Goal: Task Accomplishment & Management: Complete application form

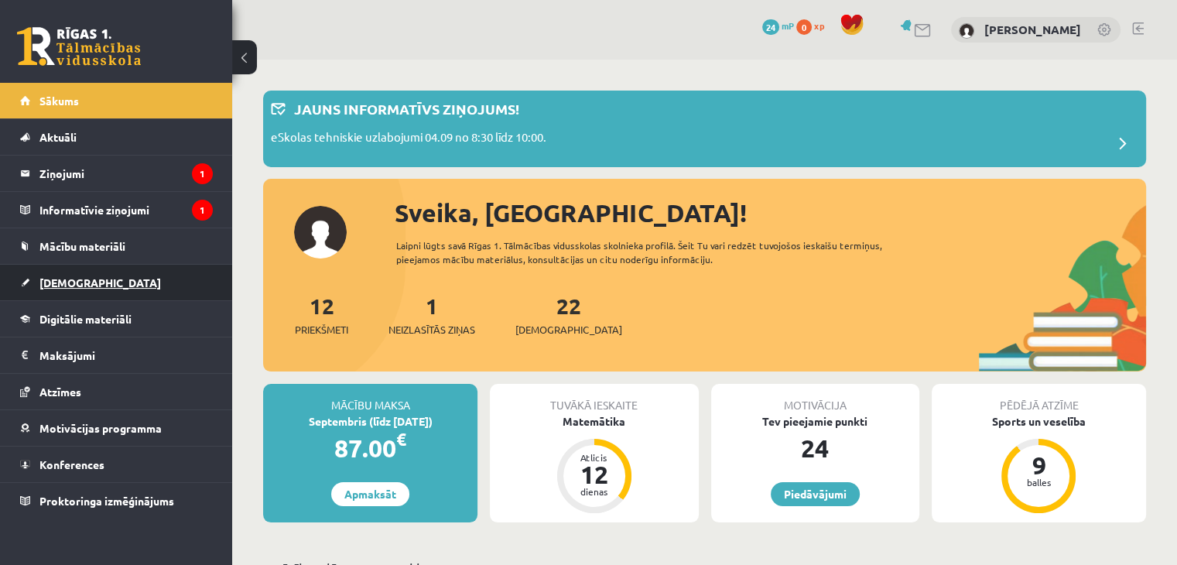
click at [66, 286] on span "[DEMOGRAPHIC_DATA]" at bounding box center [100, 283] width 122 height 14
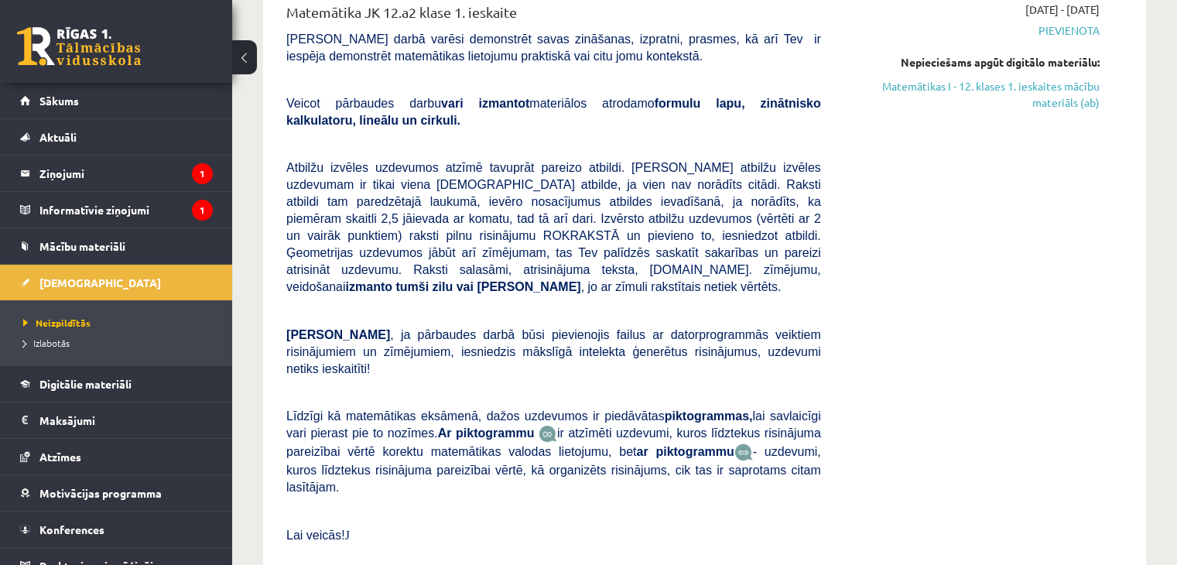
scroll to position [77, 0]
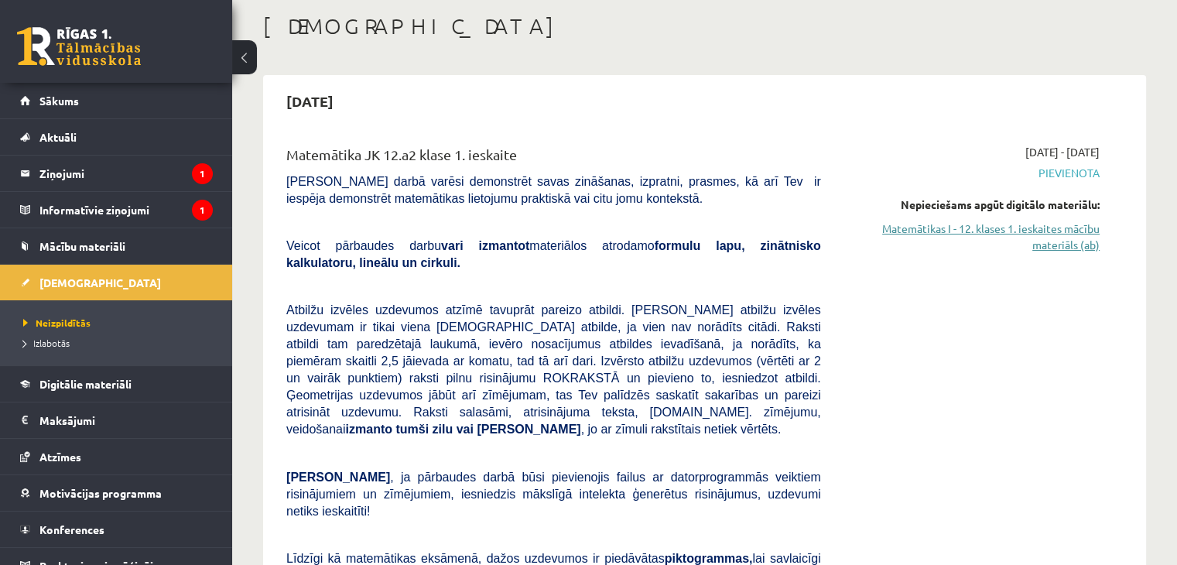
click at [1047, 232] on link "Matemātikas I - 12. klases 1. ieskaites mācību materiāls (ab)" at bounding box center [972, 237] width 255 height 33
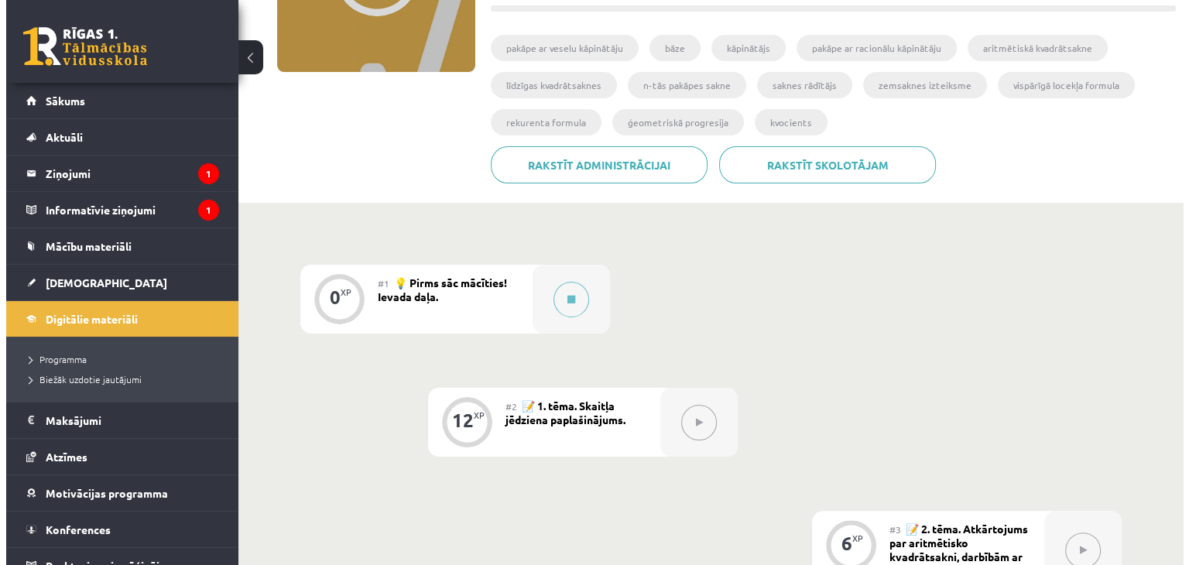
scroll to position [387, 0]
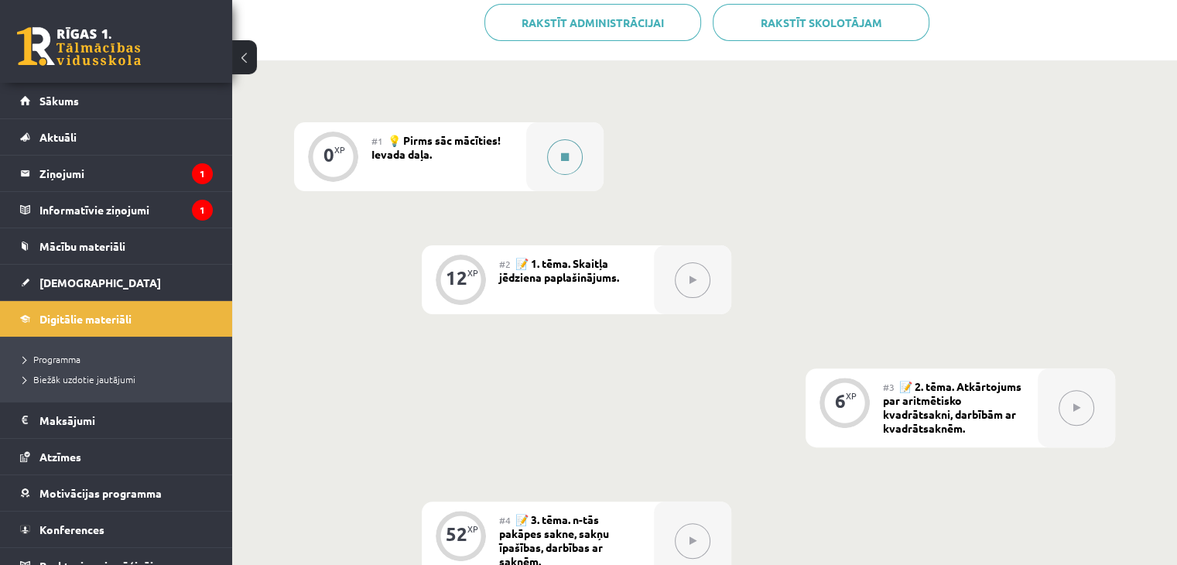
click at [555, 162] on button at bounding box center [565, 157] width 36 height 36
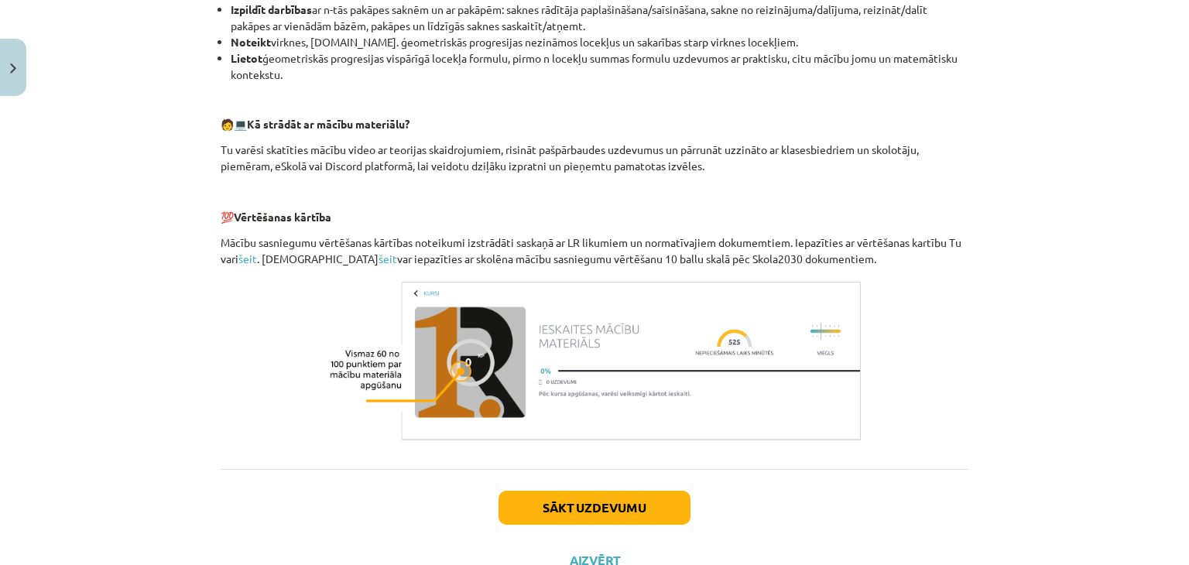
scroll to position [679, 0]
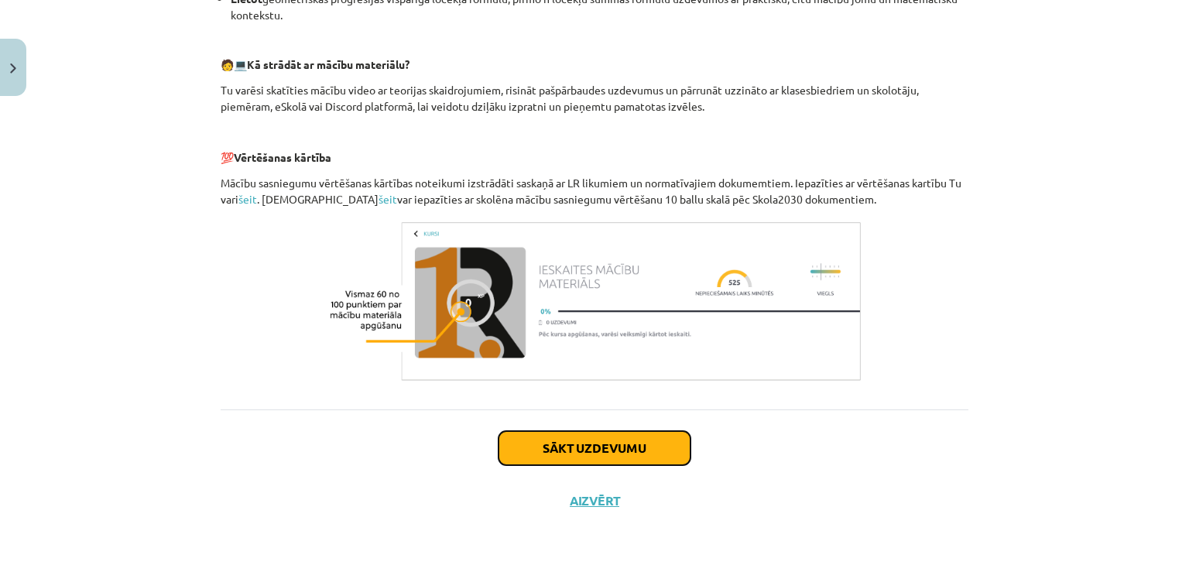
click at [646, 457] on button "Sākt uzdevumu" at bounding box center [595, 448] width 192 height 34
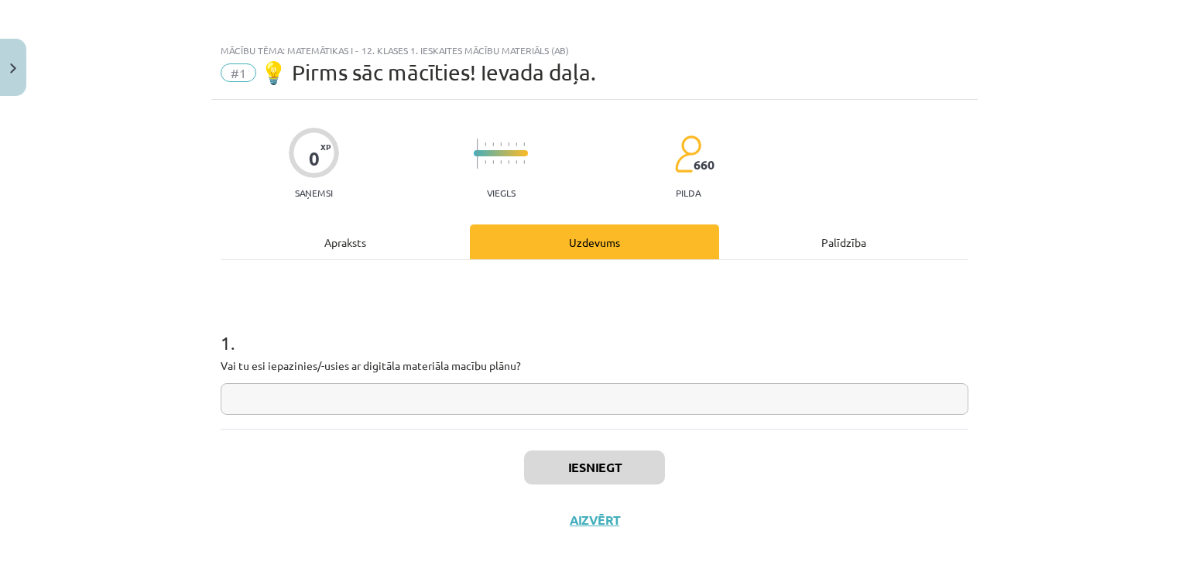
scroll to position [0, 0]
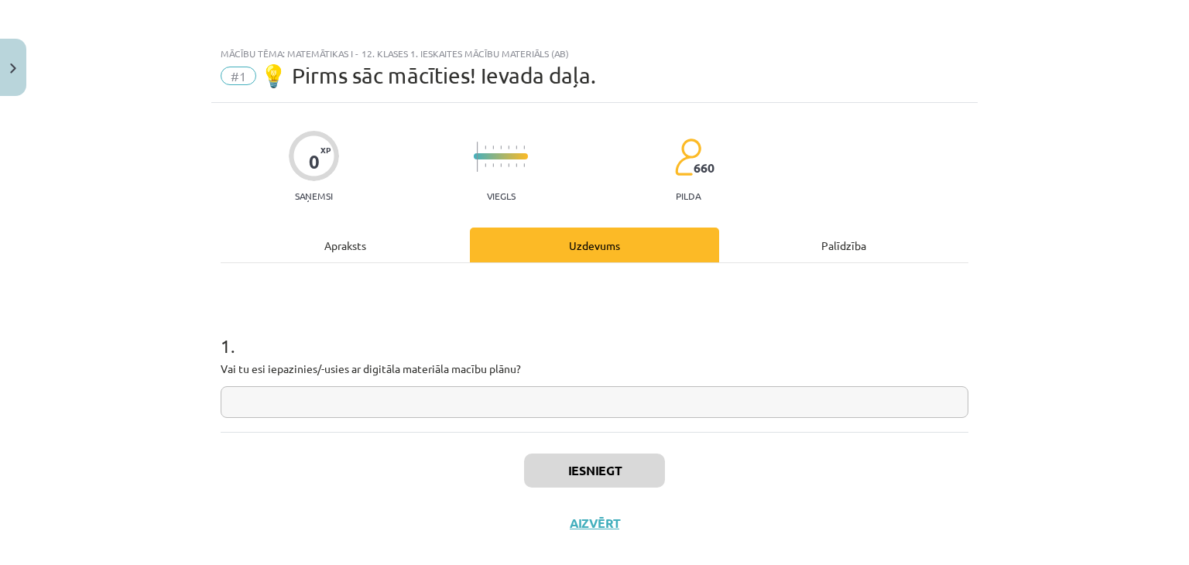
click at [406, 404] on input "text" at bounding box center [595, 402] width 748 height 32
type input "**"
click at [605, 474] on button "Iesniegt" at bounding box center [594, 471] width 141 height 34
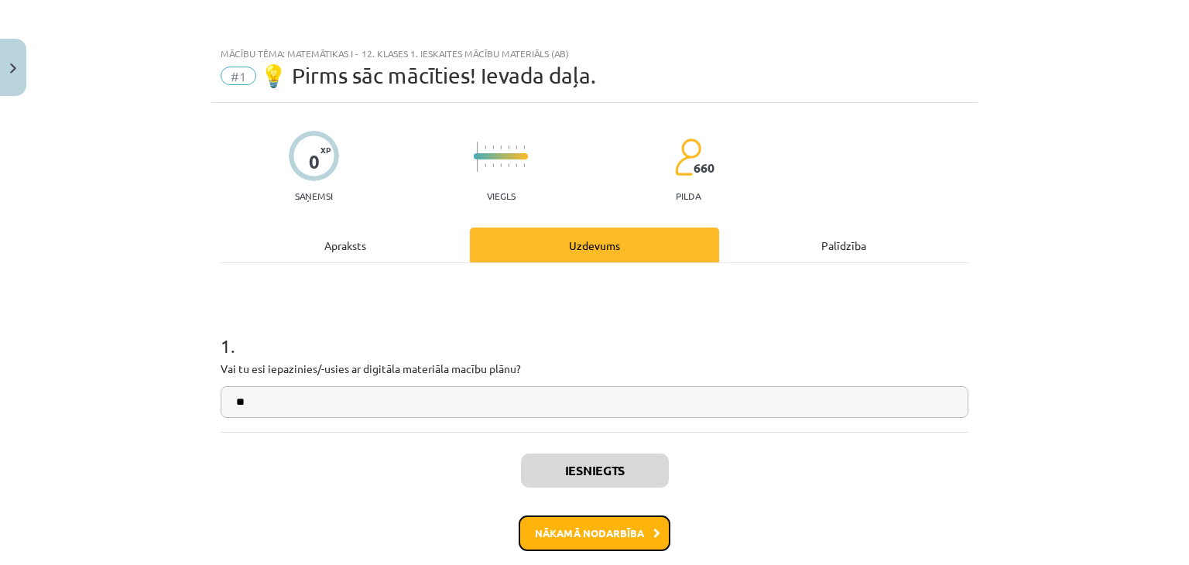
click at [594, 540] on button "Nākamā nodarbība" at bounding box center [595, 534] width 152 height 36
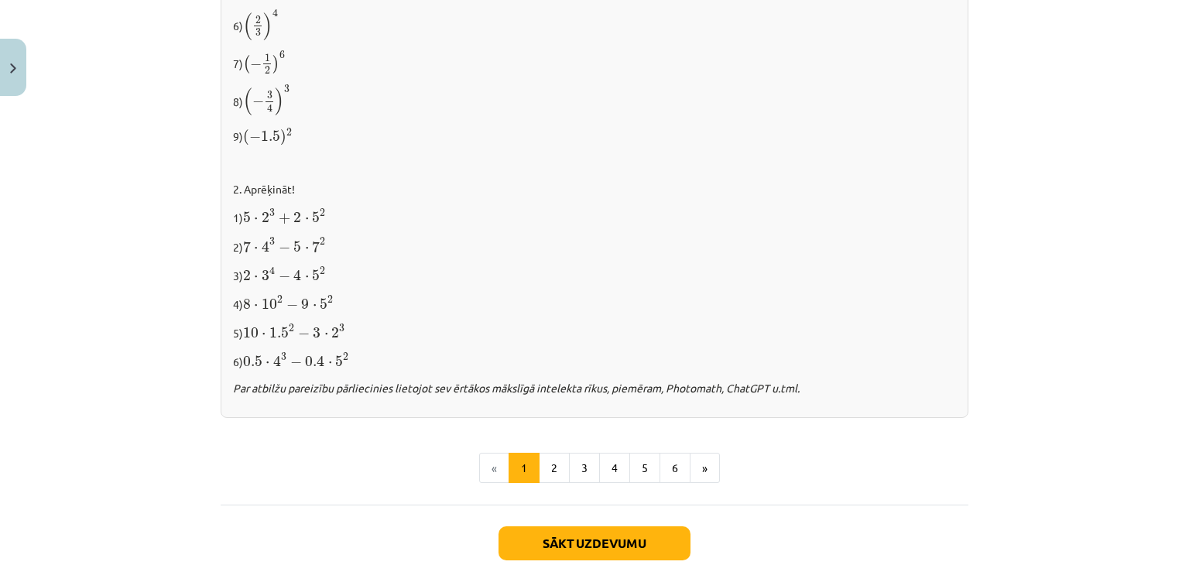
scroll to position [1633, 0]
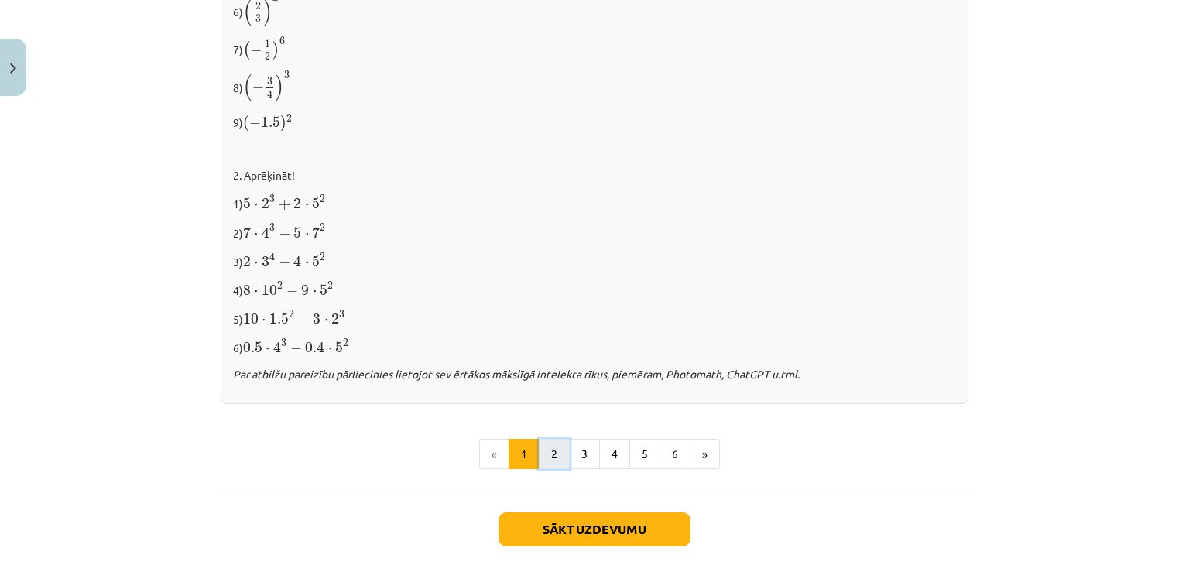
click at [552, 449] on button "2" at bounding box center [554, 454] width 31 height 31
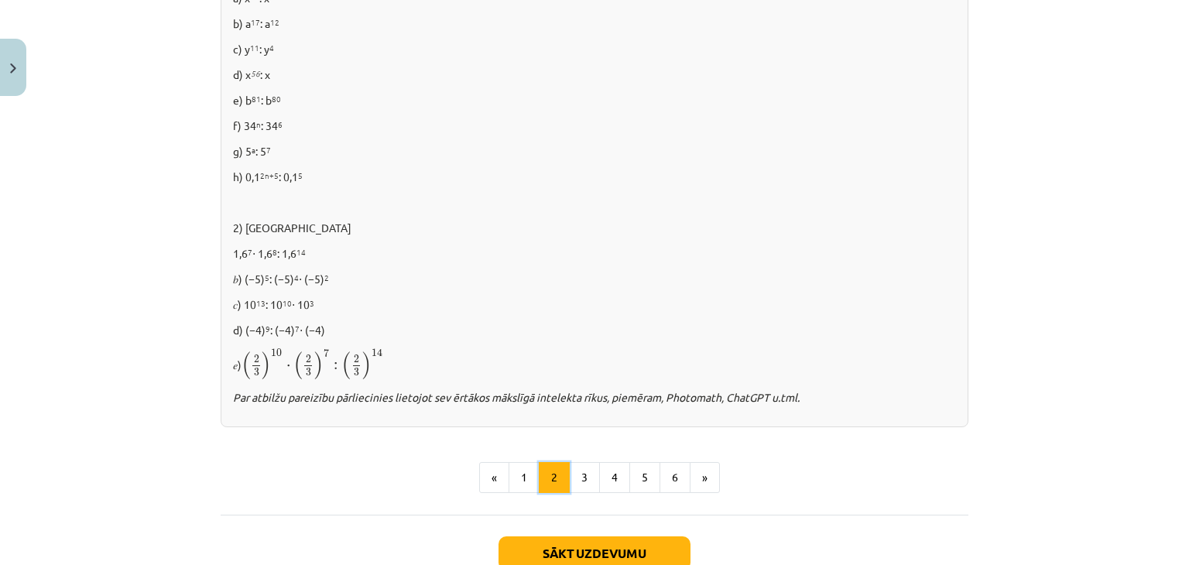
scroll to position [1050, 0]
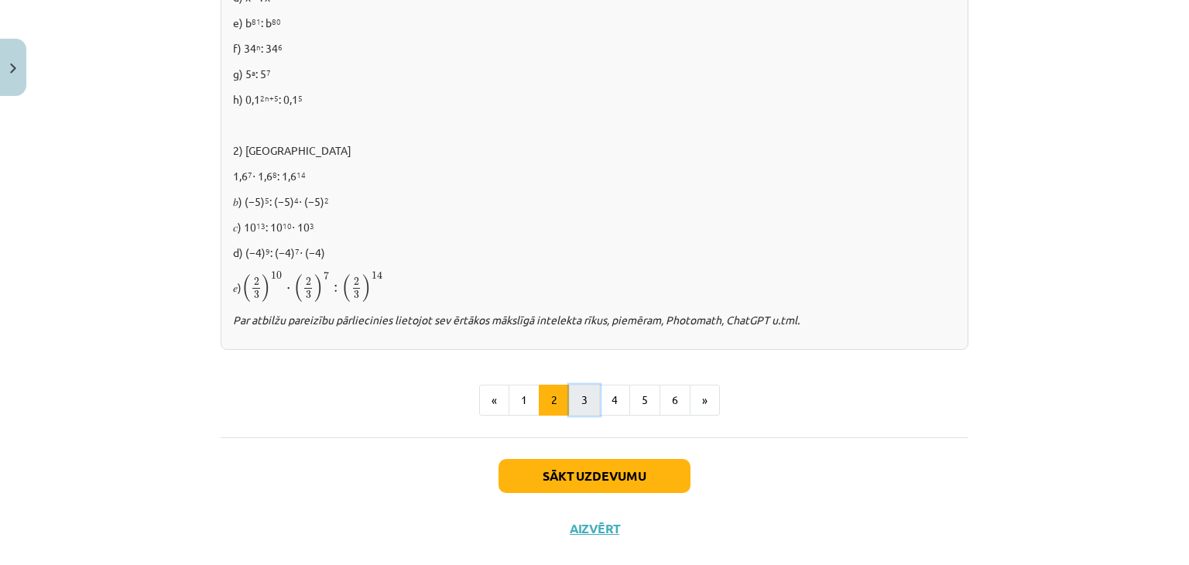
click at [594, 387] on button "3" at bounding box center [584, 400] width 31 height 31
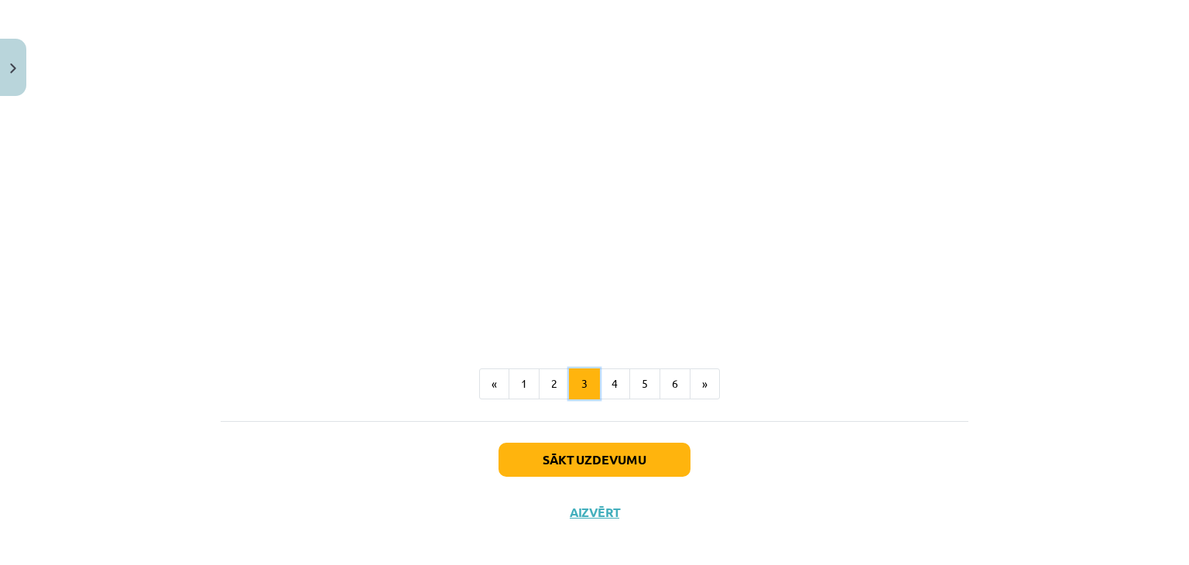
scroll to position [1389, 0]
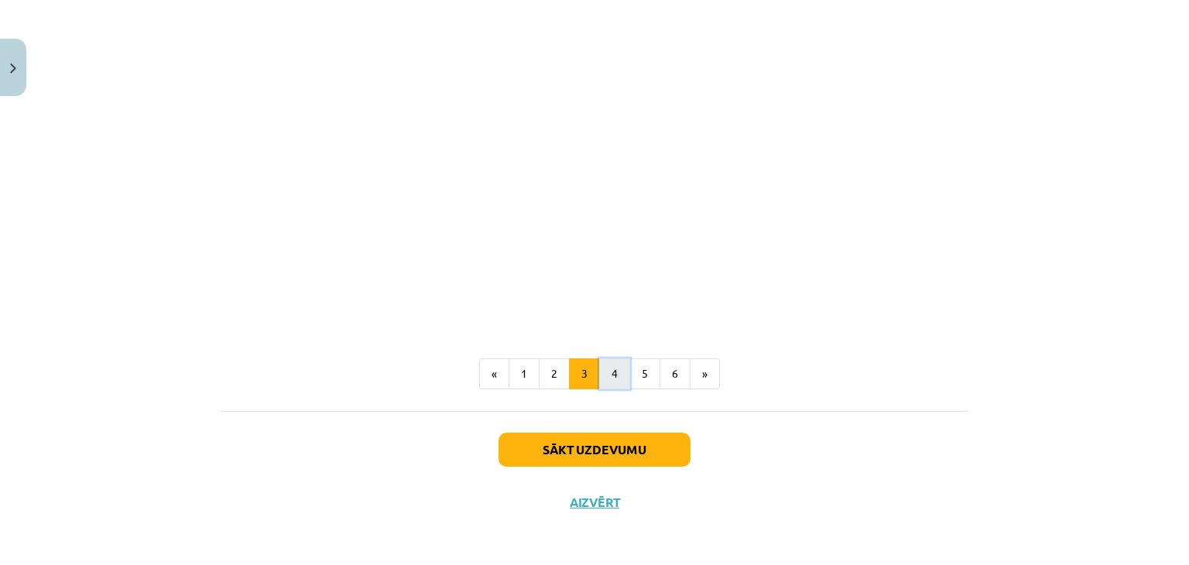
click at [607, 375] on button "4" at bounding box center [614, 373] width 31 height 31
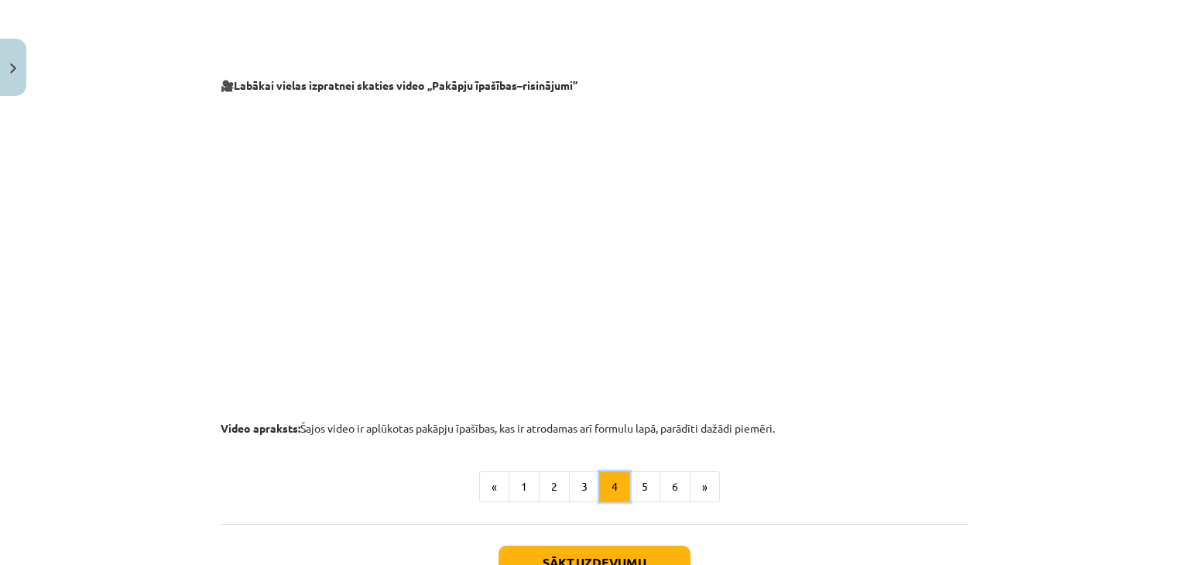
scroll to position [1515, 0]
click at [650, 490] on button "5" at bounding box center [644, 485] width 31 height 31
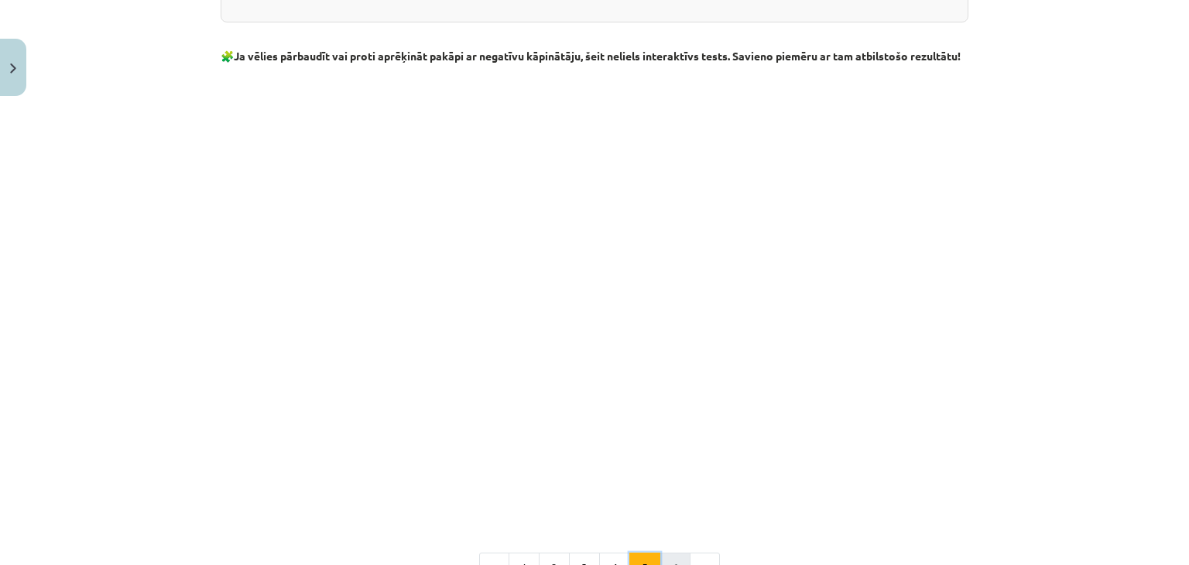
scroll to position [1747, 0]
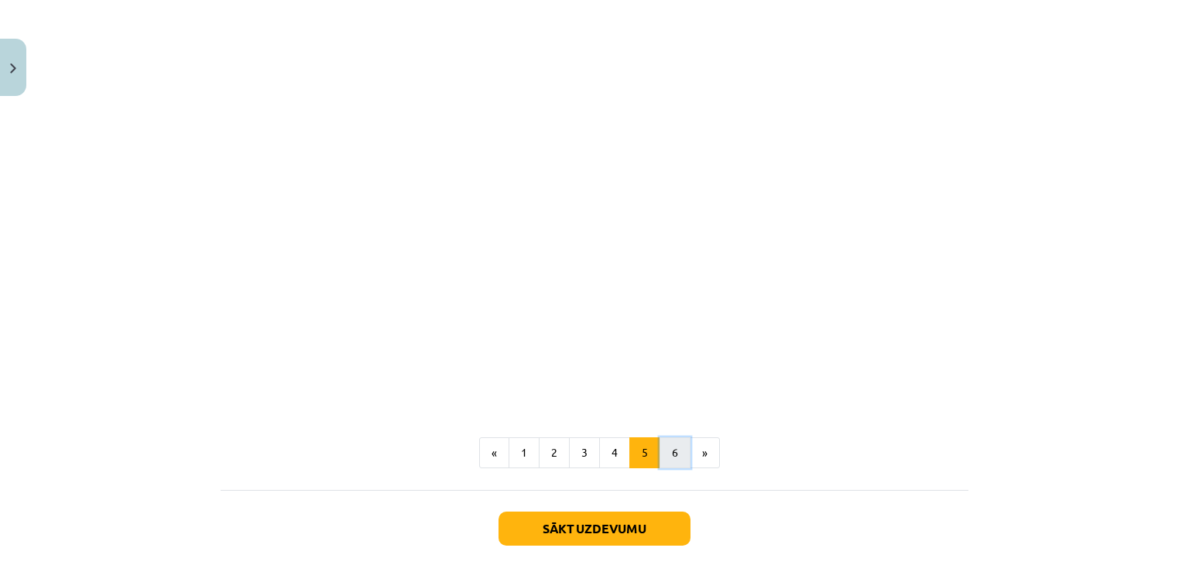
click at [665, 461] on button "6" at bounding box center [675, 452] width 31 height 31
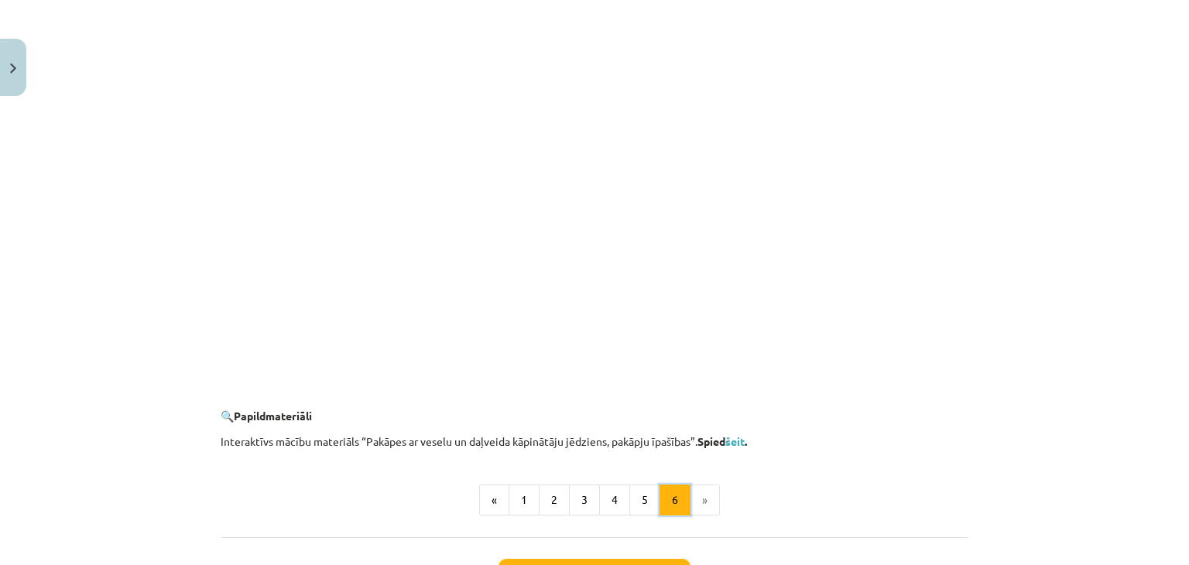
scroll to position [1486, 0]
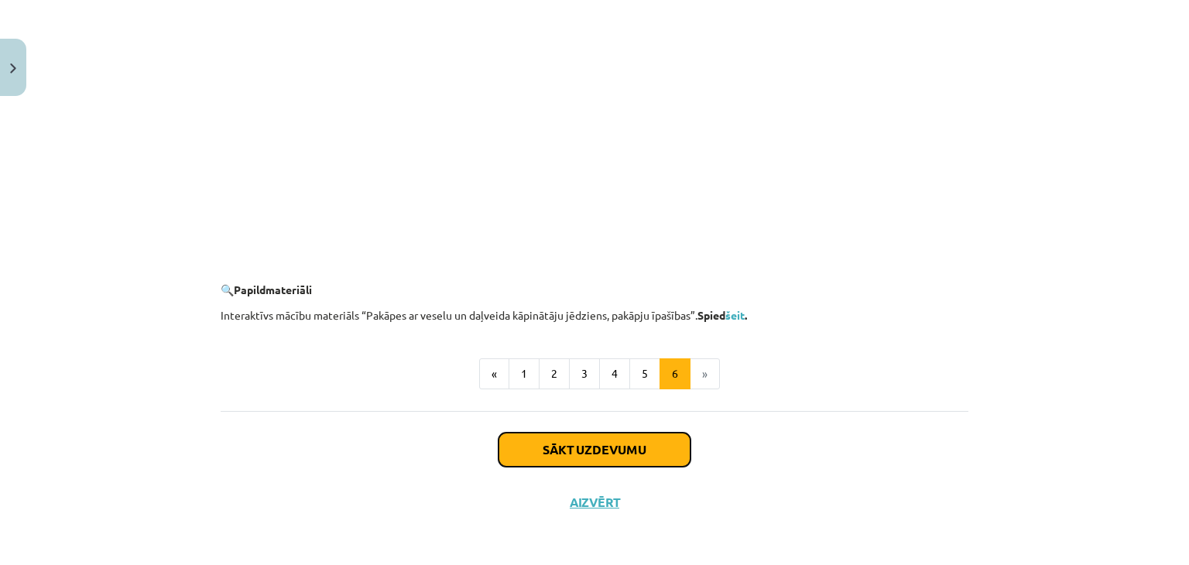
click at [656, 454] on button "Sākt uzdevumu" at bounding box center [595, 450] width 192 height 34
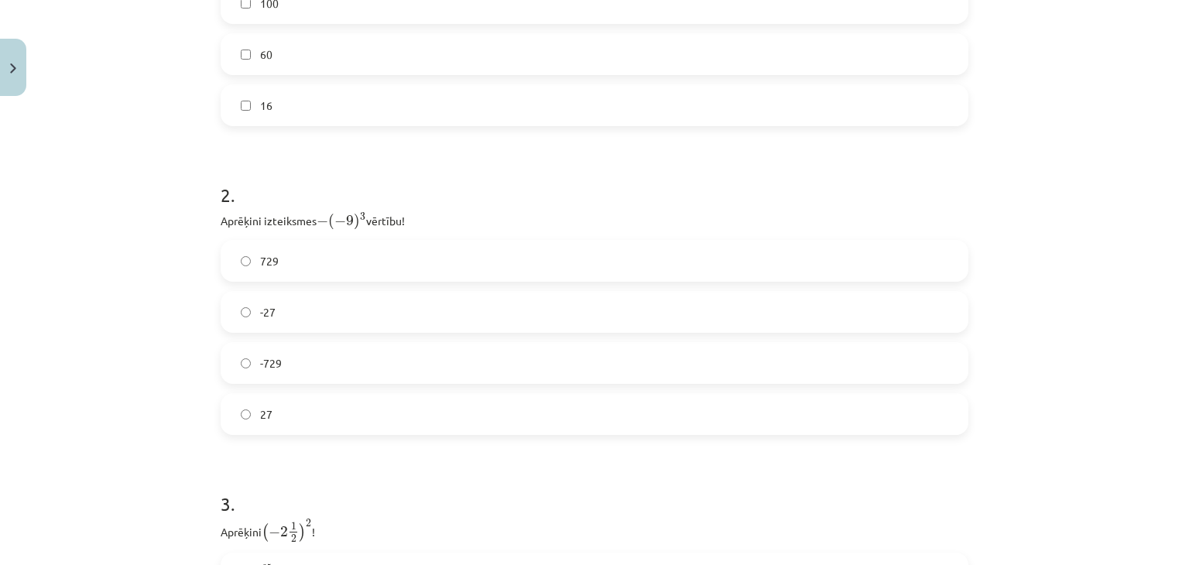
scroll to position [221, 0]
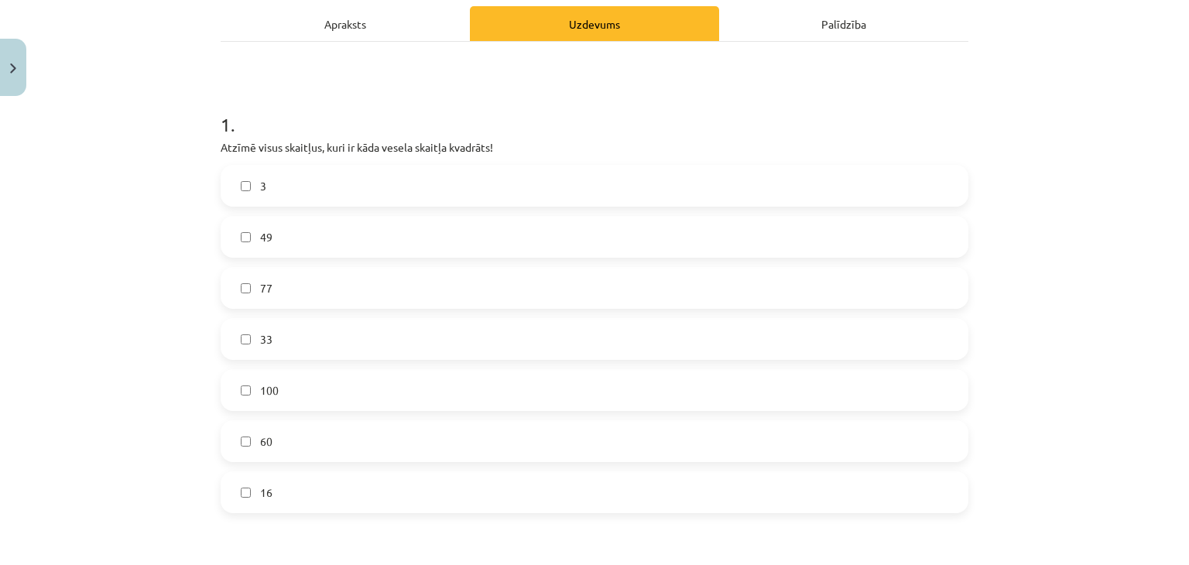
click at [273, 242] on label "49" at bounding box center [594, 237] width 745 height 39
click at [285, 396] on label "100" at bounding box center [594, 390] width 745 height 39
click at [242, 382] on label "100" at bounding box center [594, 390] width 745 height 39
click at [239, 395] on label "100" at bounding box center [594, 390] width 745 height 39
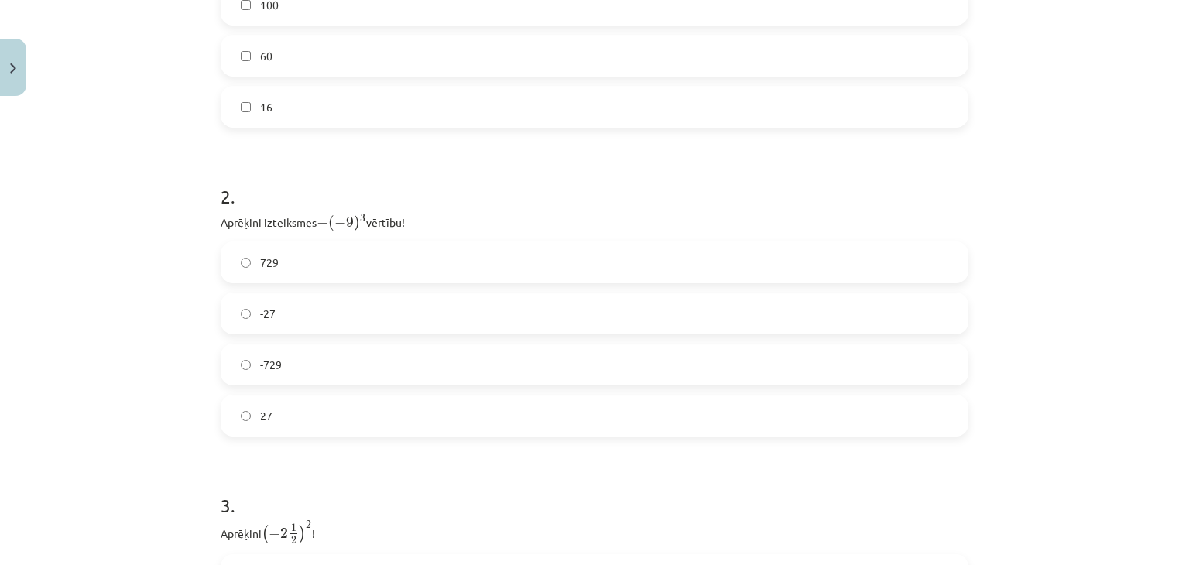
scroll to position [608, 0]
click at [293, 245] on label "729" at bounding box center [594, 261] width 745 height 39
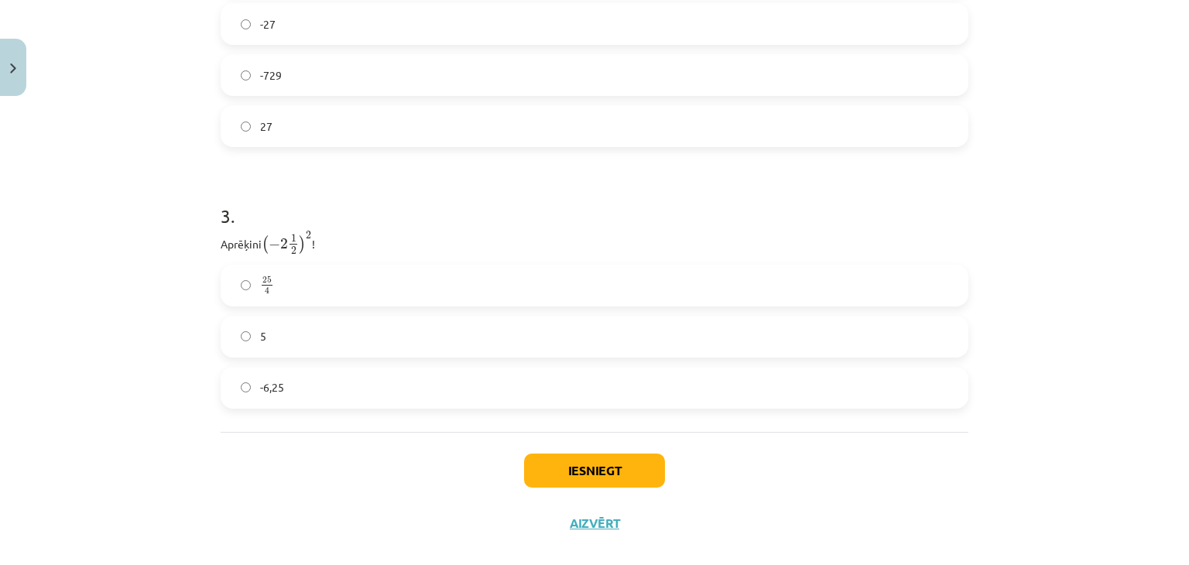
scroll to position [918, 0]
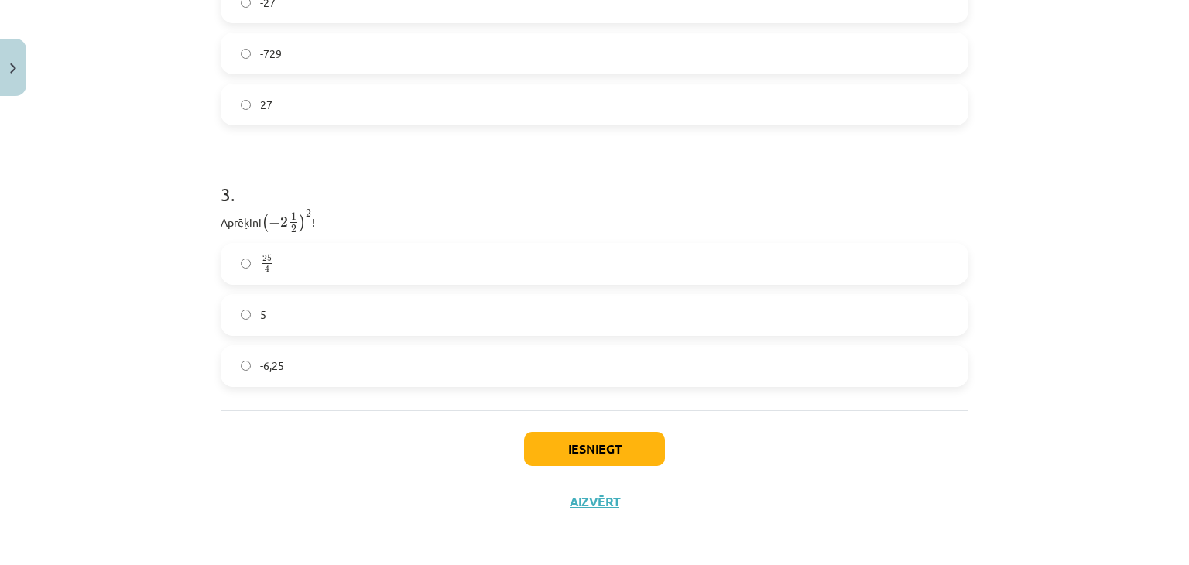
click at [332, 272] on label "25 4 25 4" at bounding box center [594, 264] width 745 height 39
click at [581, 444] on button "Iesniegt" at bounding box center [594, 449] width 141 height 34
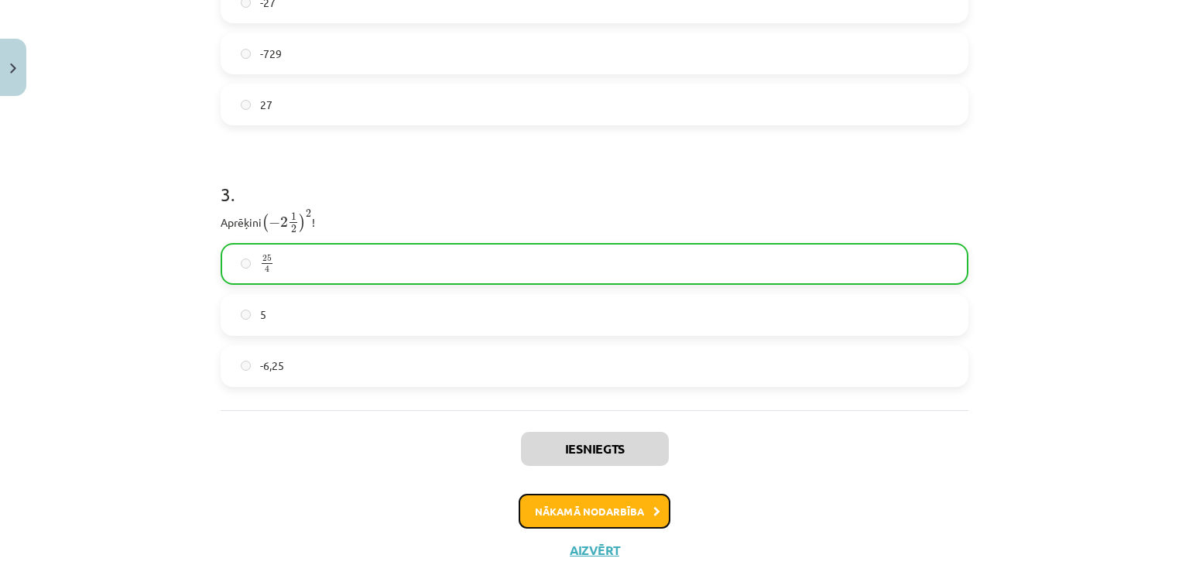
click at [578, 510] on button "Nākamā nodarbība" at bounding box center [595, 512] width 152 height 36
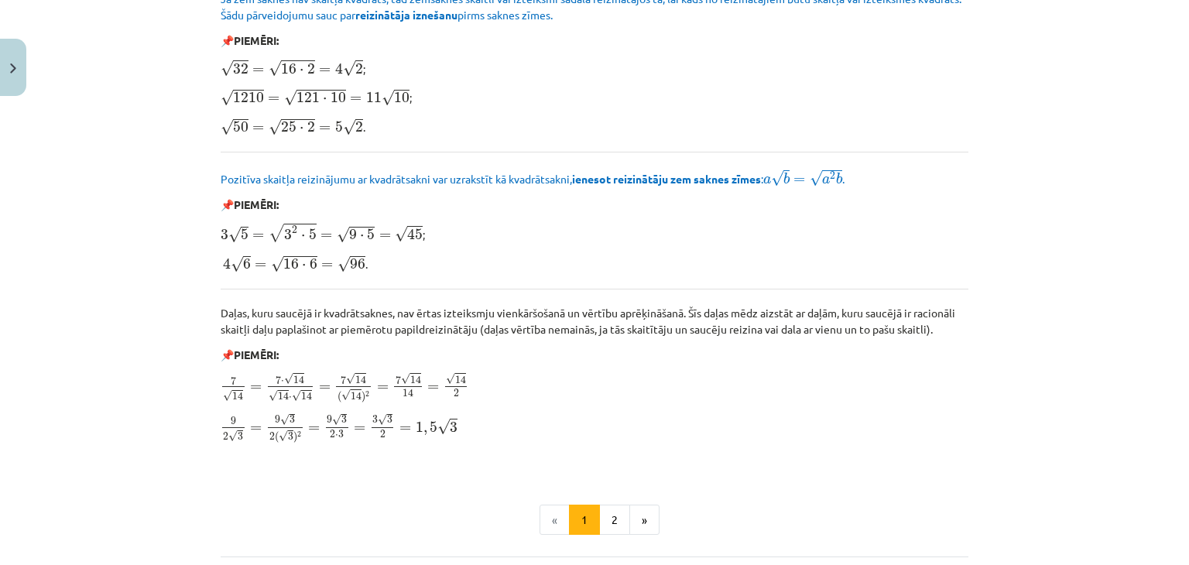
scroll to position [1858, 0]
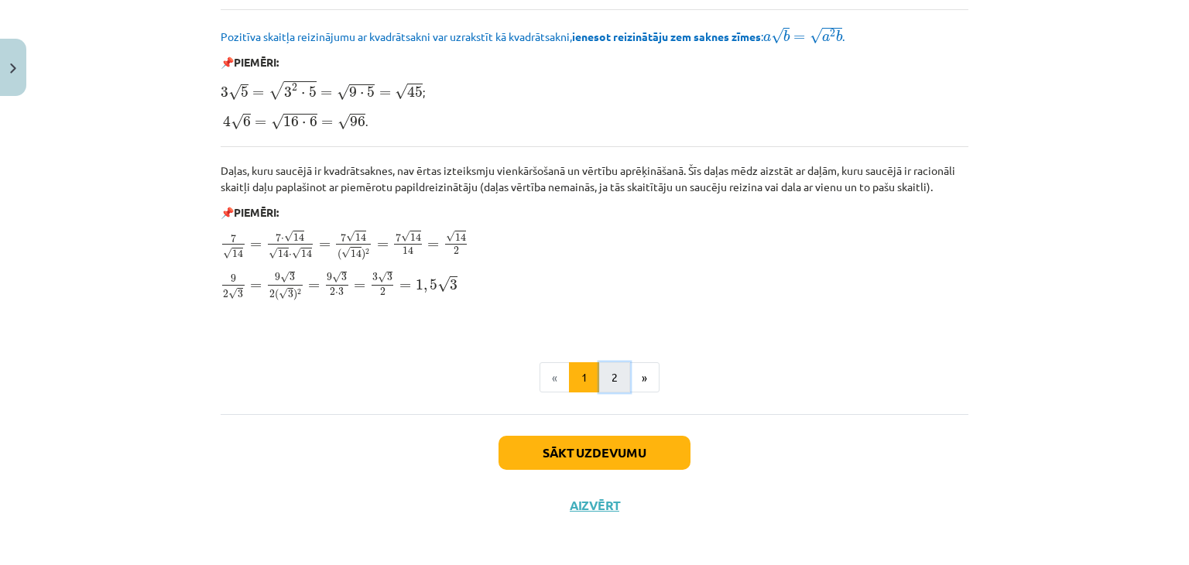
click at [604, 375] on button "2" at bounding box center [614, 377] width 31 height 31
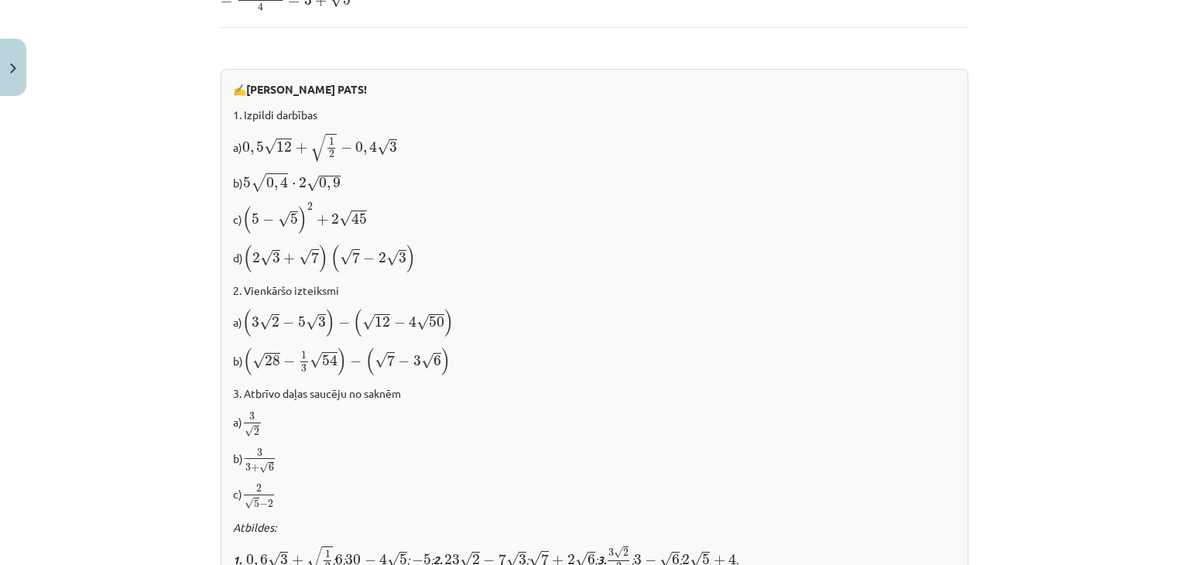
scroll to position [998, 0]
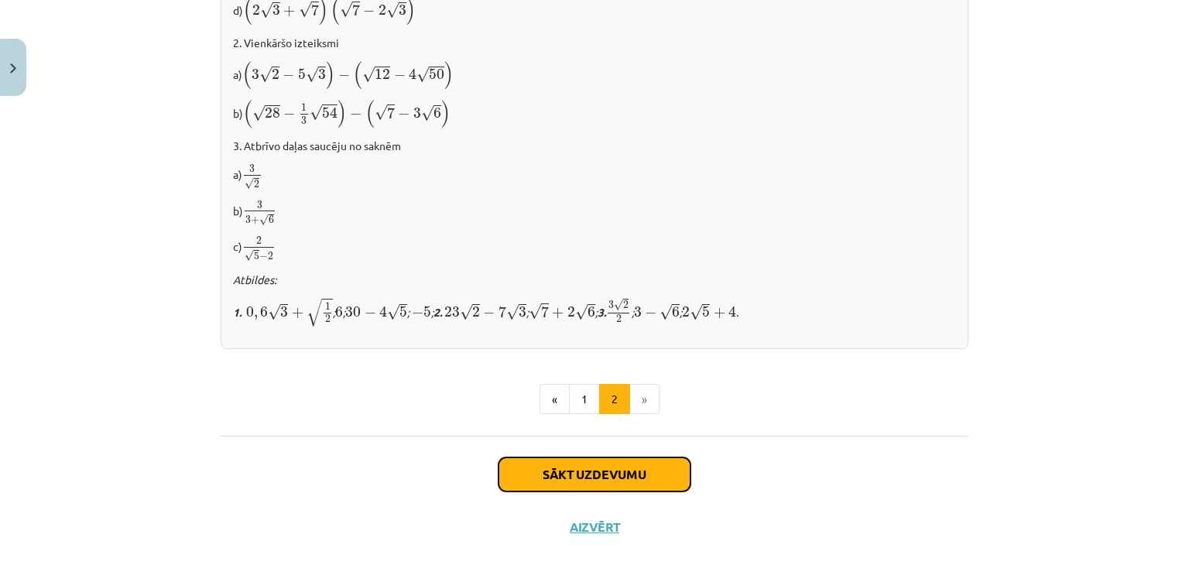
click at [624, 468] on button "Sākt uzdevumu" at bounding box center [595, 474] width 192 height 34
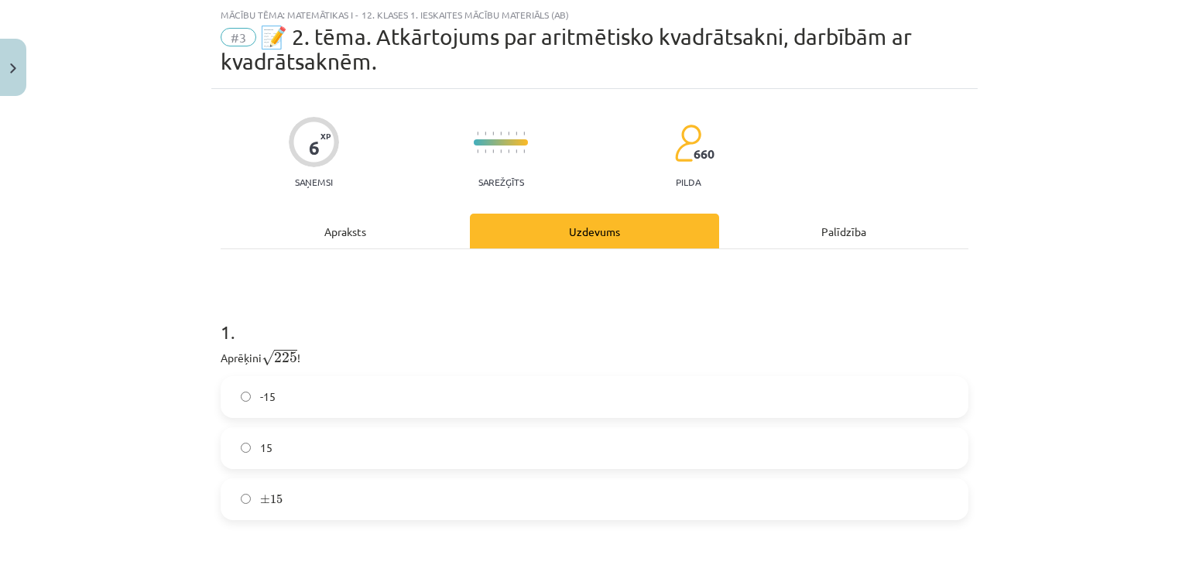
scroll to position [116, 0]
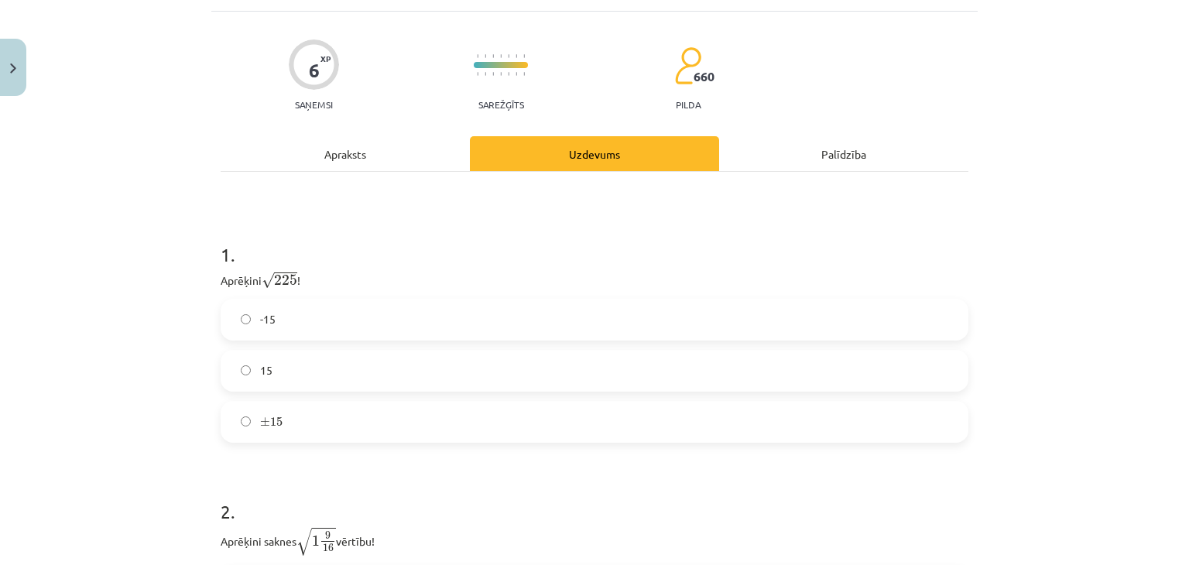
click at [440, 444] on form "1 . Aprēķini √ 225 225 ! -15 15 ± 15 ± 15 2 . Aprēķini saknes √ 1 9 16 1 9 16 v…" at bounding box center [595, 438] width 748 height 442
click at [454, 398] on div "-15 15 ± 15 ± 15" at bounding box center [595, 371] width 748 height 144
click at [448, 413] on label "± 15 ± 15" at bounding box center [594, 422] width 745 height 39
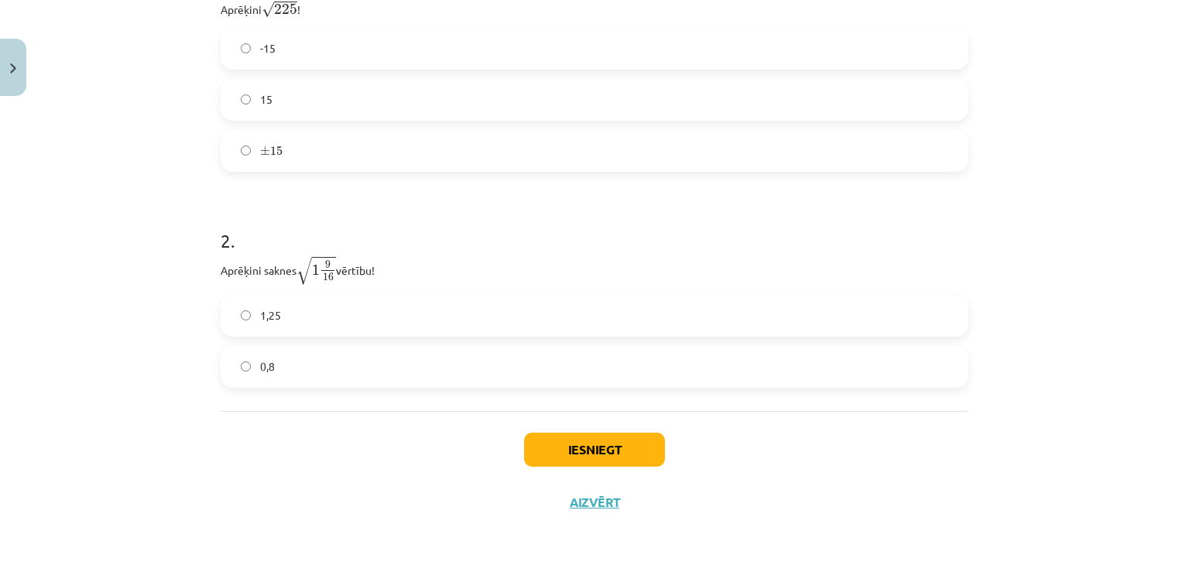
scroll to position [388, 0]
click at [354, 320] on label "1,25" at bounding box center [594, 315] width 745 height 39
click at [639, 444] on button "Iesniegt" at bounding box center [594, 449] width 141 height 34
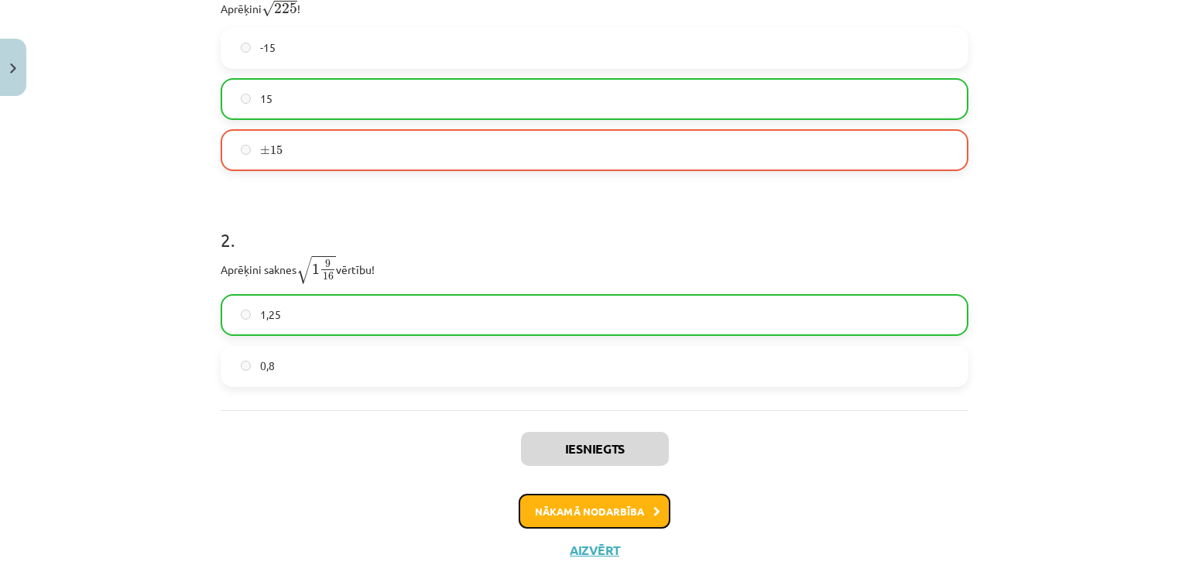
click at [614, 515] on button "Nākamā nodarbība" at bounding box center [595, 512] width 152 height 36
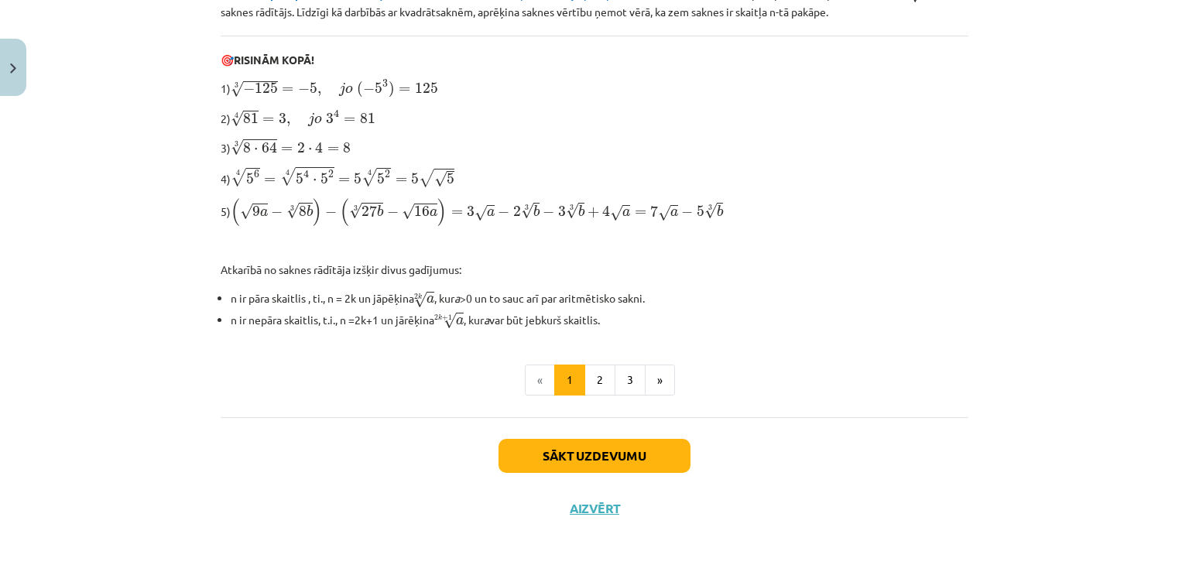
scroll to position [494, 0]
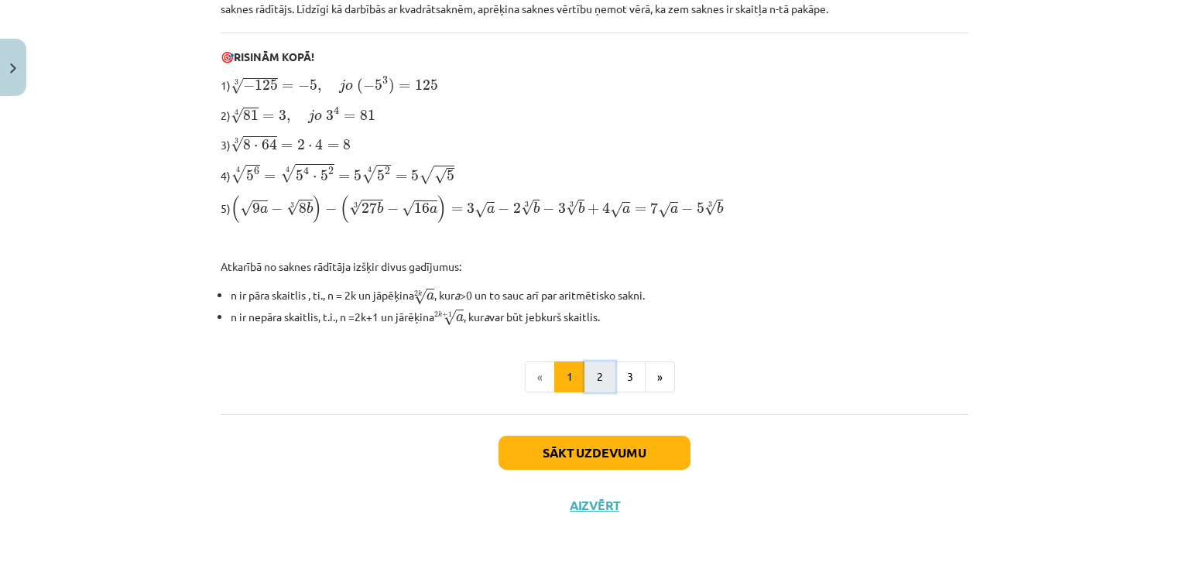
click at [600, 372] on button "2" at bounding box center [599, 376] width 31 height 31
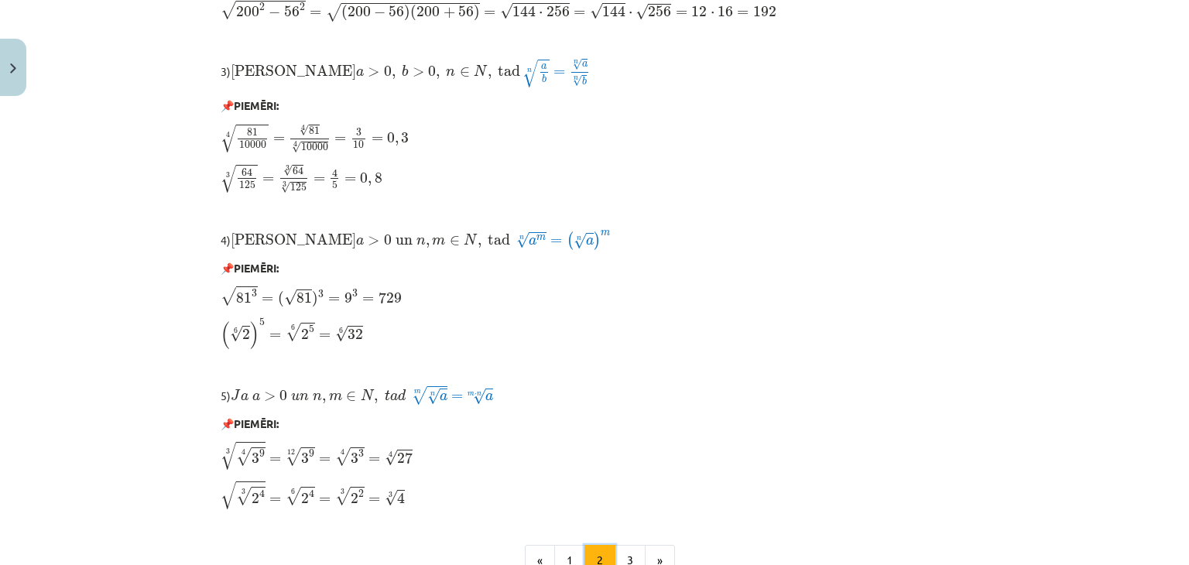
scroll to position [1317, 0]
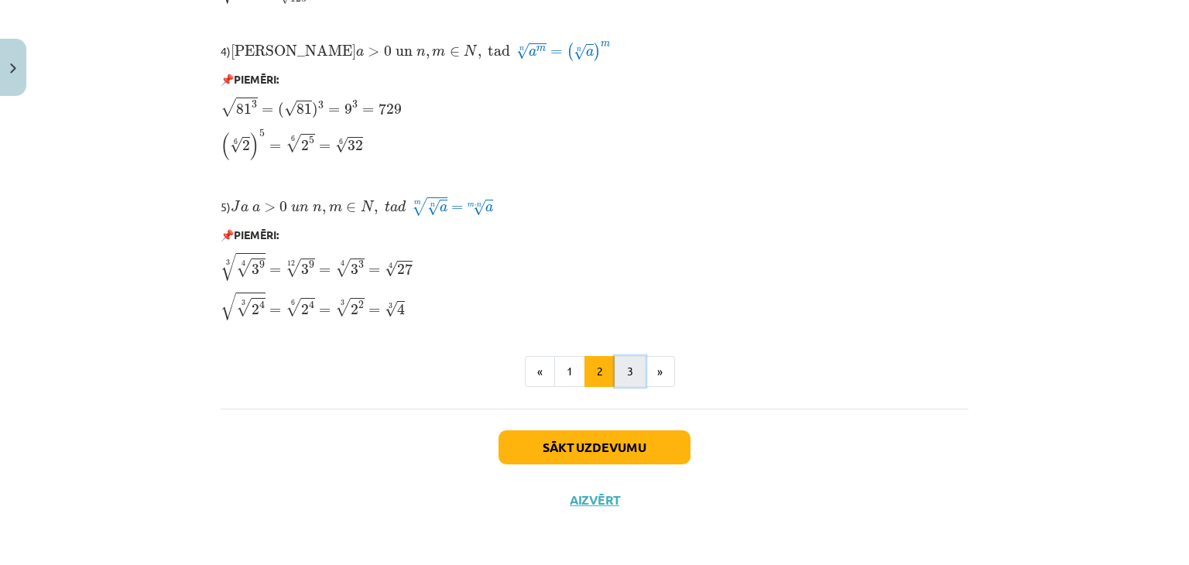
click at [618, 365] on button "3" at bounding box center [630, 371] width 31 height 31
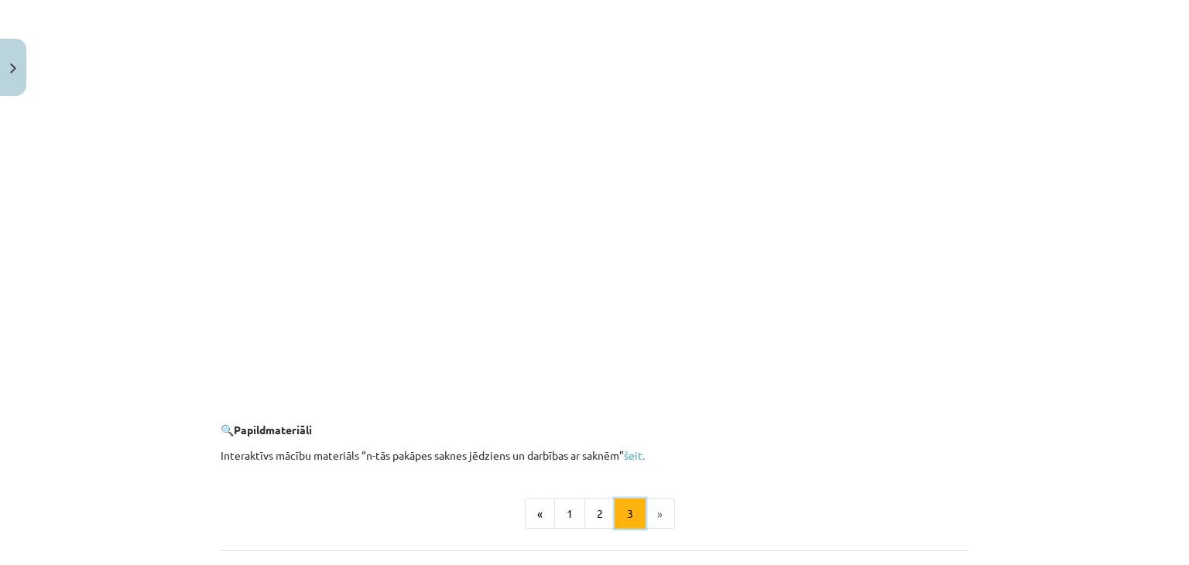
scroll to position [2809, 0]
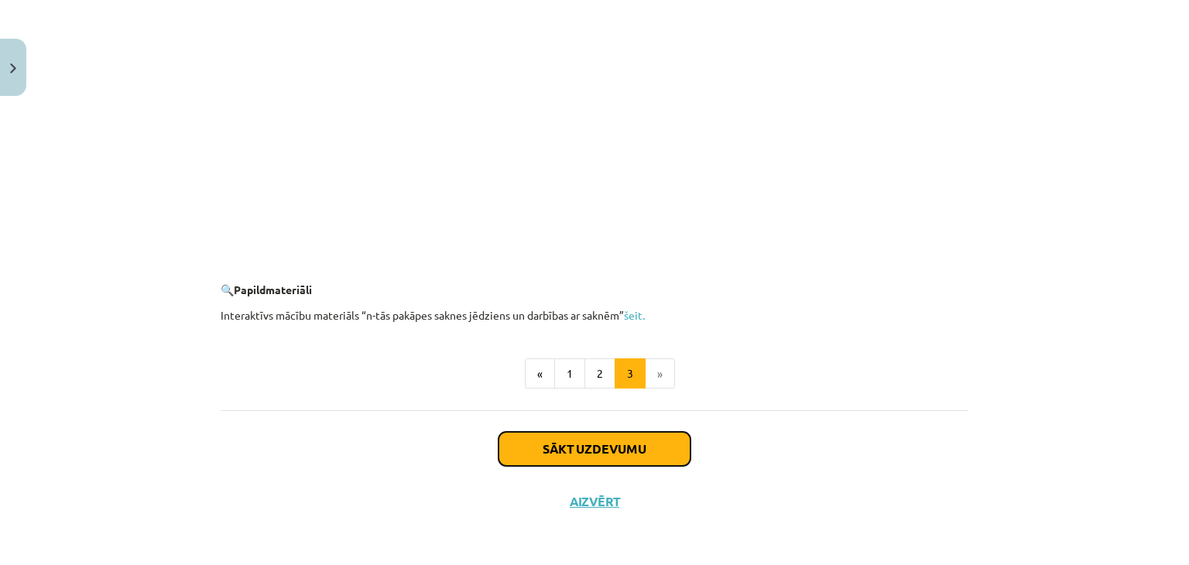
click at [591, 451] on button "Sākt uzdevumu" at bounding box center [595, 449] width 192 height 34
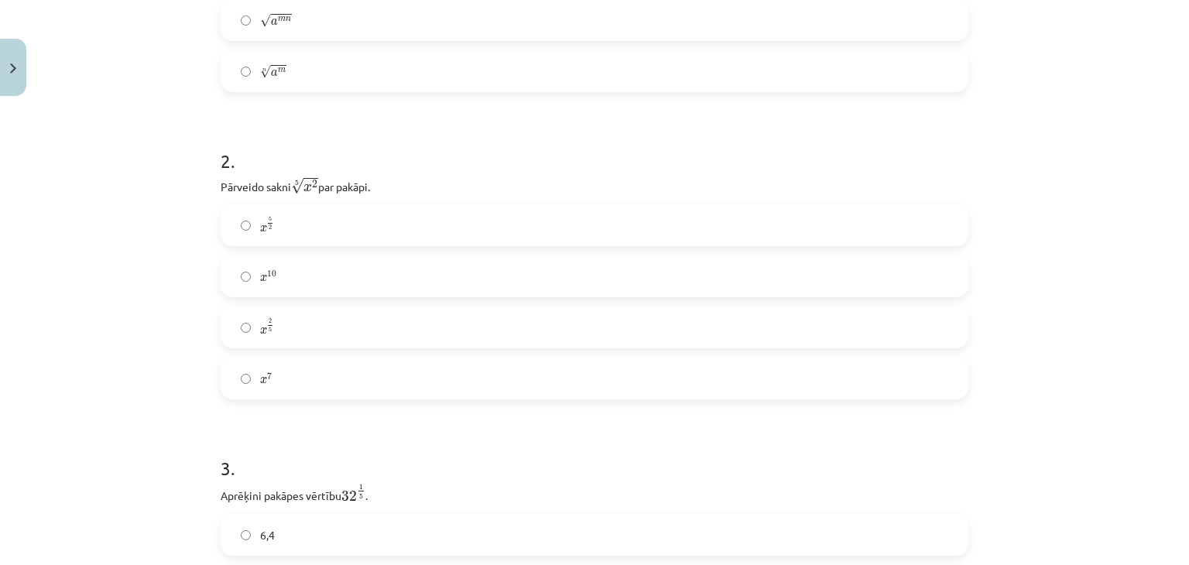
scroll to position [39, 0]
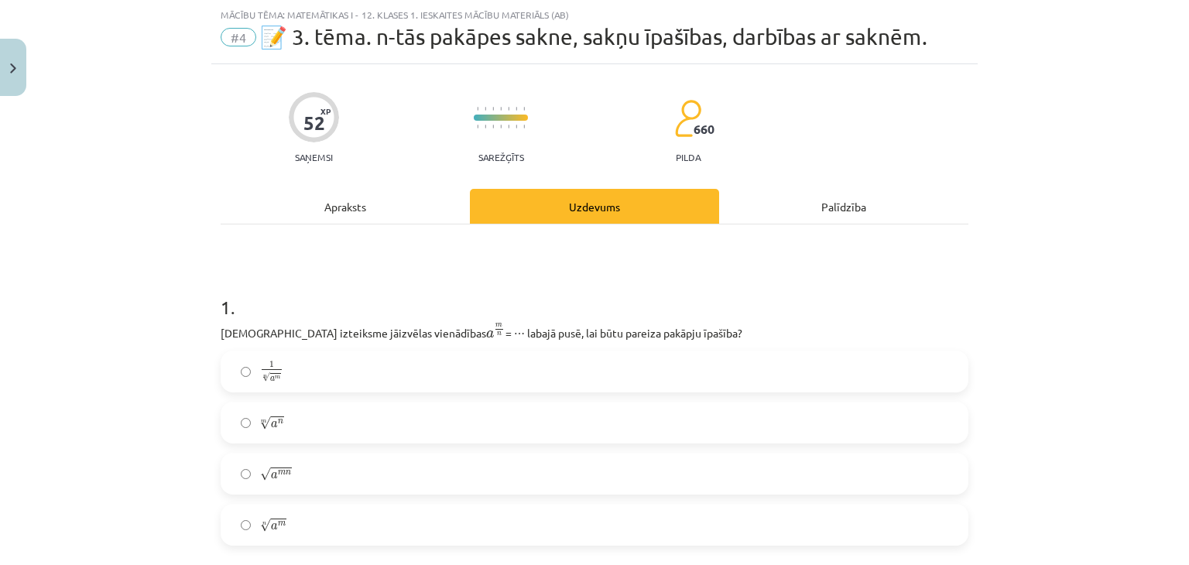
click at [303, 524] on label "n √ a m a m n" at bounding box center [594, 524] width 745 height 39
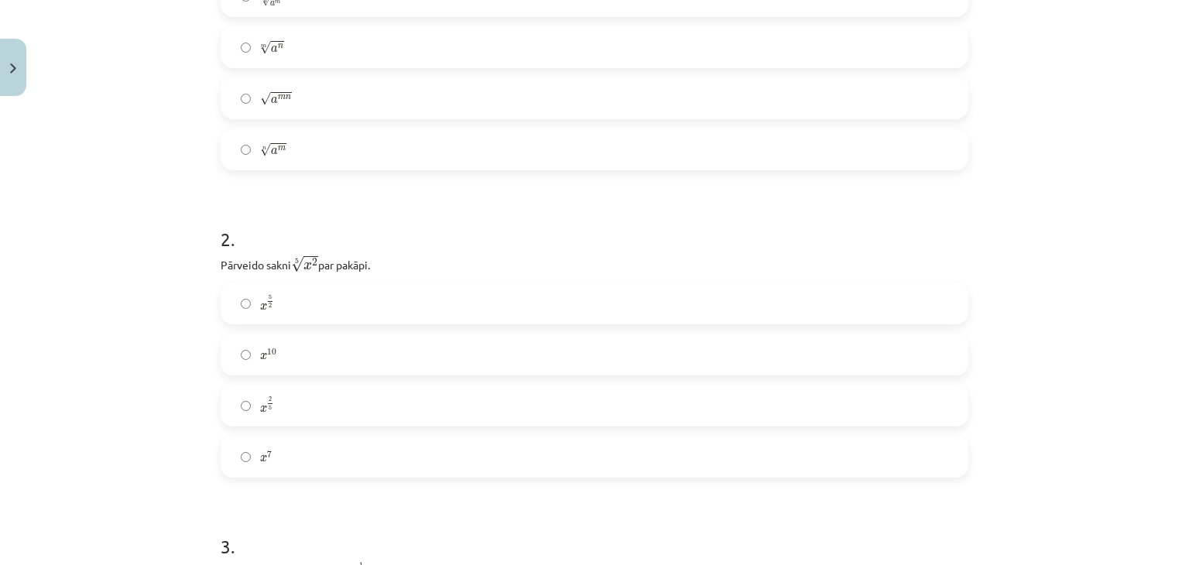
scroll to position [426, 0]
click at [286, 406] on label "x 2 5 x 2 5" at bounding box center [594, 394] width 745 height 39
click at [307, 332] on label "2" at bounding box center [594, 343] width 745 height 39
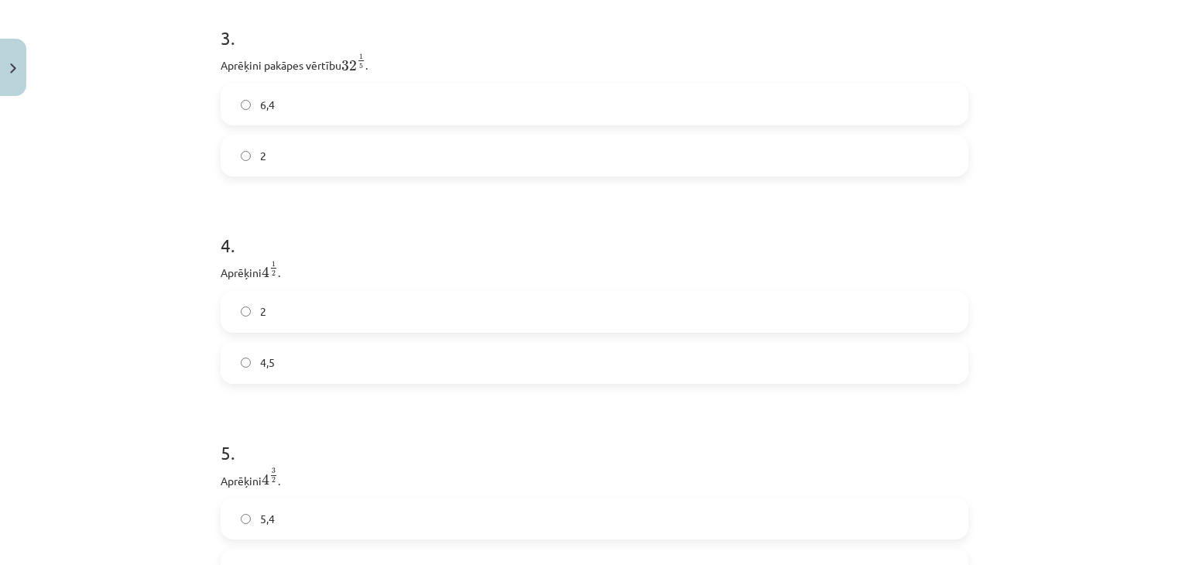
scroll to position [1045, 0]
click at [279, 199] on label "2" at bounding box center [594, 189] width 745 height 39
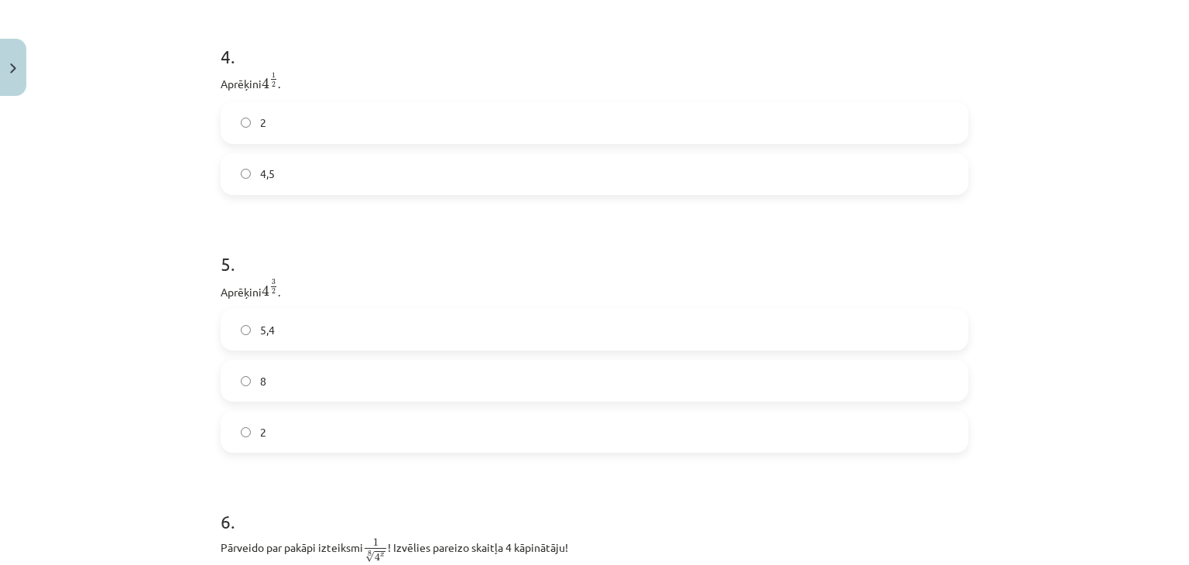
scroll to position [1200, 0]
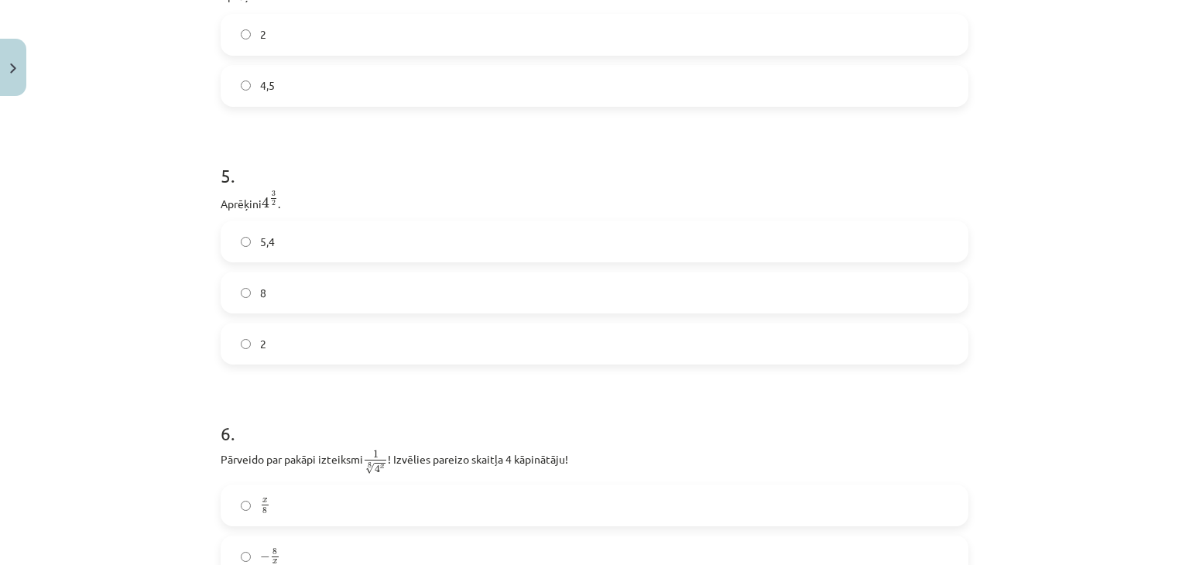
click at [245, 300] on label "8" at bounding box center [594, 292] width 745 height 39
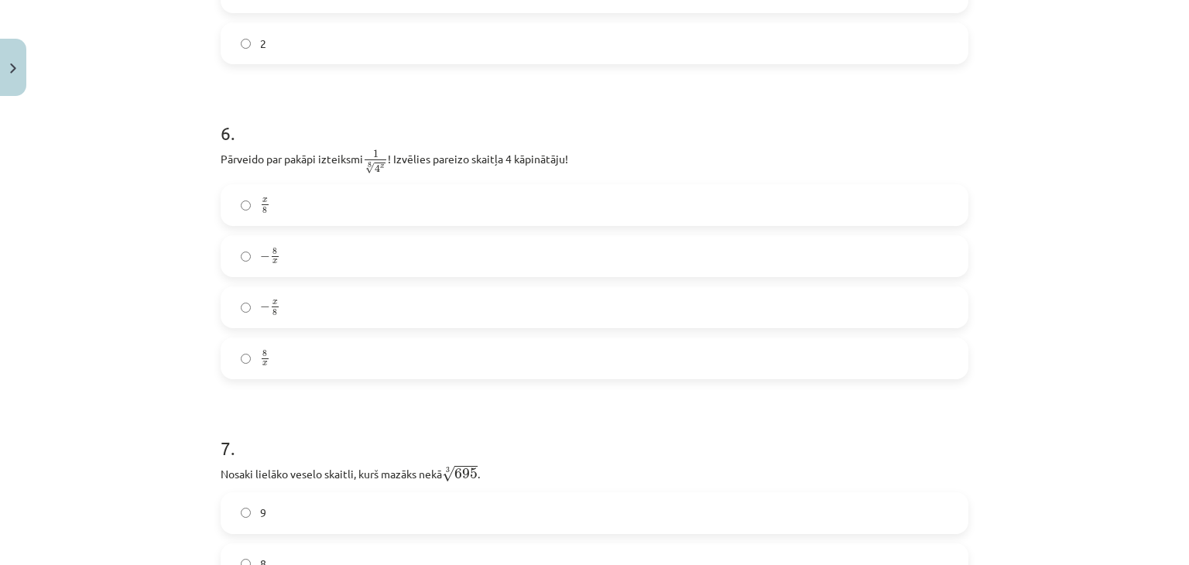
scroll to position [1509, 0]
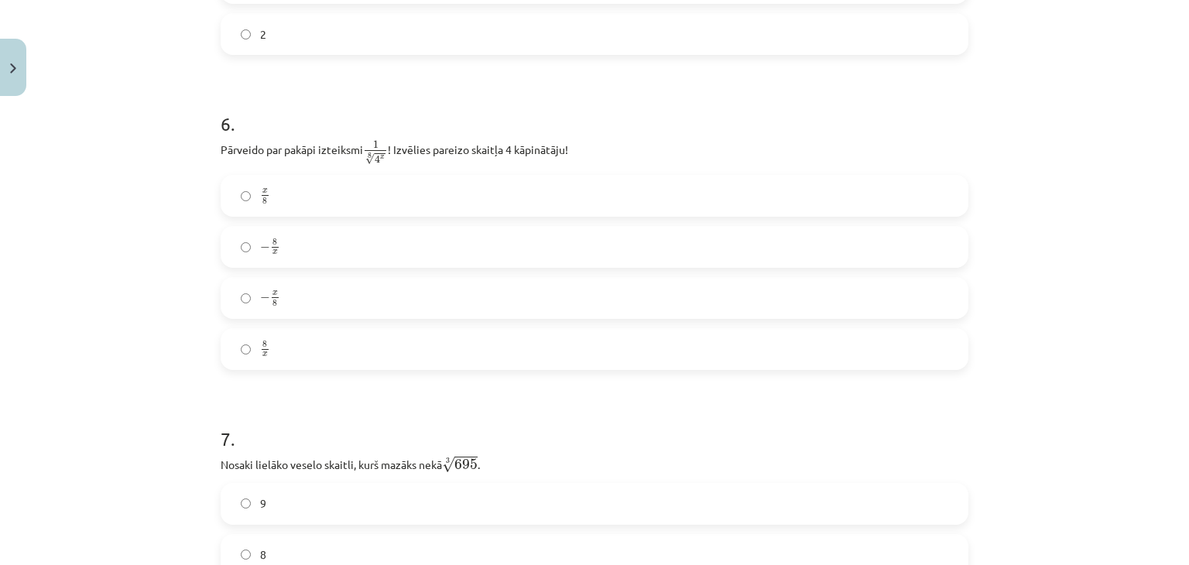
click at [305, 303] on label "− x 8 − x 8" at bounding box center [594, 298] width 745 height 39
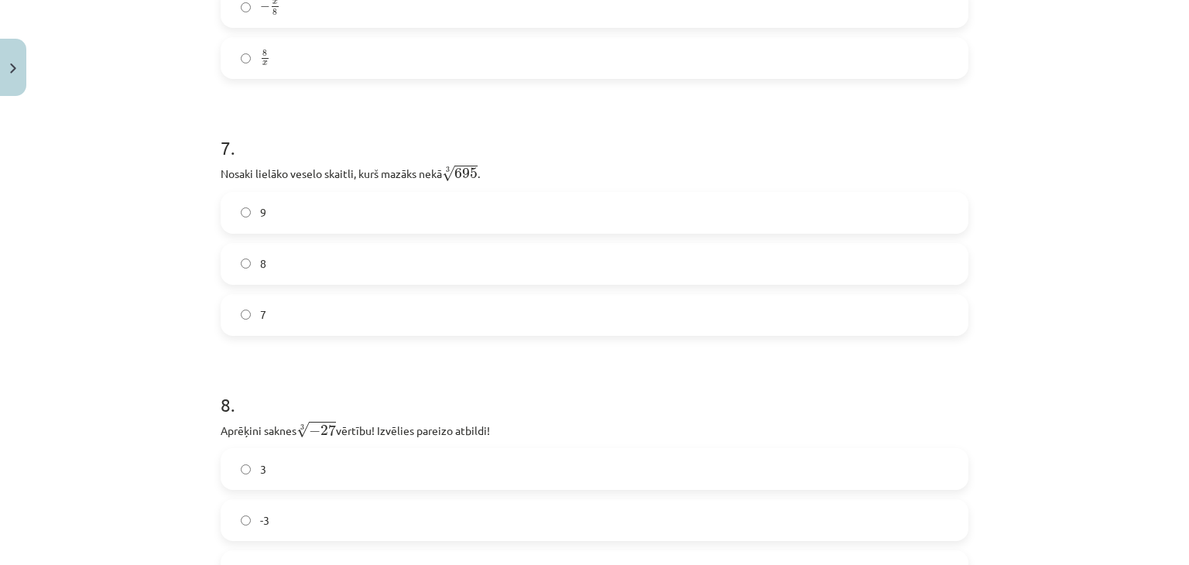
scroll to position [1819, 0]
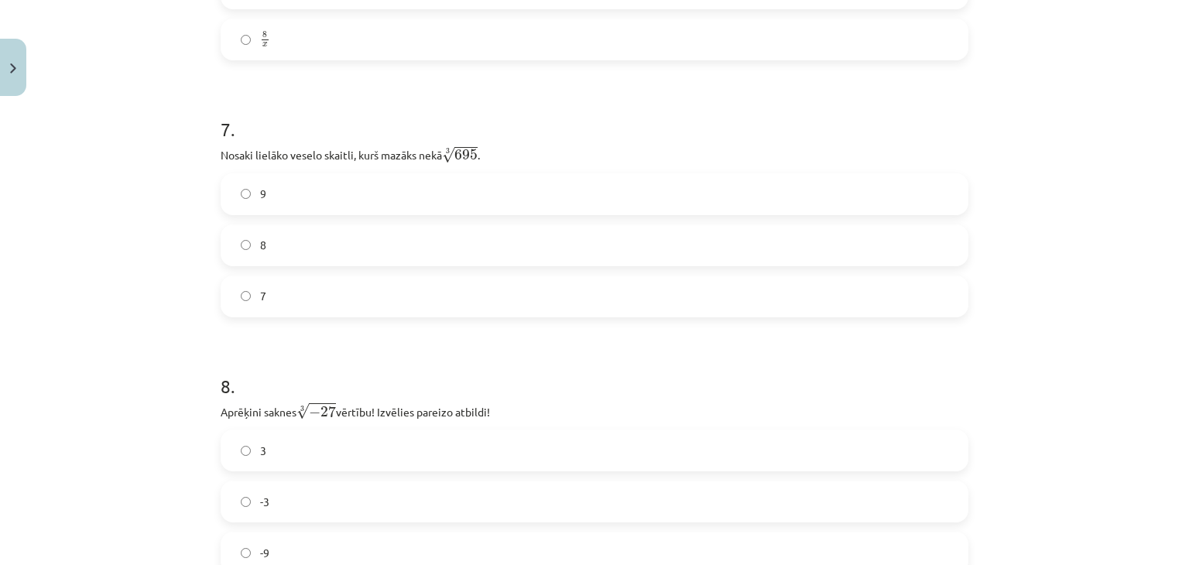
click at [474, 316] on label "7" at bounding box center [594, 296] width 745 height 39
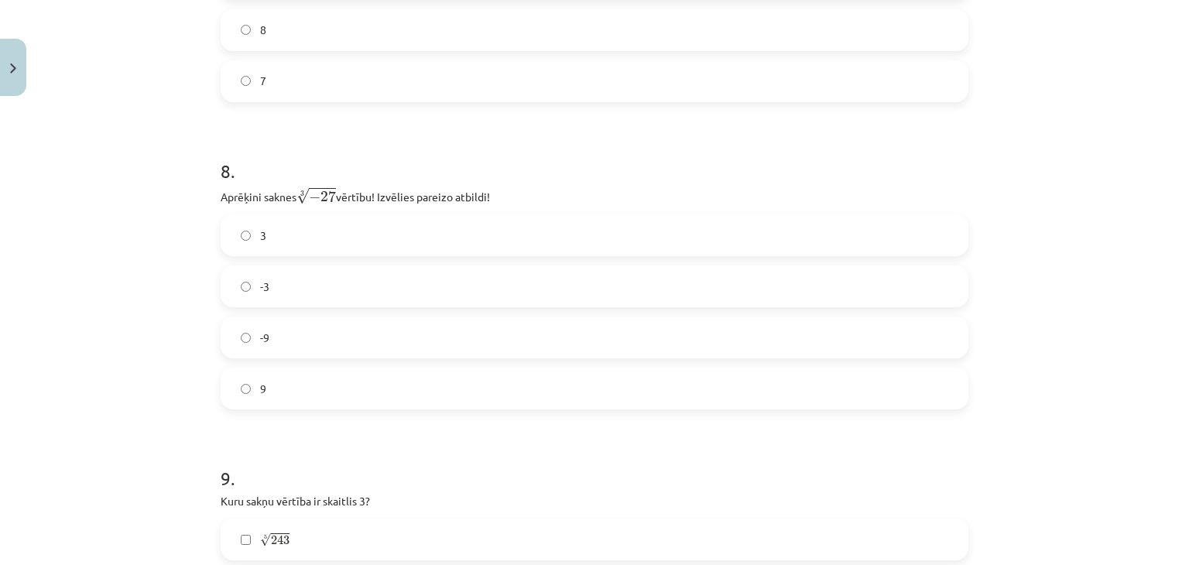
scroll to position [2051, 0]
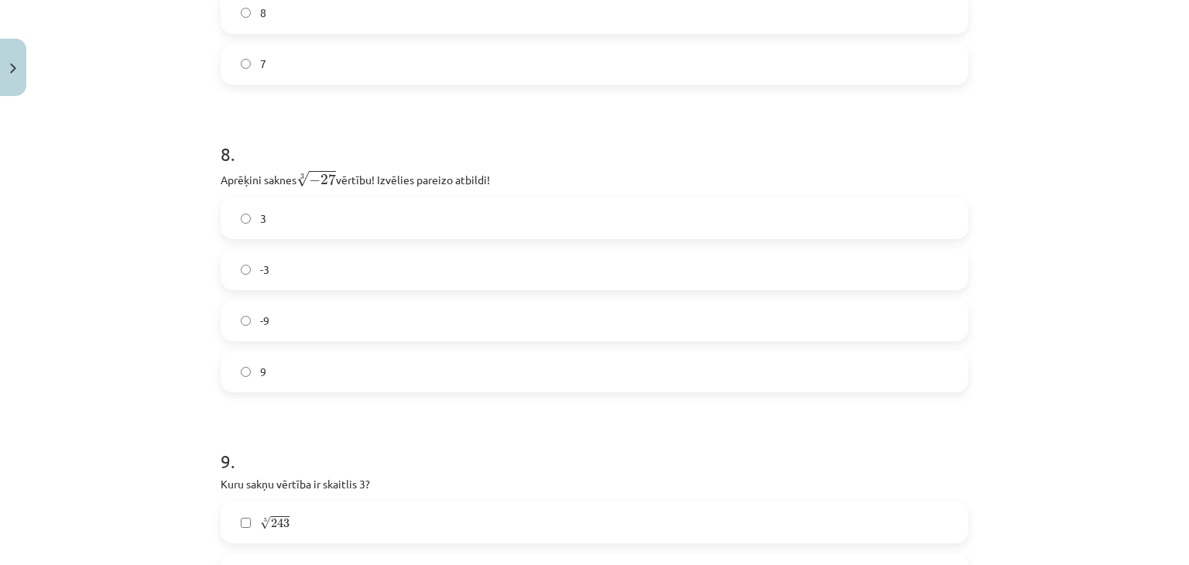
click at [388, 276] on label "-3" at bounding box center [594, 269] width 745 height 39
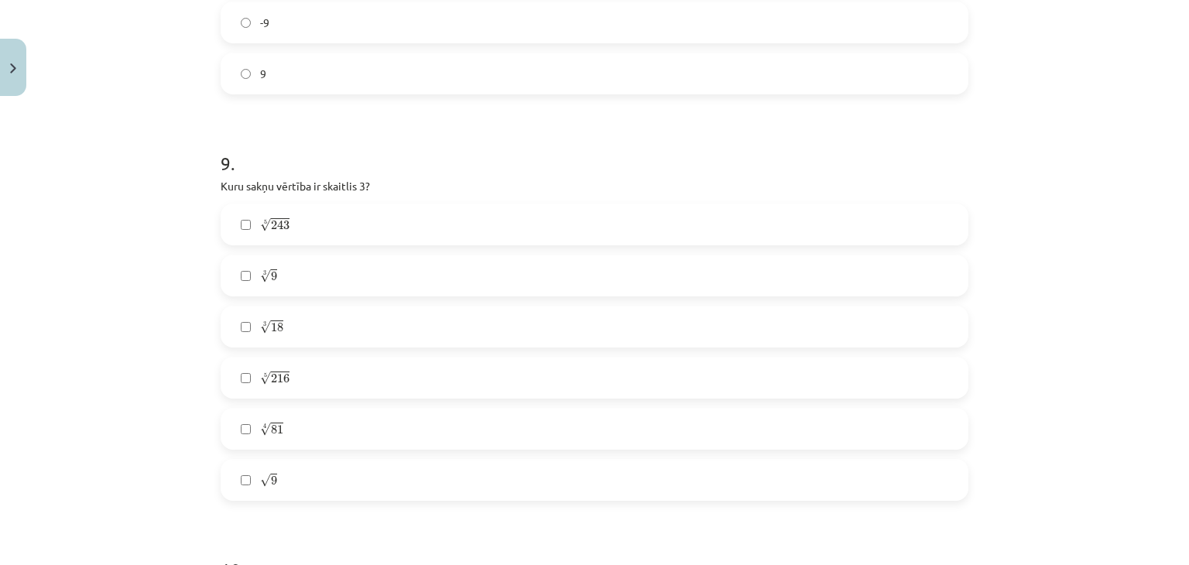
scroll to position [2361, 0]
click at [303, 224] on label "5 √ 243 243 5" at bounding box center [594, 213] width 745 height 39
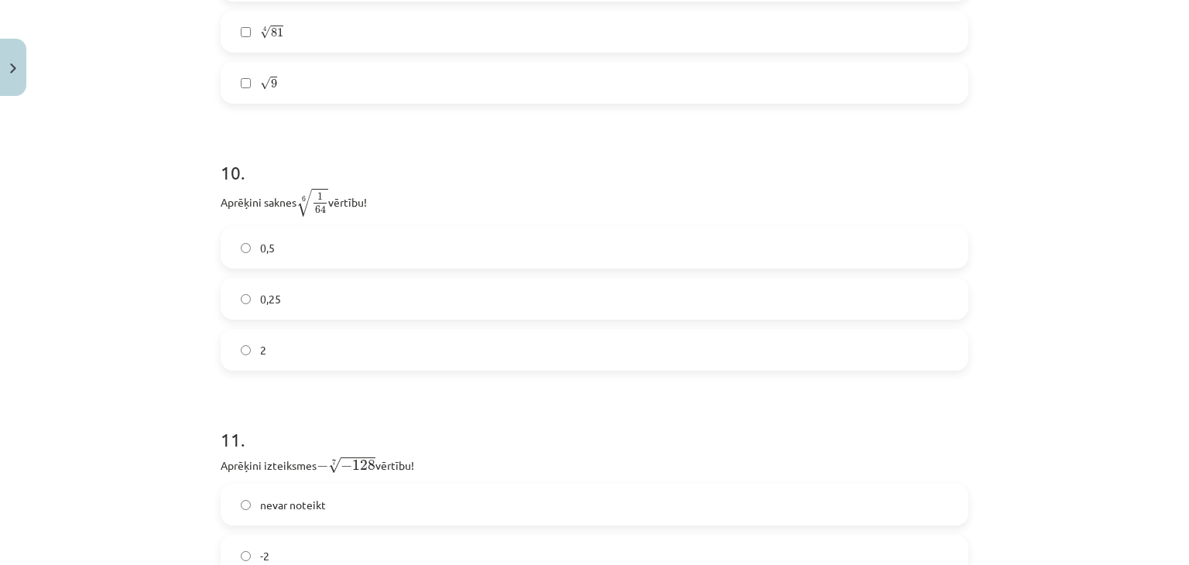
scroll to position [2748, 0]
click at [326, 256] on label "0,5" at bounding box center [594, 246] width 745 height 39
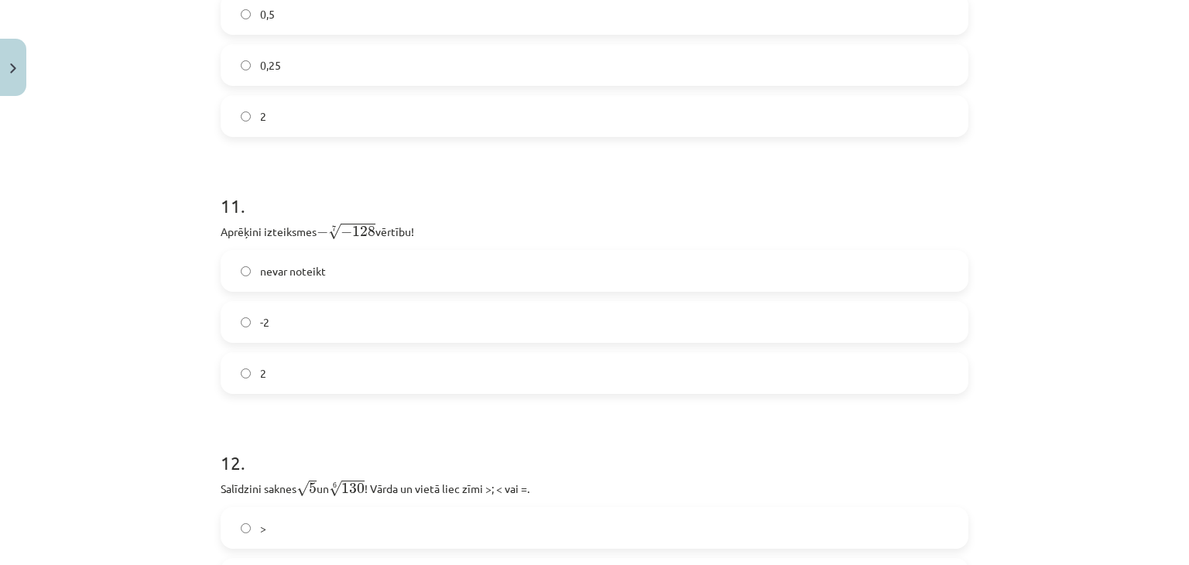
click at [324, 375] on label "2" at bounding box center [594, 373] width 745 height 39
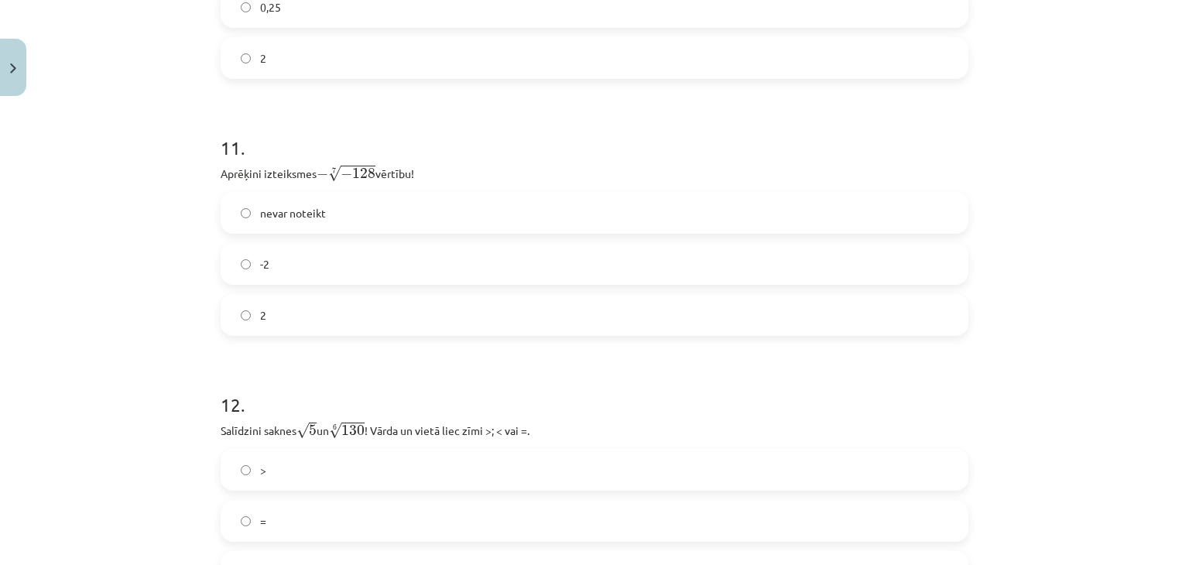
scroll to position [3290, 0]
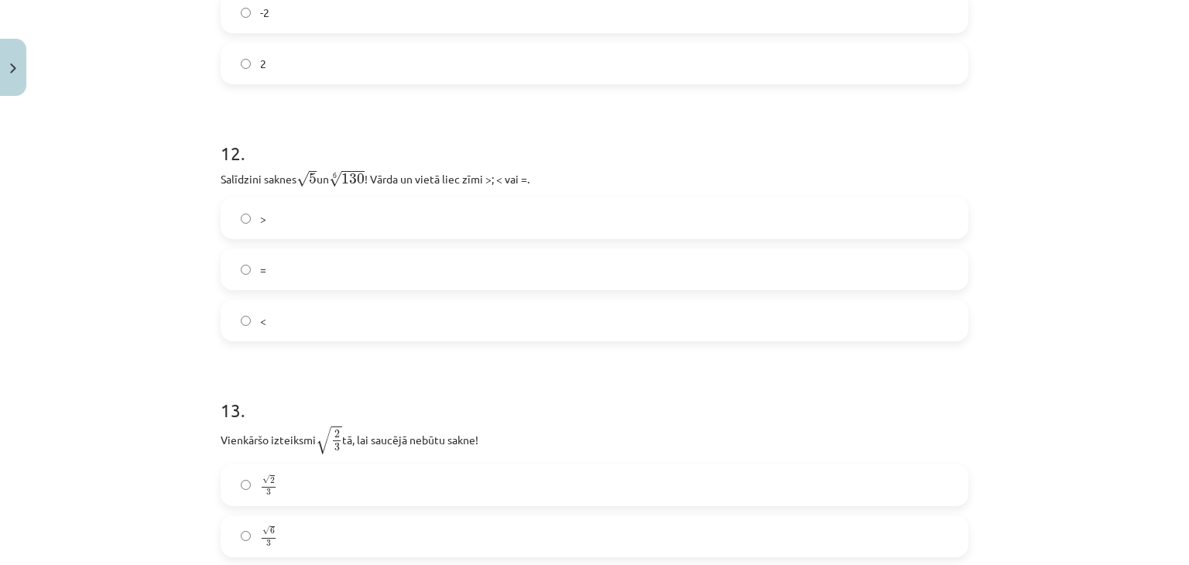
click at [321, 231] on label ">" at bounding box center [594, 218] width 745 height 39
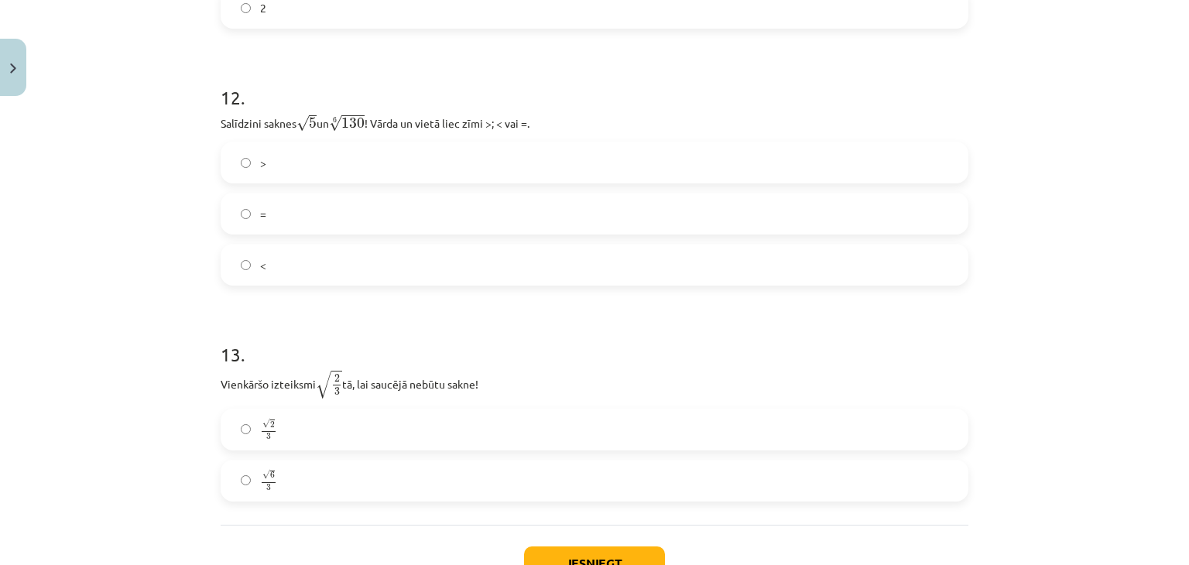
scroll to position [3445, 0]
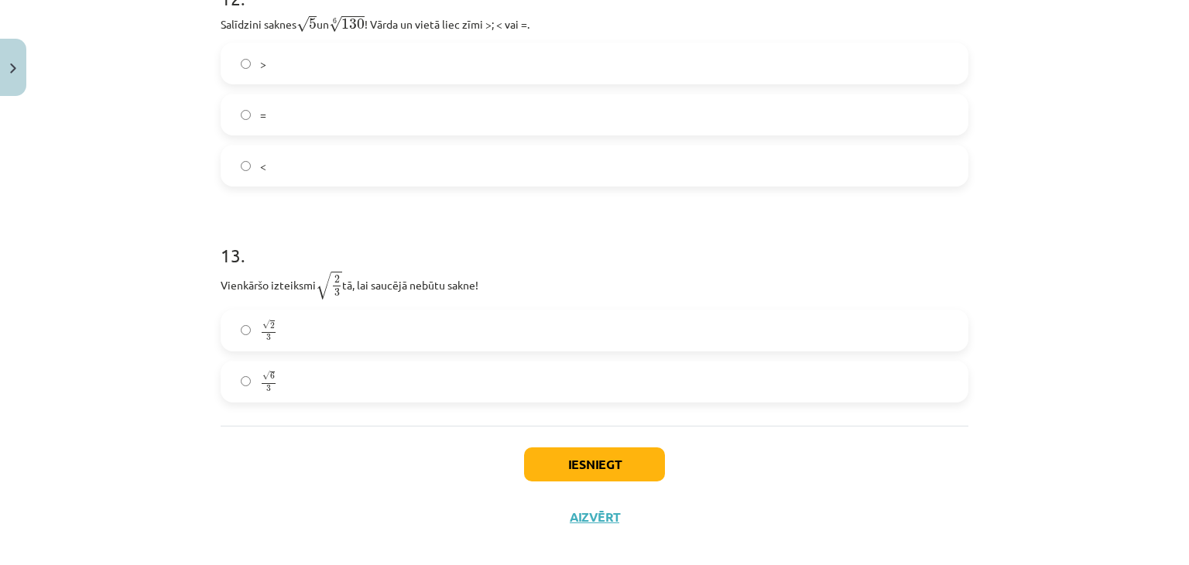
click at [392, 376] on label "√ 6 3 6 3" at bounding box center [594, 381] width 745 height 39
click at [615, 472] on button "Iesniegt" at bounding box center [594, 464] width 141 height 34
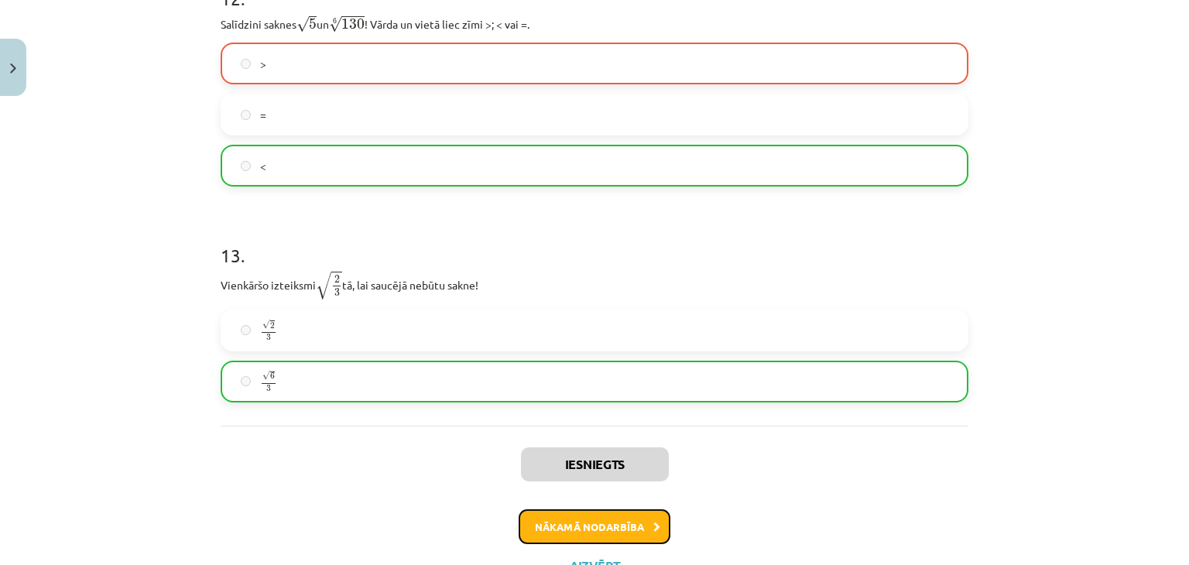
click at [602, 535] on button "Nākamā nodarbība" at bounding box center [595, 527] width 152 height 36
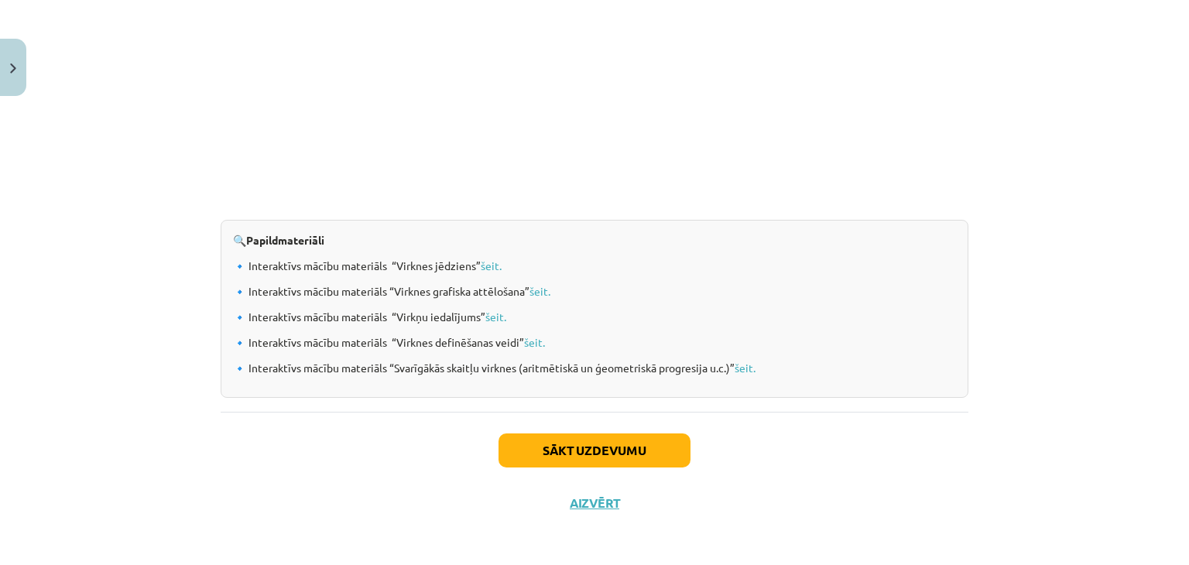
scroll to position [1604, 0]
click at [594, 445] on button "Sākt uzdevumu" at bounding box center [595, 450] width 192 height 34
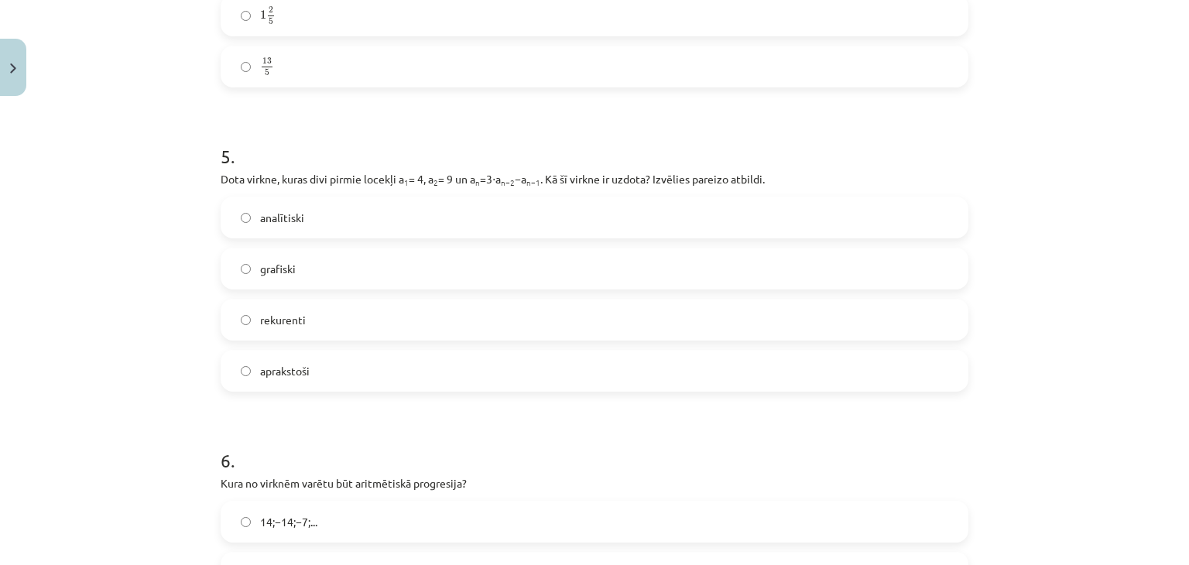
scroll to position [1722, 0]
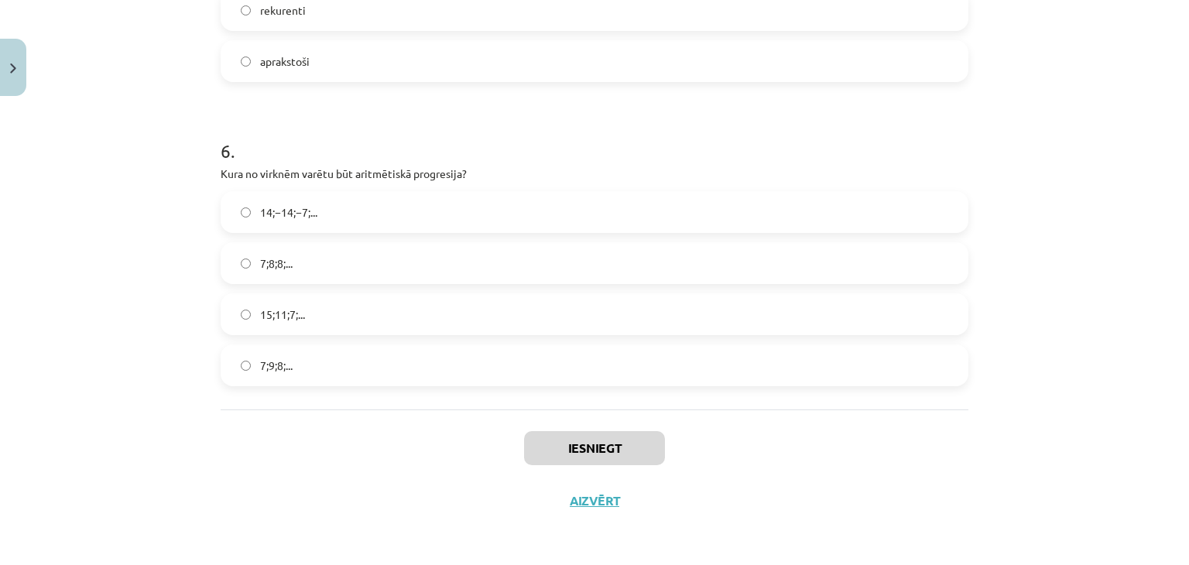
click at [344, 206] on label "14;−14;−7;..." at bounding box center [594, 212] width 745 height 39
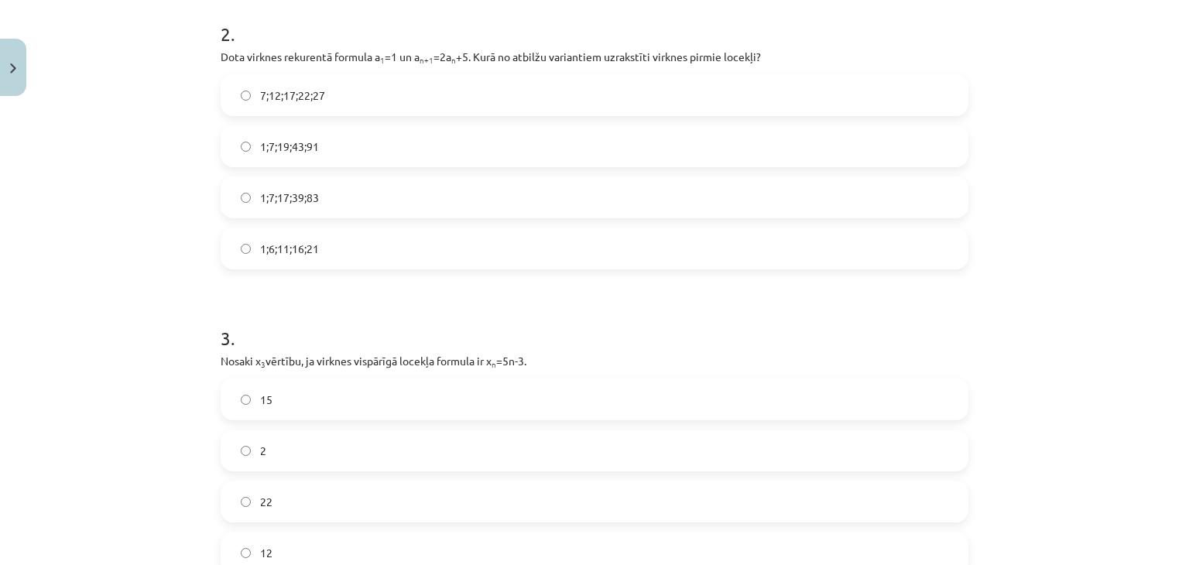
scroll to position [484, 0]
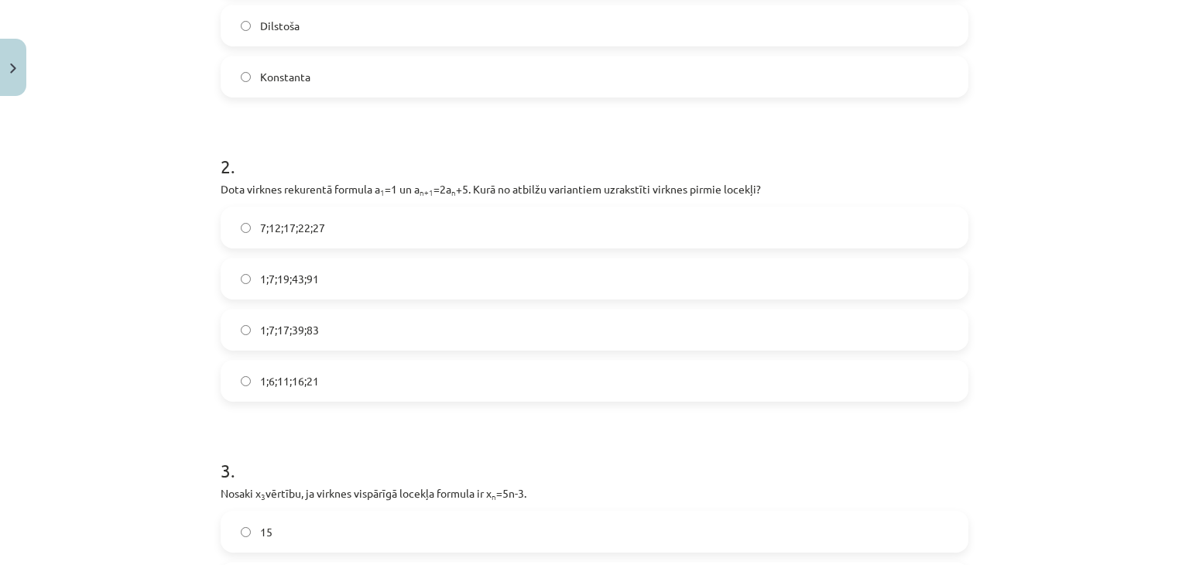
click at [340, 288] on label "1;7;19;43;91" at bounding box center [594, 278] width 745 height 39
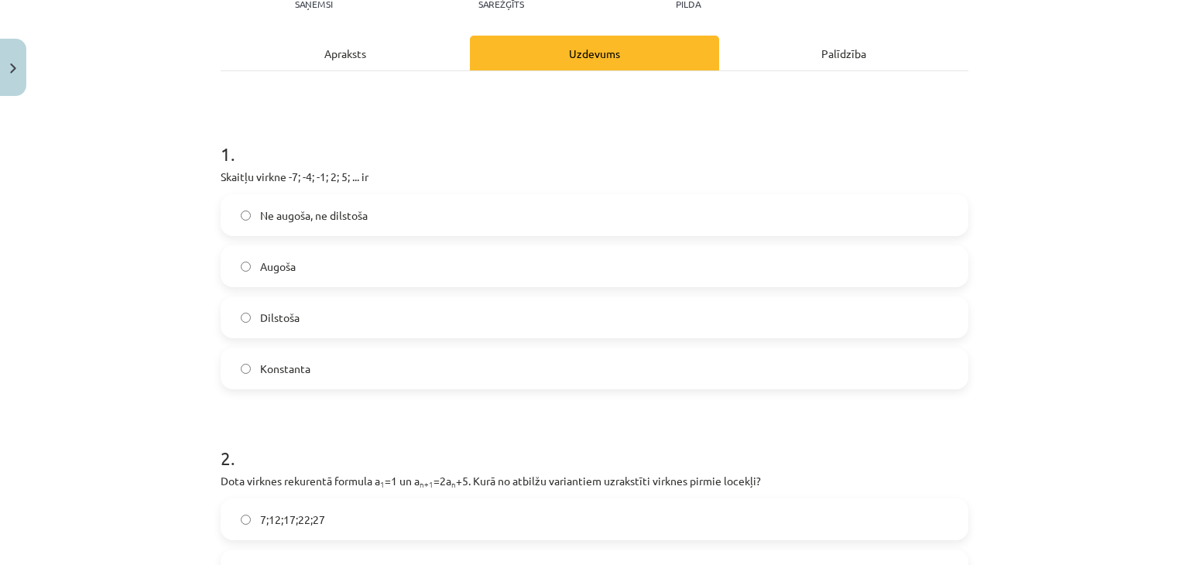
scroll to position [252, 0]
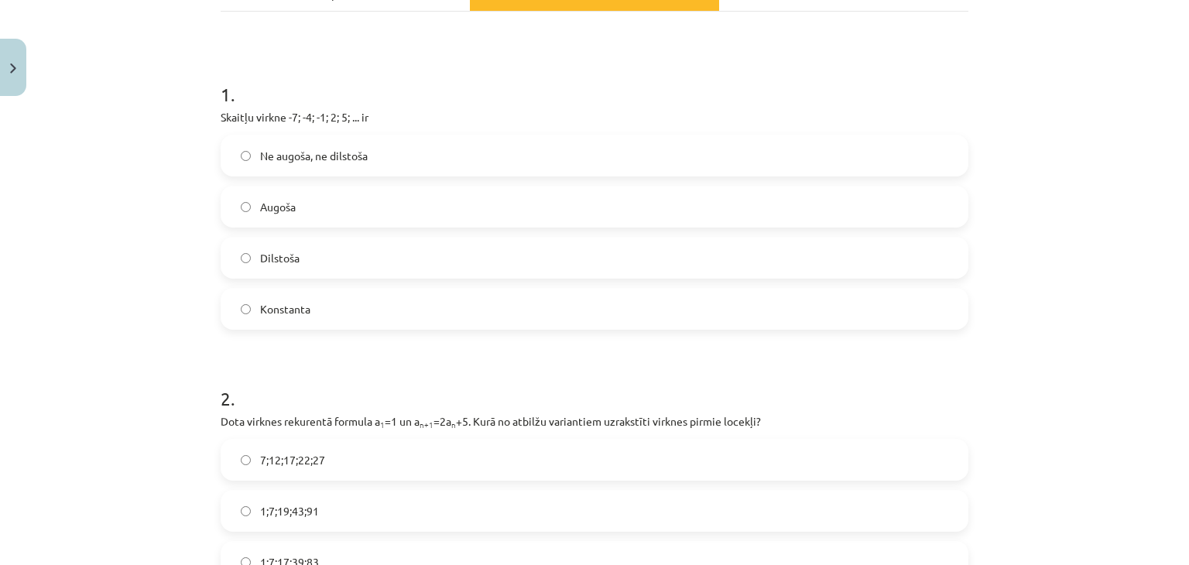
click at [337, 163] on label "Ne augoša, ne dilstoša" at bounding box center [594, 155] width 745 height 39
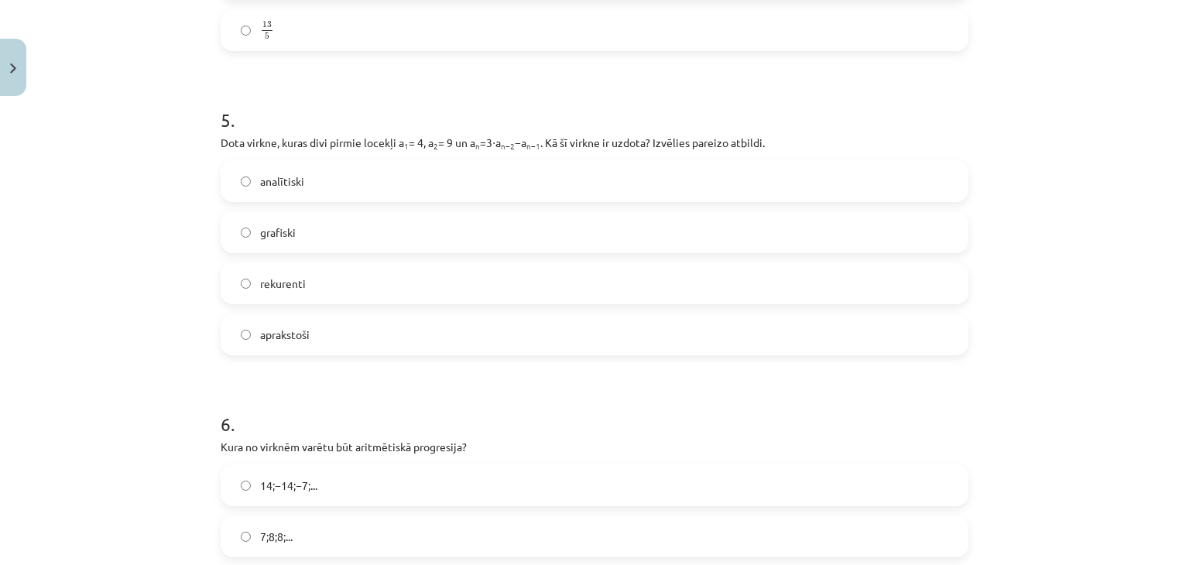
scroll to position [1490, 0]
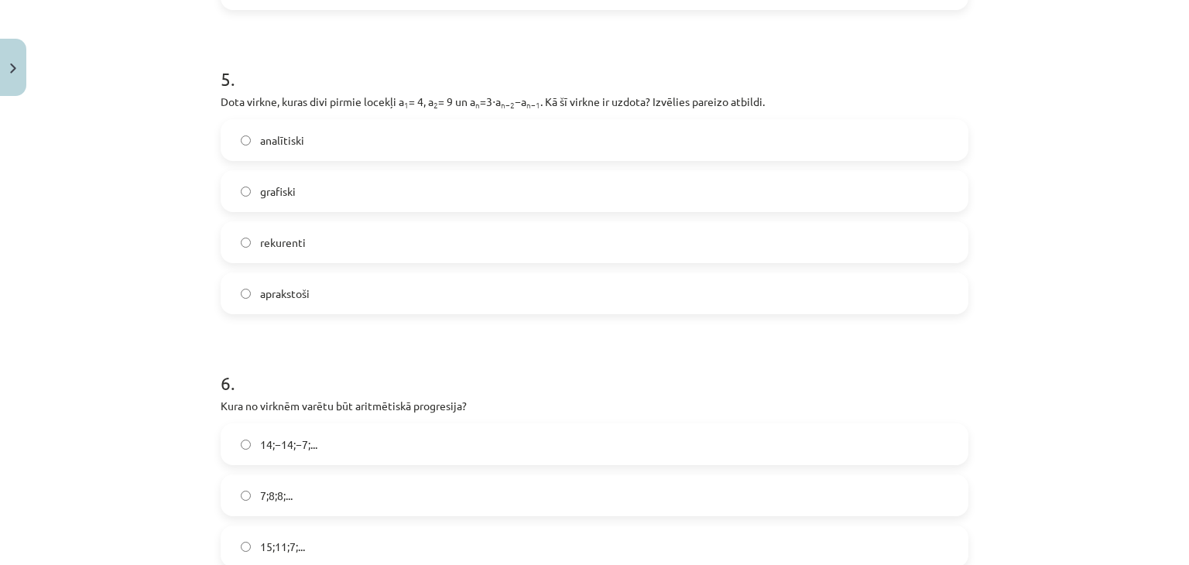
click at [307, 246] on label "rekurenti" at bounding box center [594, 242] width 745 height 39
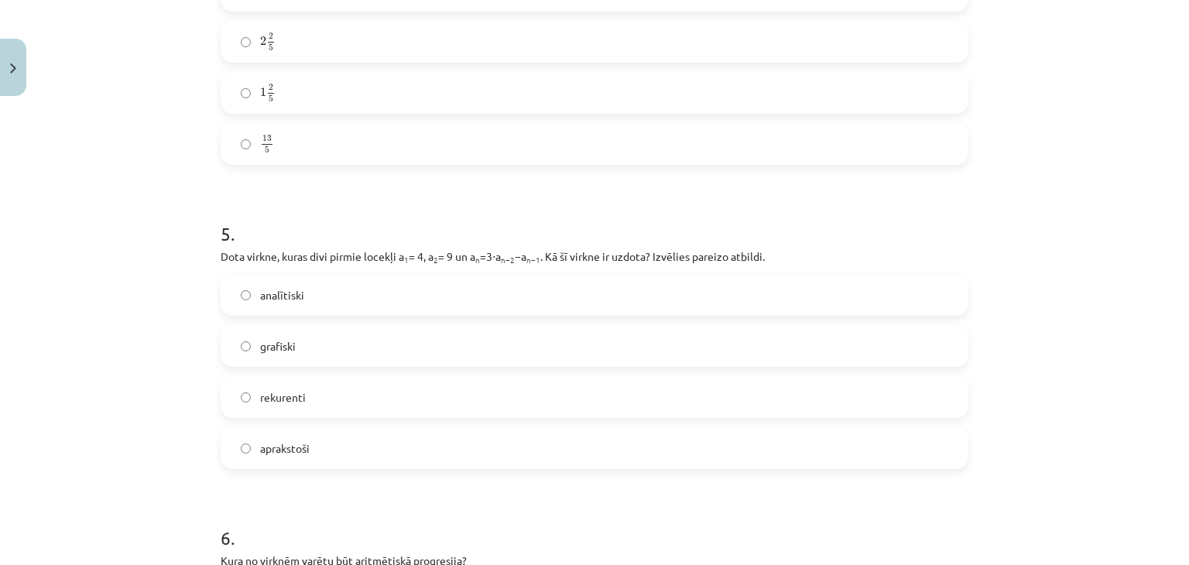
scroll to position [1103, 0]
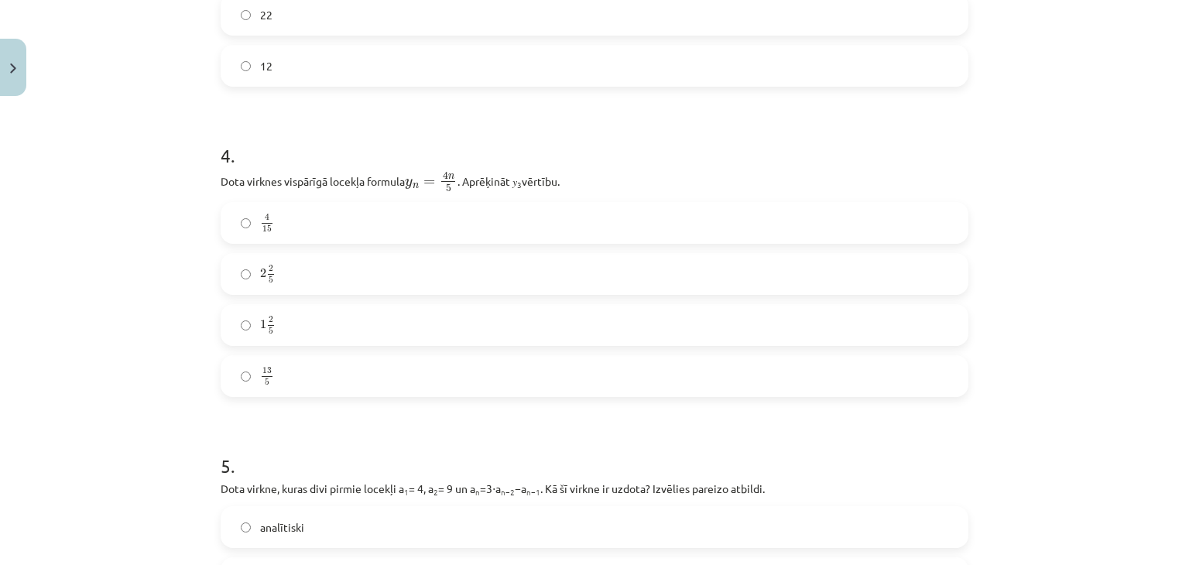
click at [358, 320] on label "1 2 5 1 2 5" at bounding box center [594, 325] width 745 height 39
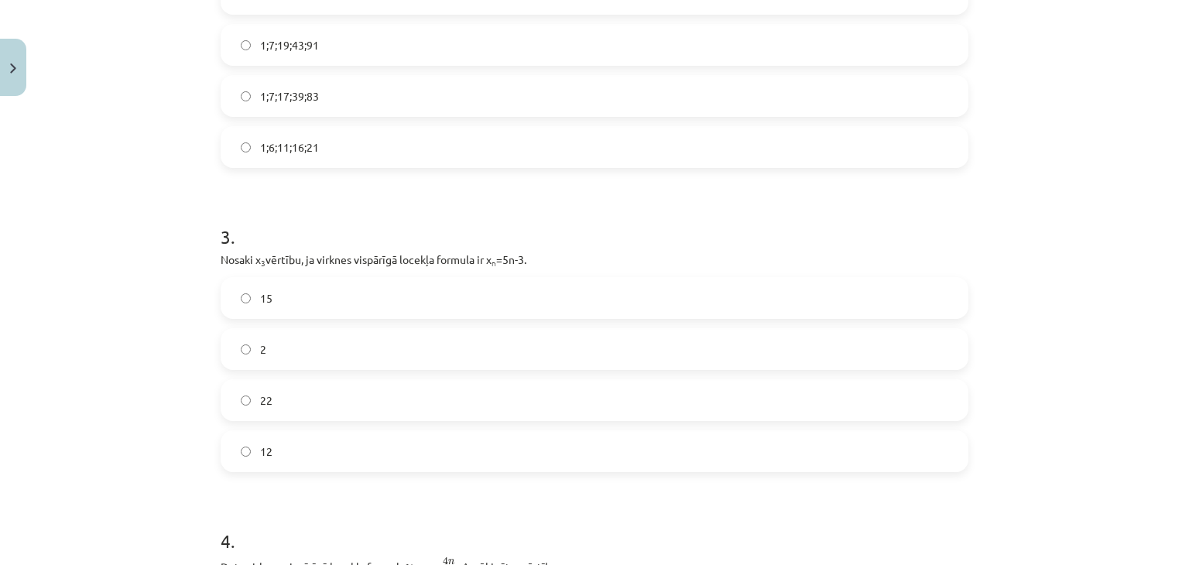
scroll to position [716, 0]
click at [303, 448] on label "12" at bounding box center [594, 452] width 745 height 39
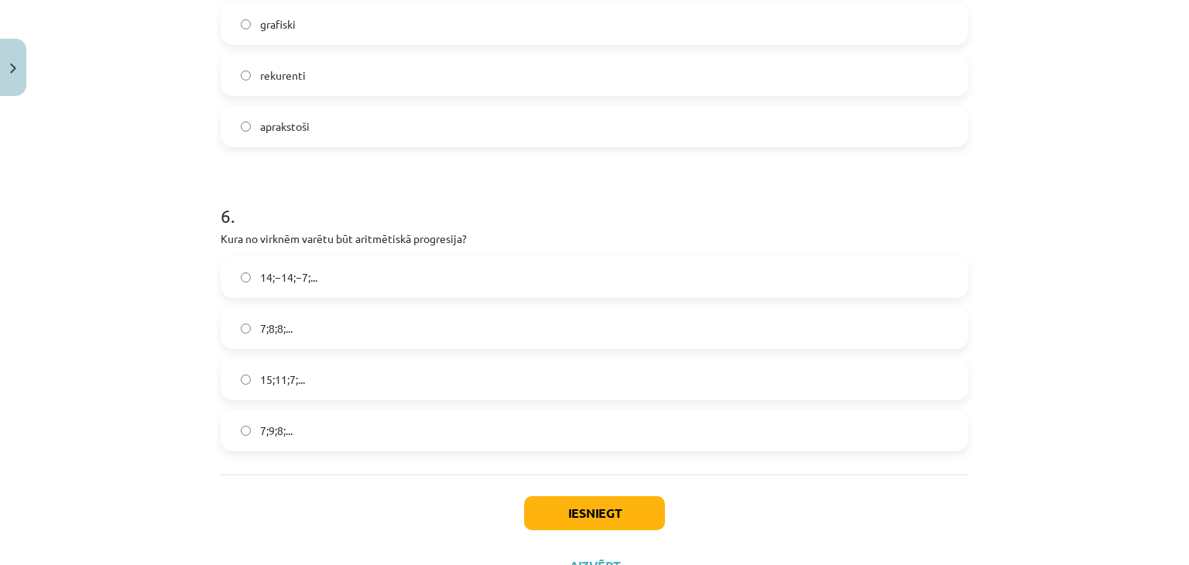
scroll to position [1722, 0]
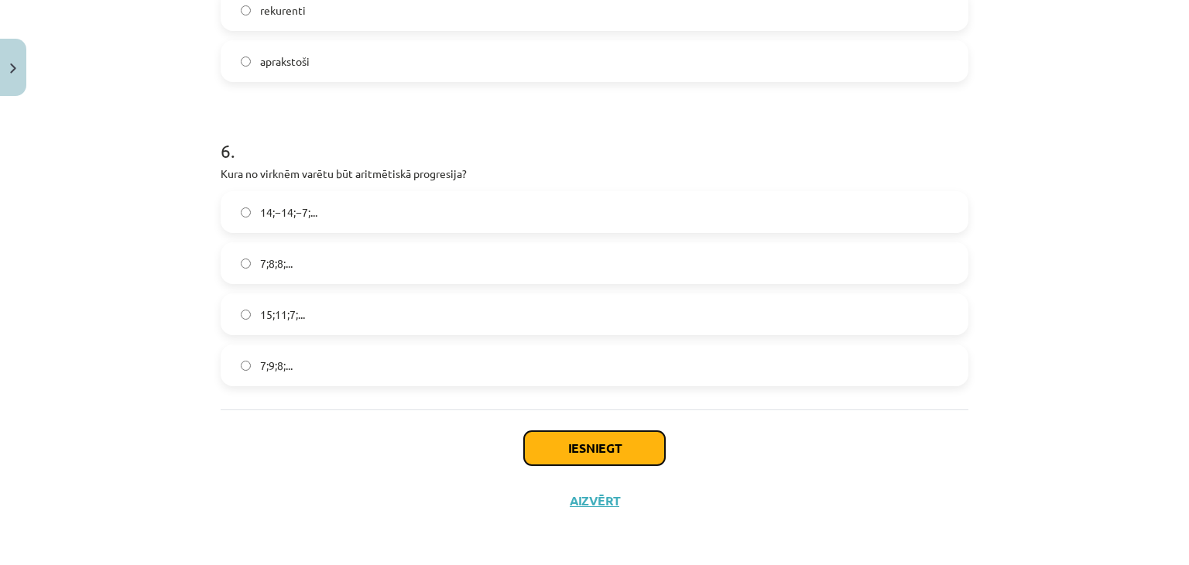
click at [632, 455] on button "Iesniegt" at bounding box center [594, 448] width 141 height 34
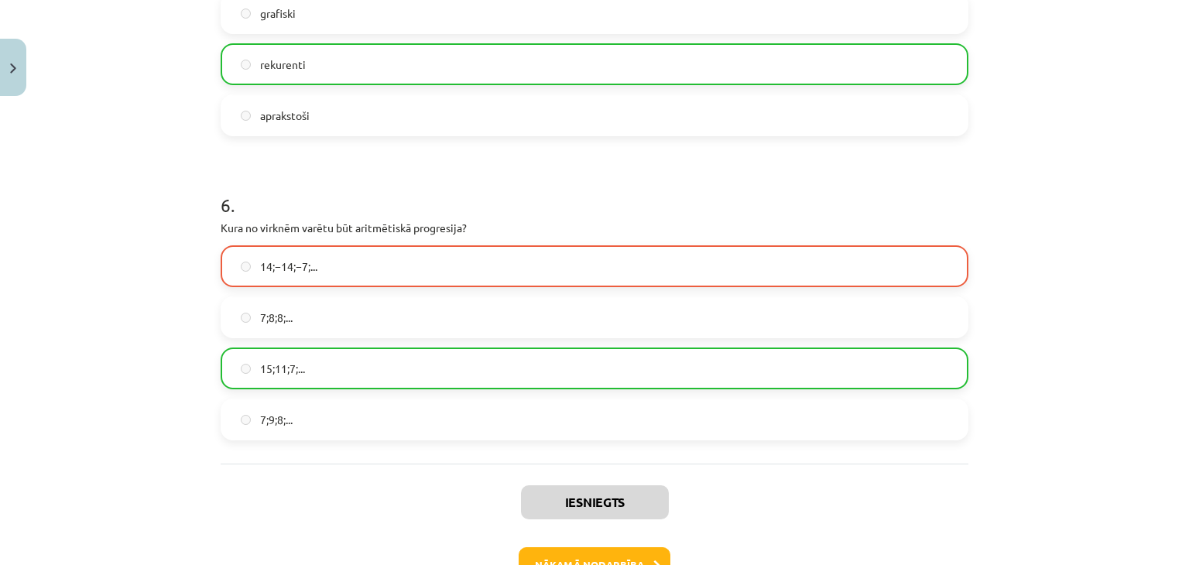
scroll to position [1771, 0]
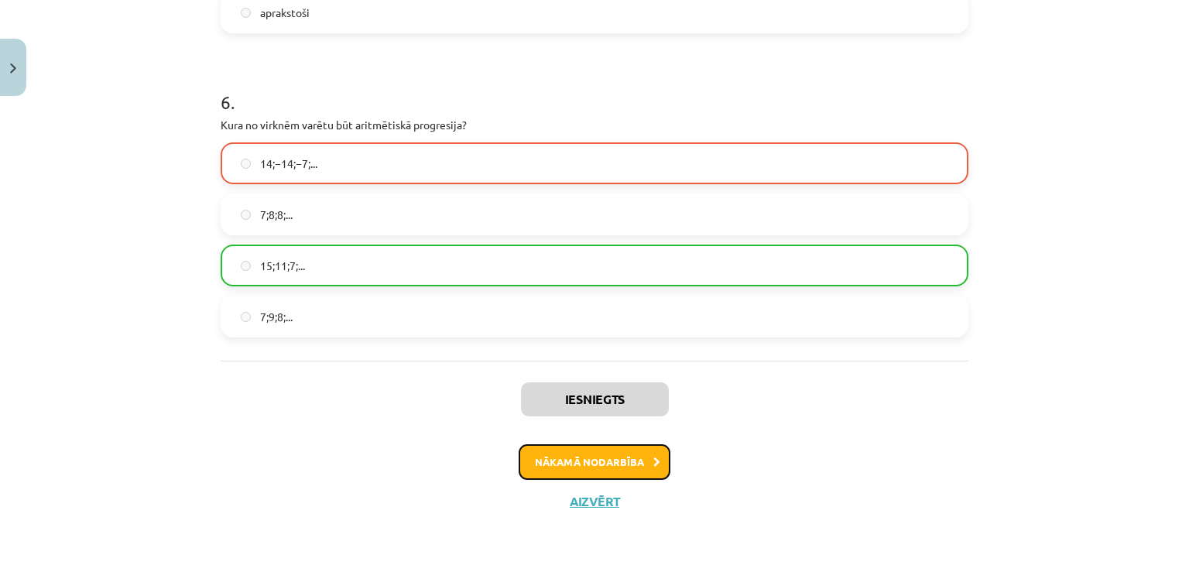
click at [622, 453] on button "Nākamā nodarbība" at bounding box center [595, 462] width 152 height 36
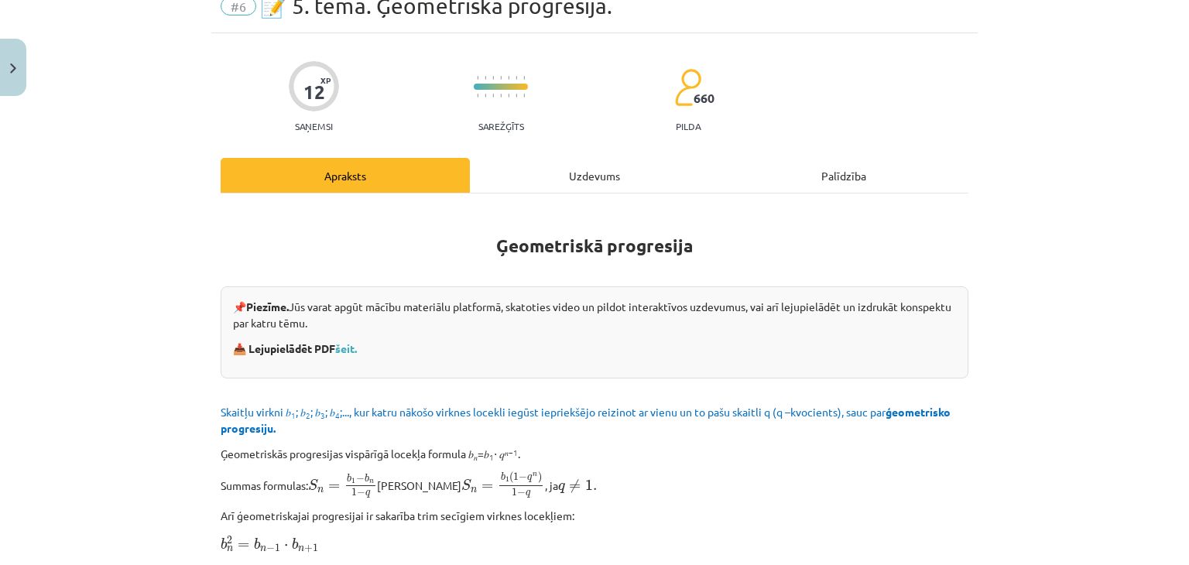
scroll to position [39, 0]
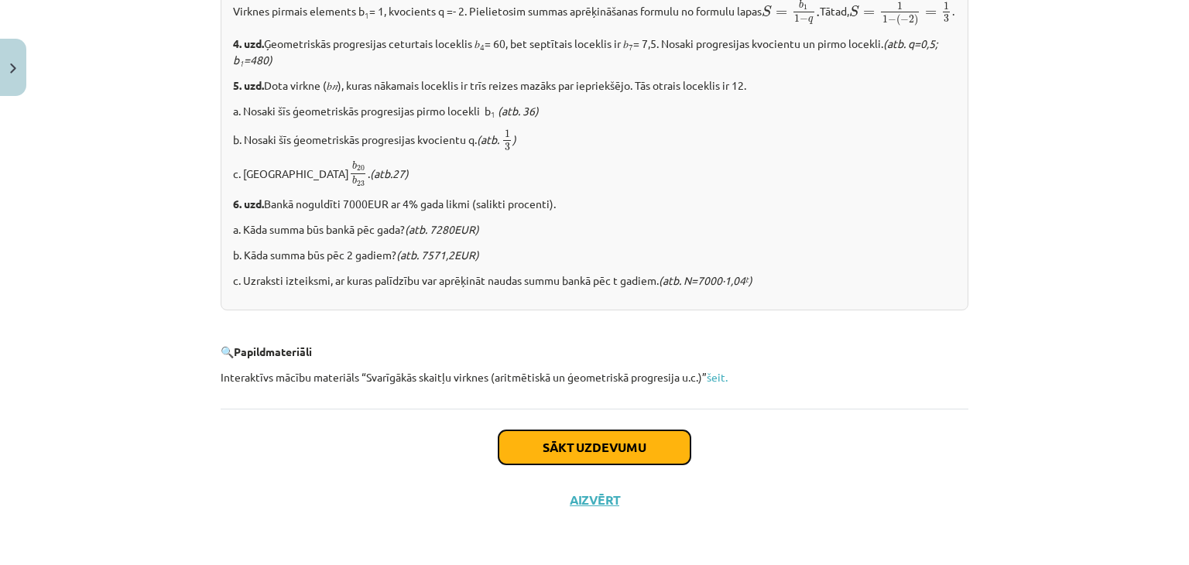
click at [560, 457] on button "Sākt uzdevumu" at bounding box center [595, 447] width 192 height 34
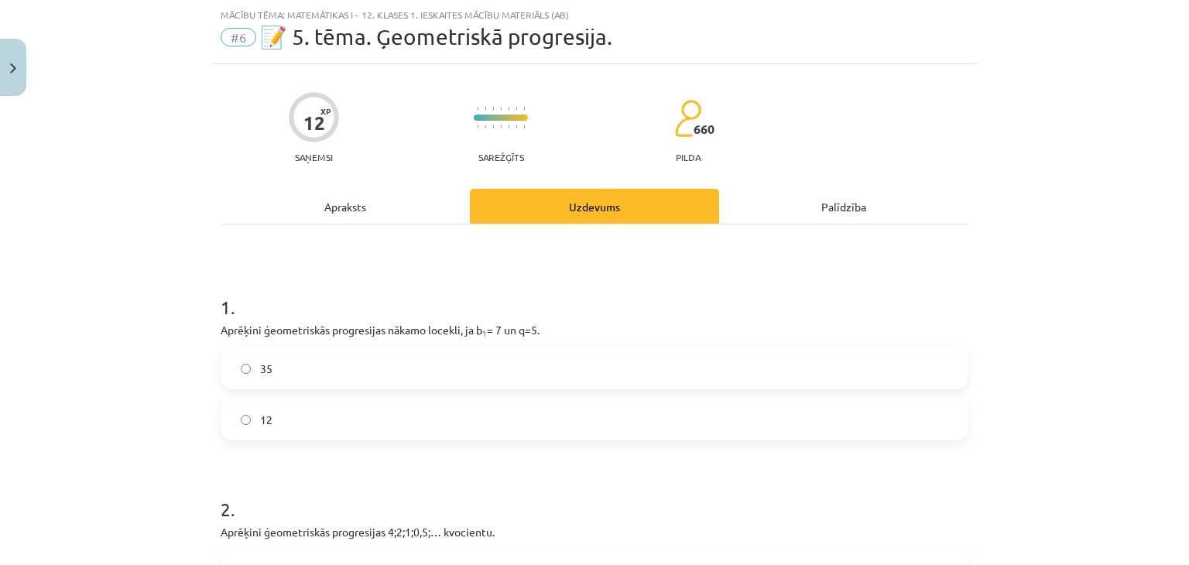
click at [392, 376] on label "35" at bounding box center [594, 368] width 745 height 39
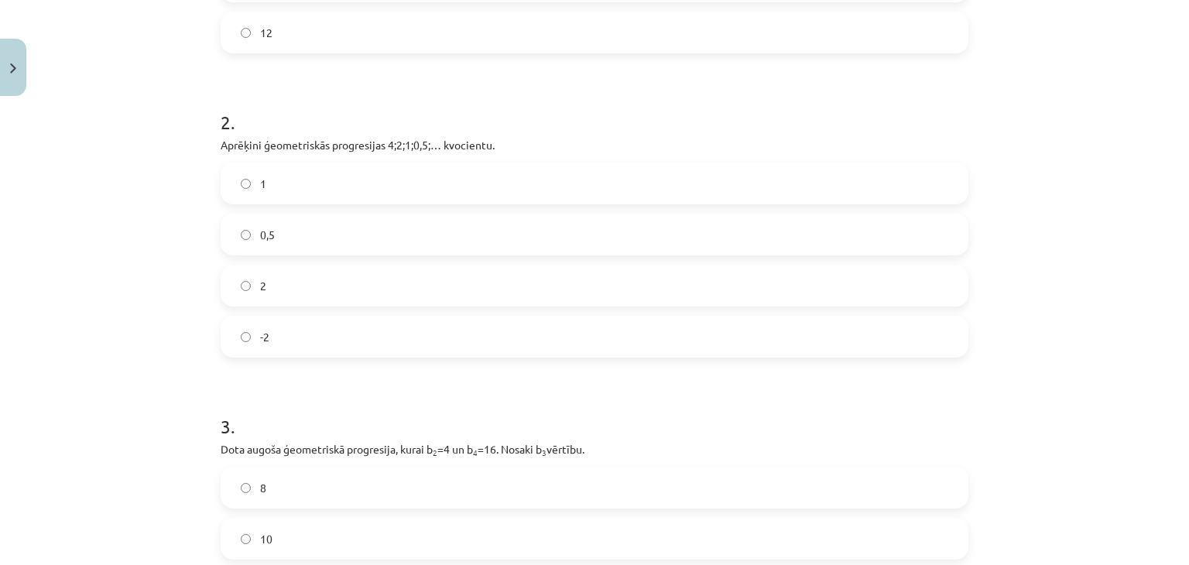
scroll to position [348, 0]
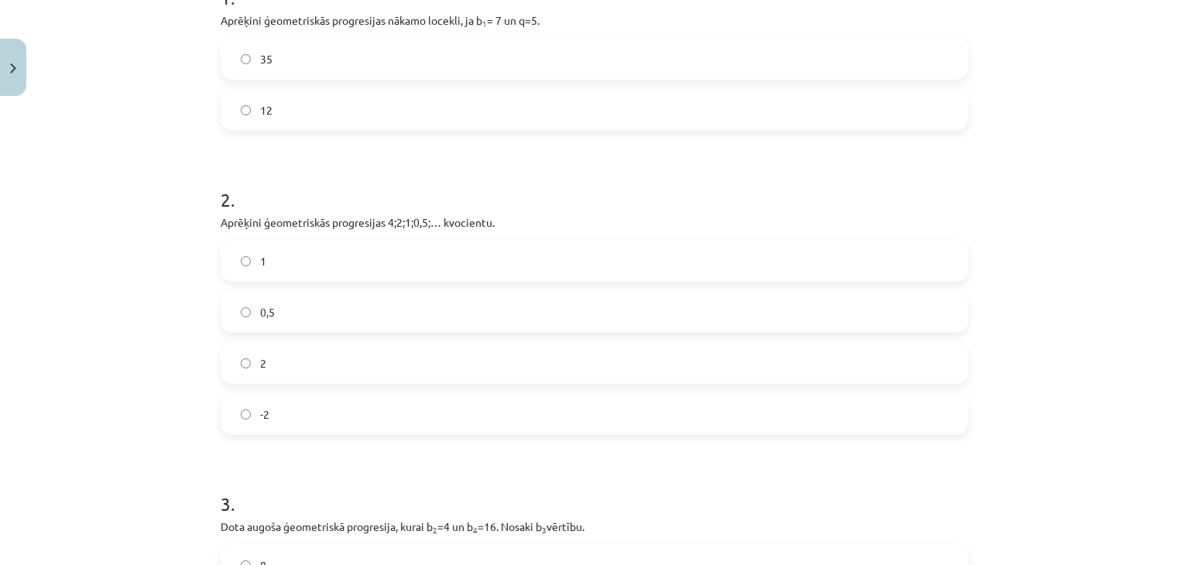
click at [297, 307] on label "0,5" at bounding box center [594, 312] width 745 height 39
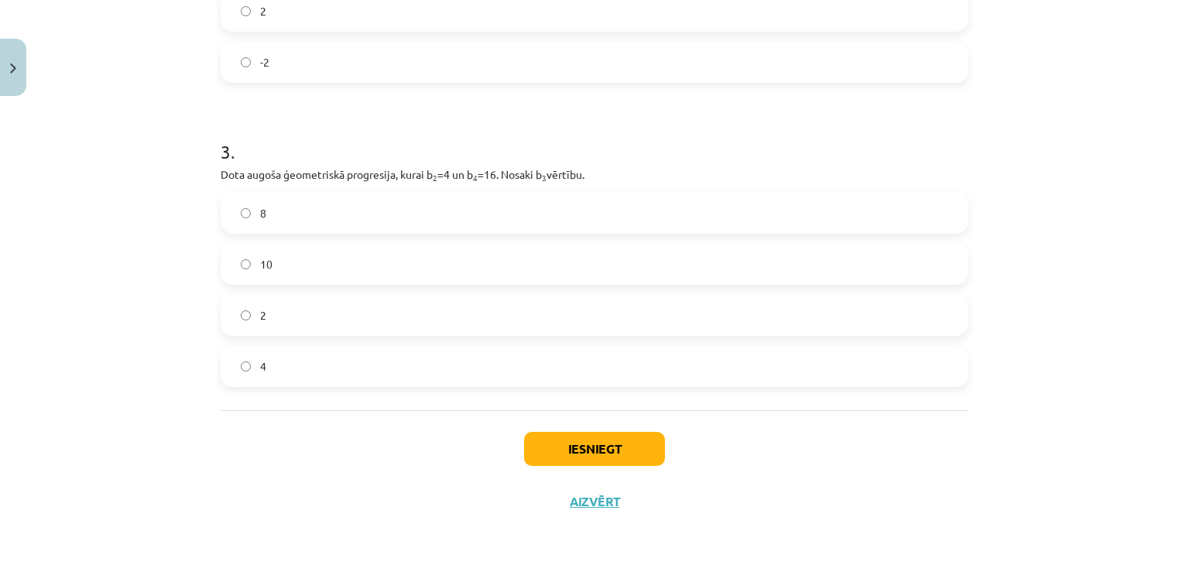
scroll to position [702, 0]
click at [262, 209] on label "8" at bounding box center [594, 211] width 745 height 39
click at [590, 437] on button "Iesniegt" at bounding box center [594, 447] width 141 height 34
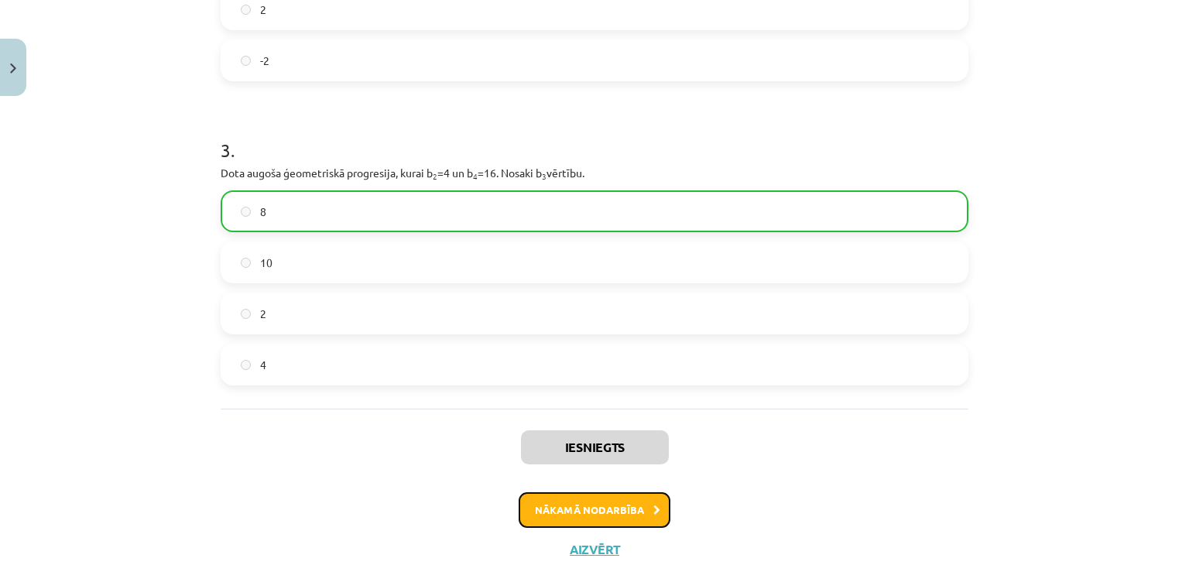
click at [555, 516] on button "Nākamā nodarbība" at bounding box center [595, 510] width 152 height 36
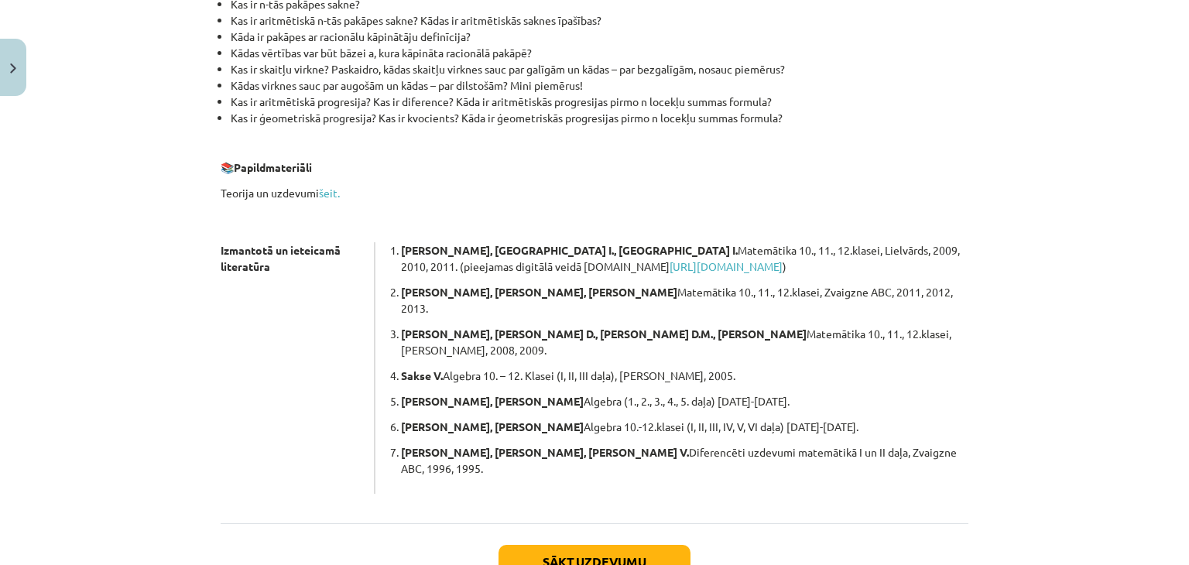
scroll to position [414, 0]
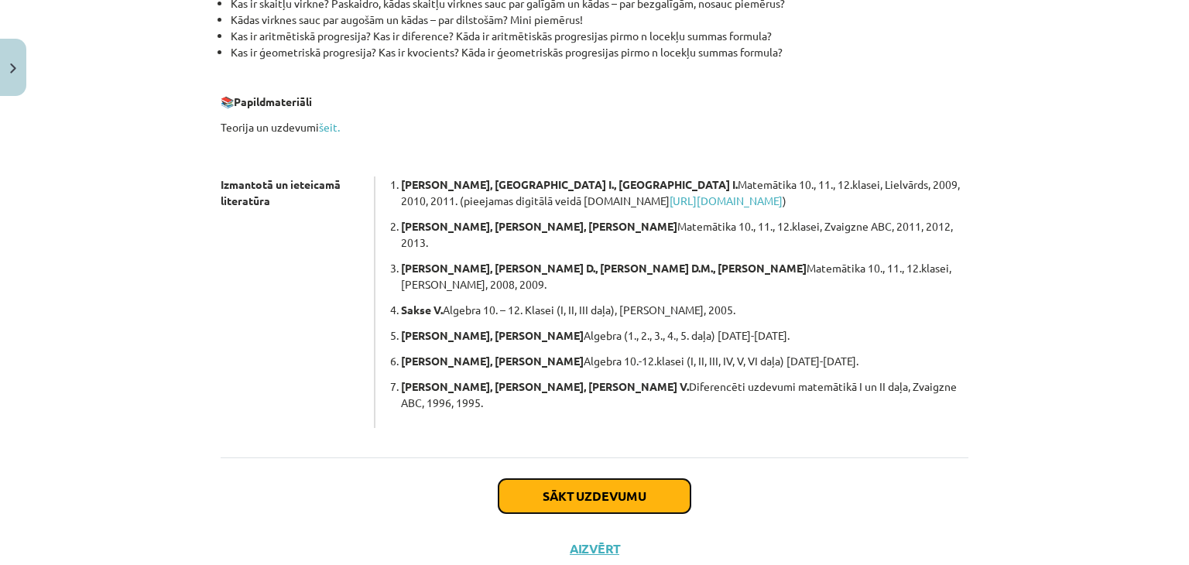
click at [565, 479] on button "Sākt uzdevumu" at bounding box center [595, 496] width 192 height 34
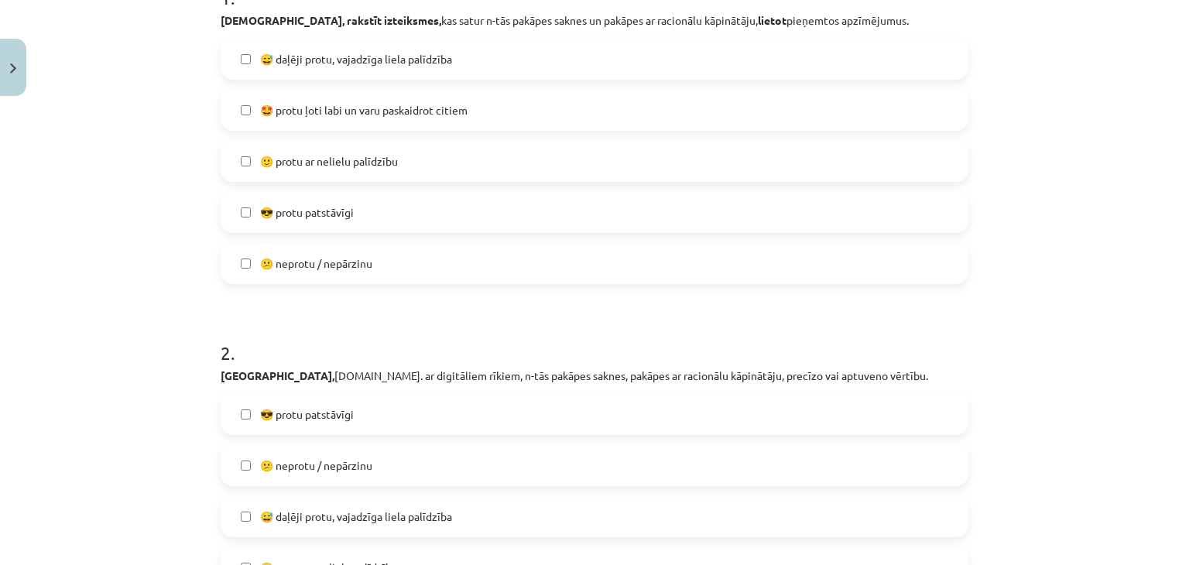
scroll to position [116, 0]
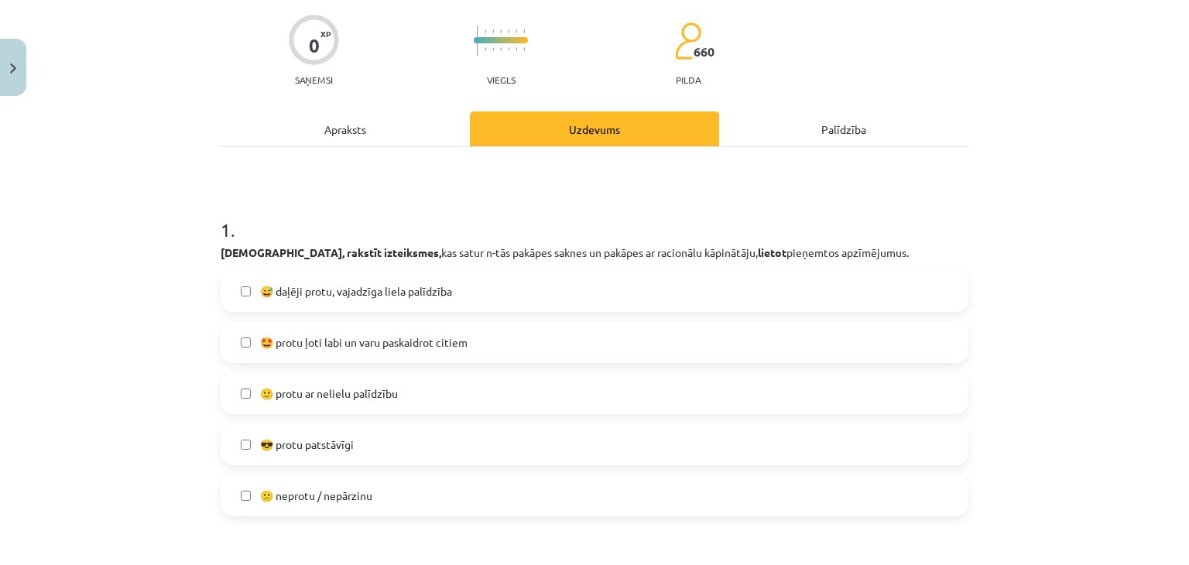
click at [458, 437] on label "😎 protu patstāvīgi" at bounding box center [594, 444] width 745 height 39
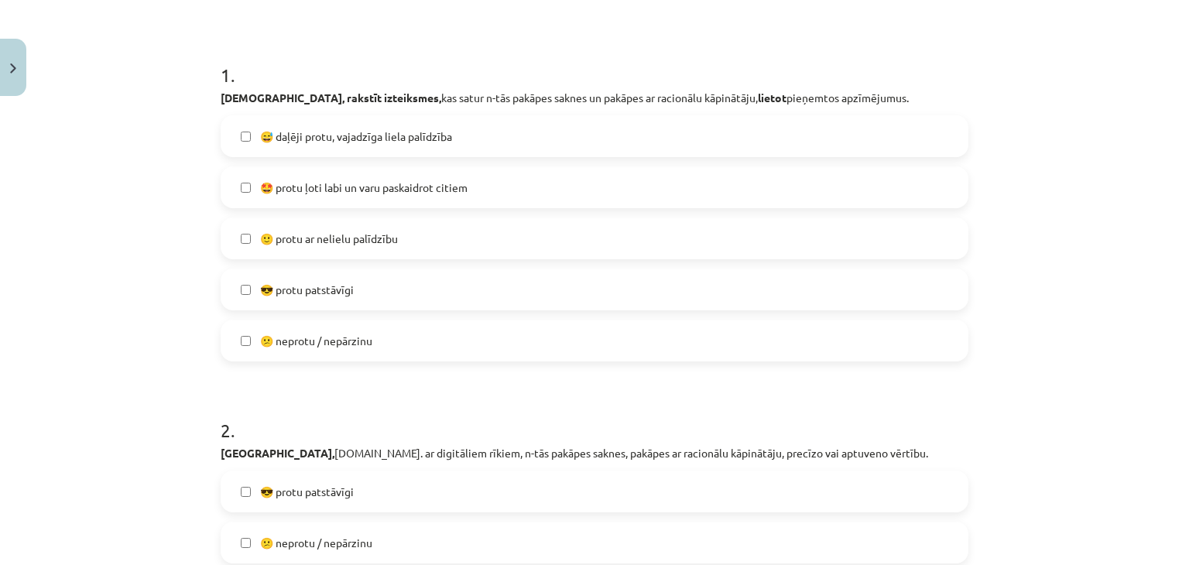
scroll to position [426, 0]
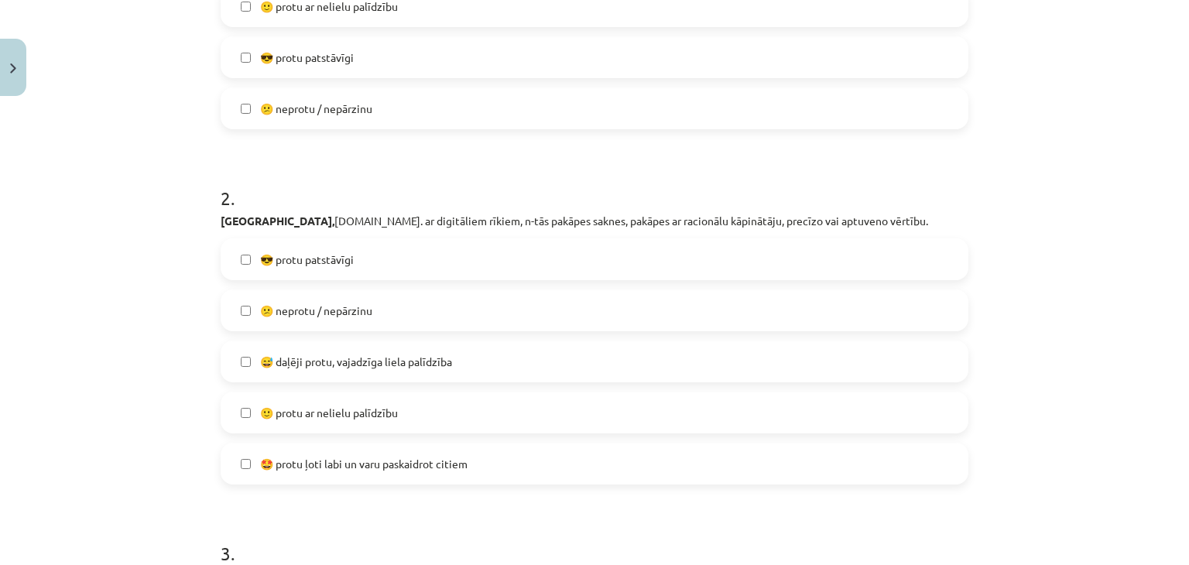
click at [444, 416] on label "🙂 protu ar nelielu palīdzību" at bounding box center [594, 412] width 745 height 39
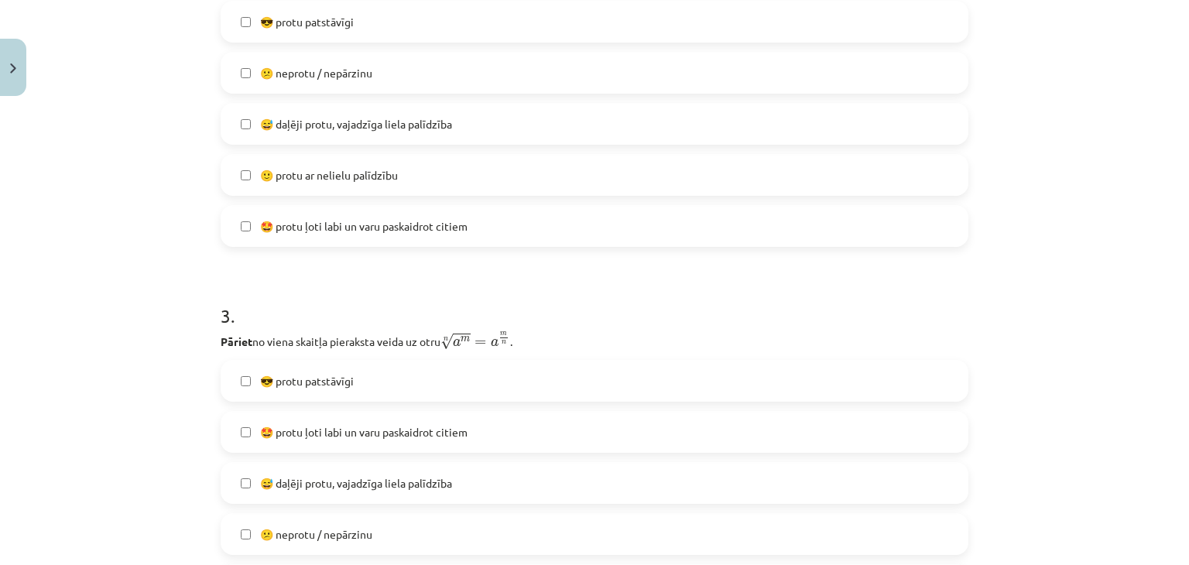
scroll to position [813, 0]
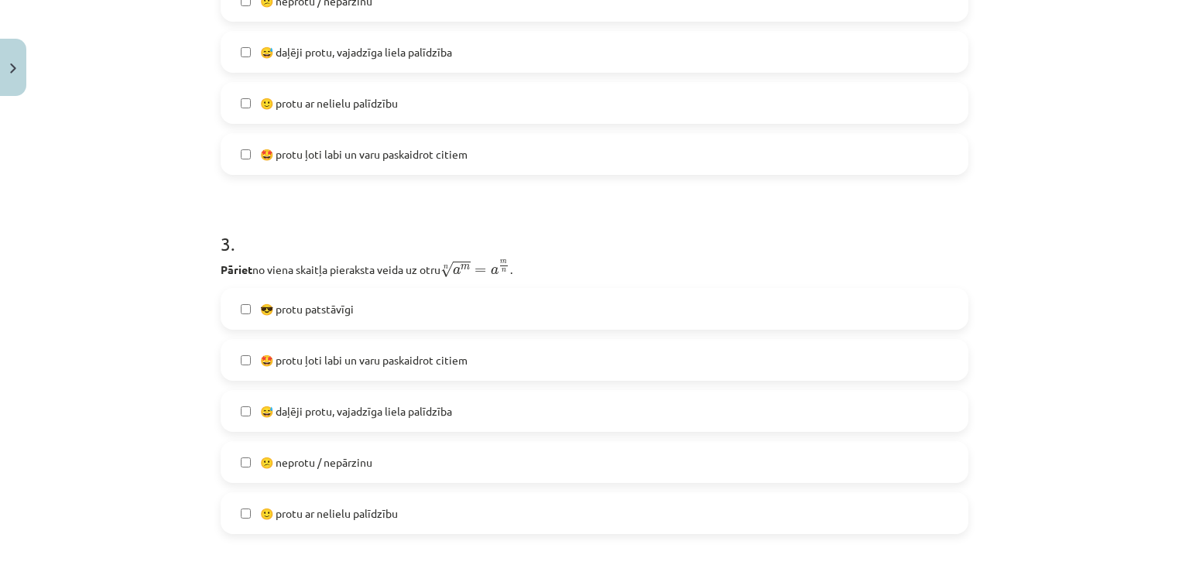
click at [381, 322] on label "😎 protu patstāvīgi" at bounding box center [594, 309] width 745 height 39
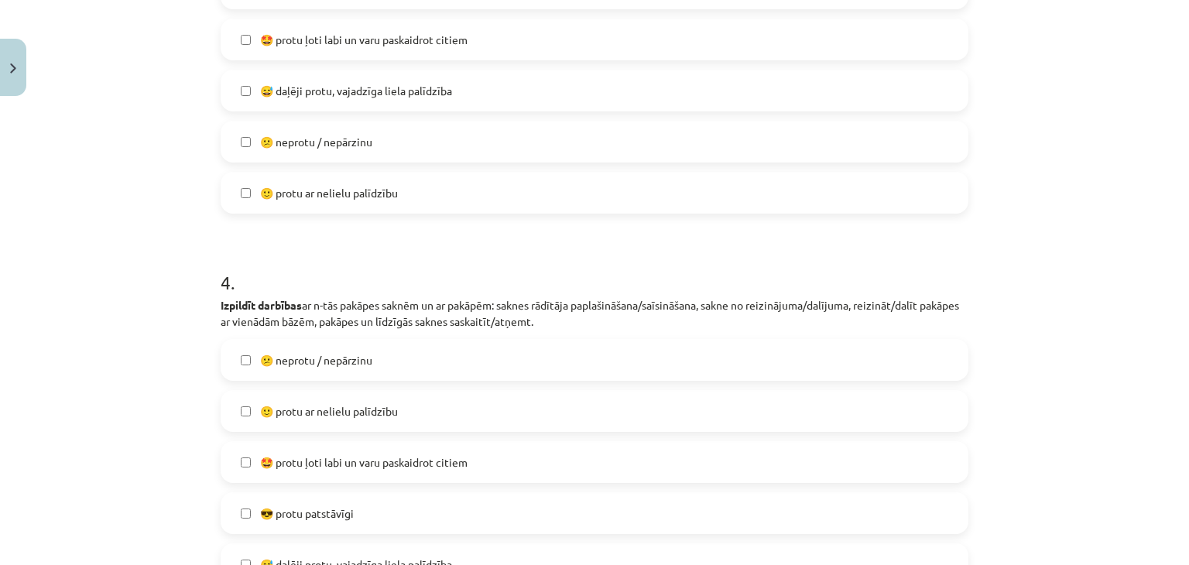
scroll to position [1200, 0]
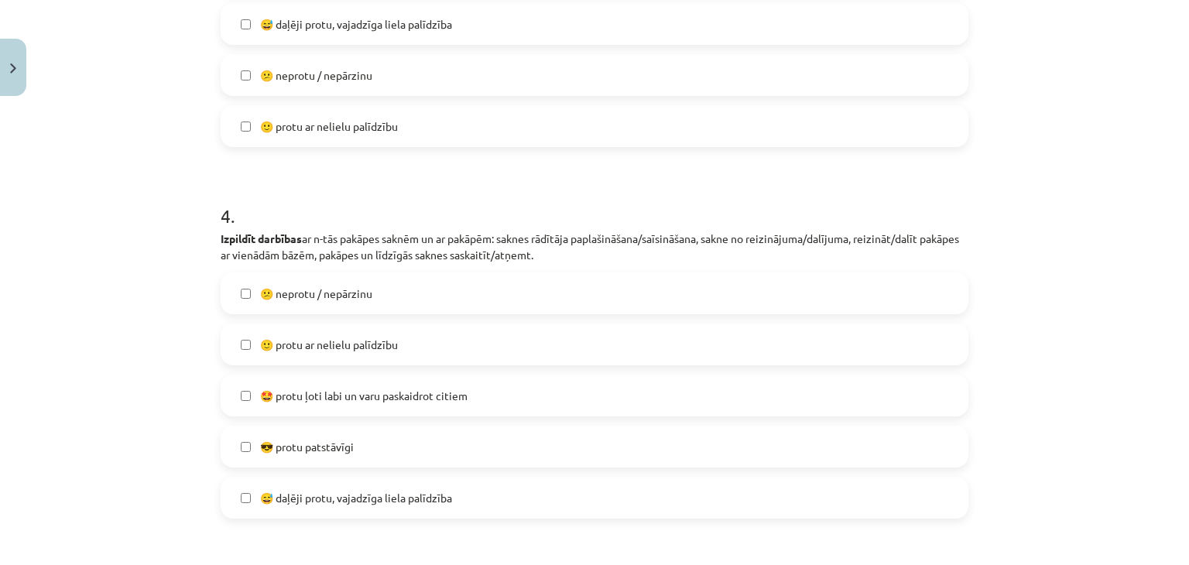
click at [365, 353] on label "🙂 protu ar nelielu palīdzību" at bounding box center [594, 344] width 745 height 39
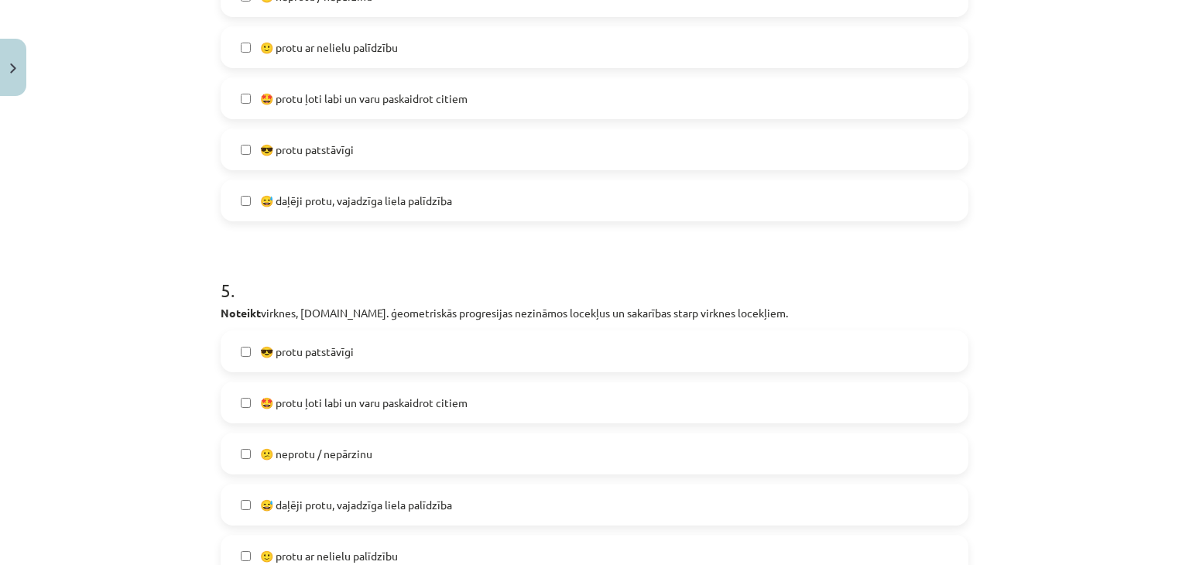
scroll to position [1587, 0]
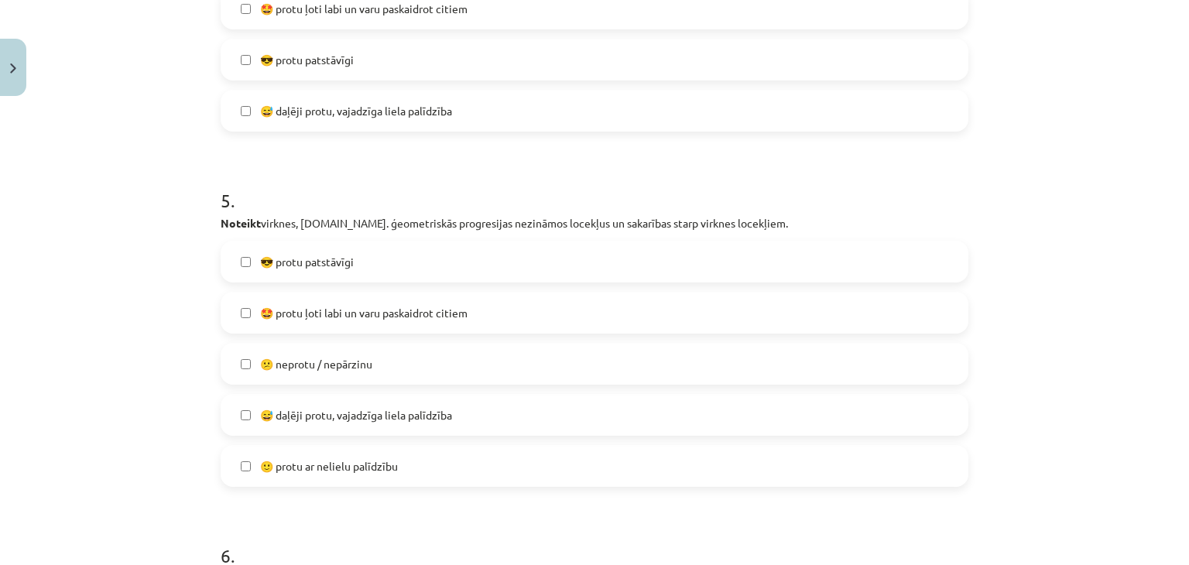
click at [369, 411] on span "😅 daļēji protu, vajadzīga liela palīdzība" at bounding box center [356, 415] width 192 height 16
click at [390, 462] on span "🙂 protu ar nelielu palīdzību" at bounding box center [329, 466] width 138 height 16
click at [412, 413] on span "😅 daļēji protu, vajadzīga liela palīdzība" at bounding box center [356, 415] width 192 height 16
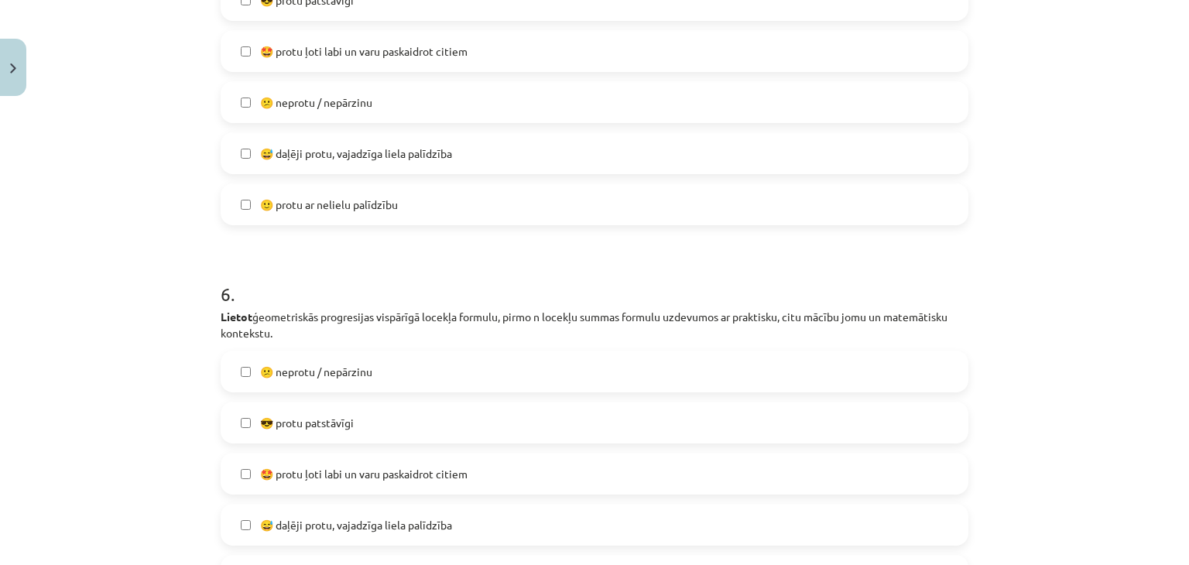
scroll to position [1974, 0]
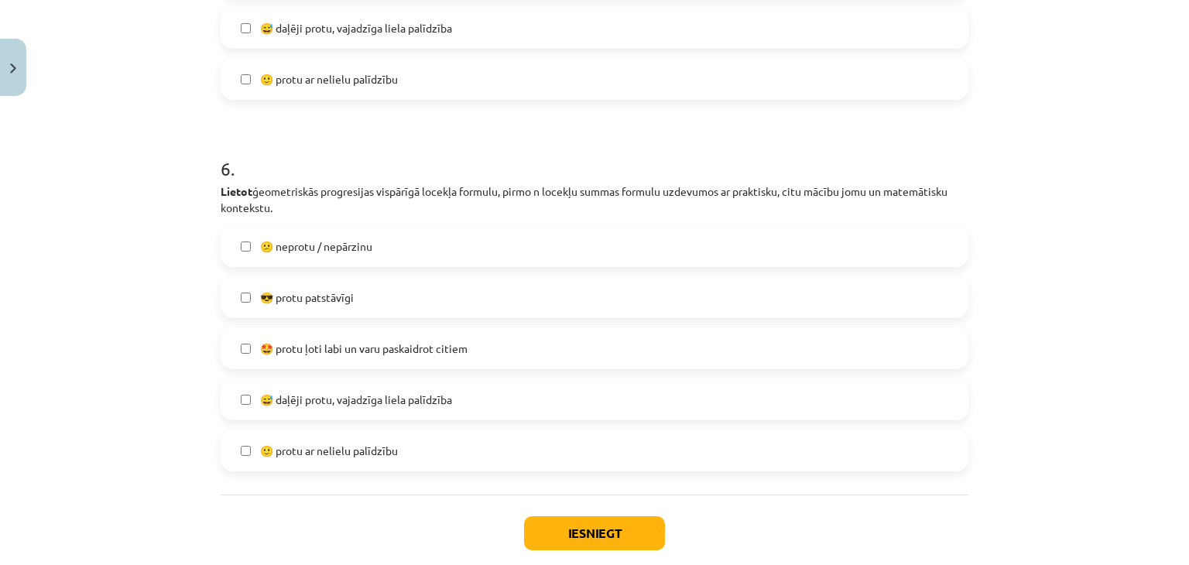
click at [390, 450] on span "🙂 protu ar nelielu palīdzību" at bounding box center [329, 451] width 138 height 16
click at [583, 529] on button "Iesniegt" at bounding box center [594, 533] width 141 height 34
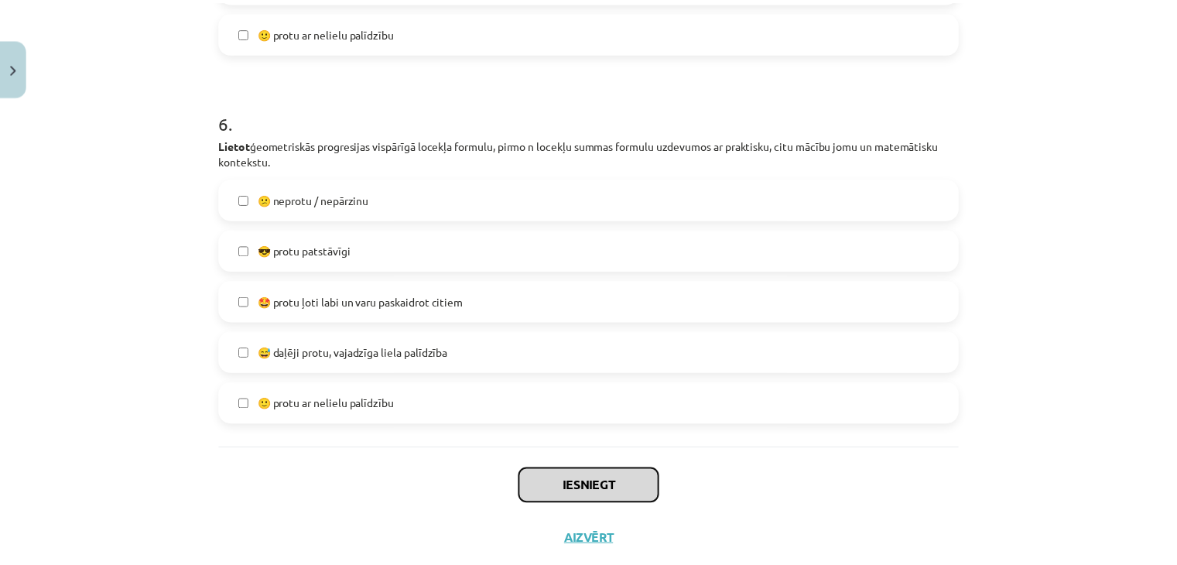
scroll to position [2059, 0]
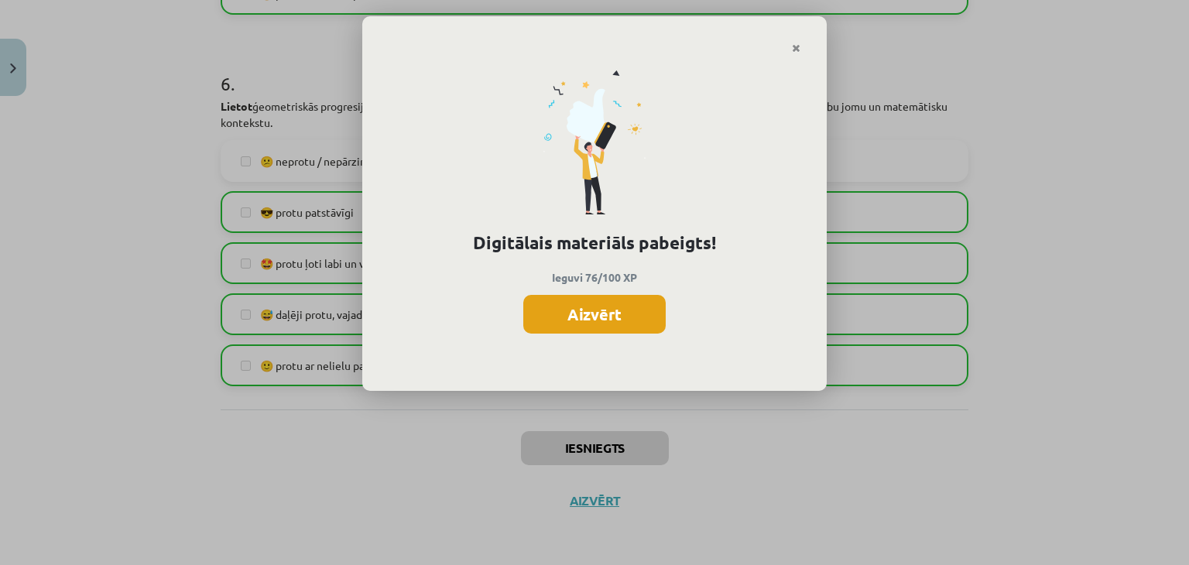
click at [599, 321] on button "Aizvērt" at bounding box center [594, 314] width 142 height 39
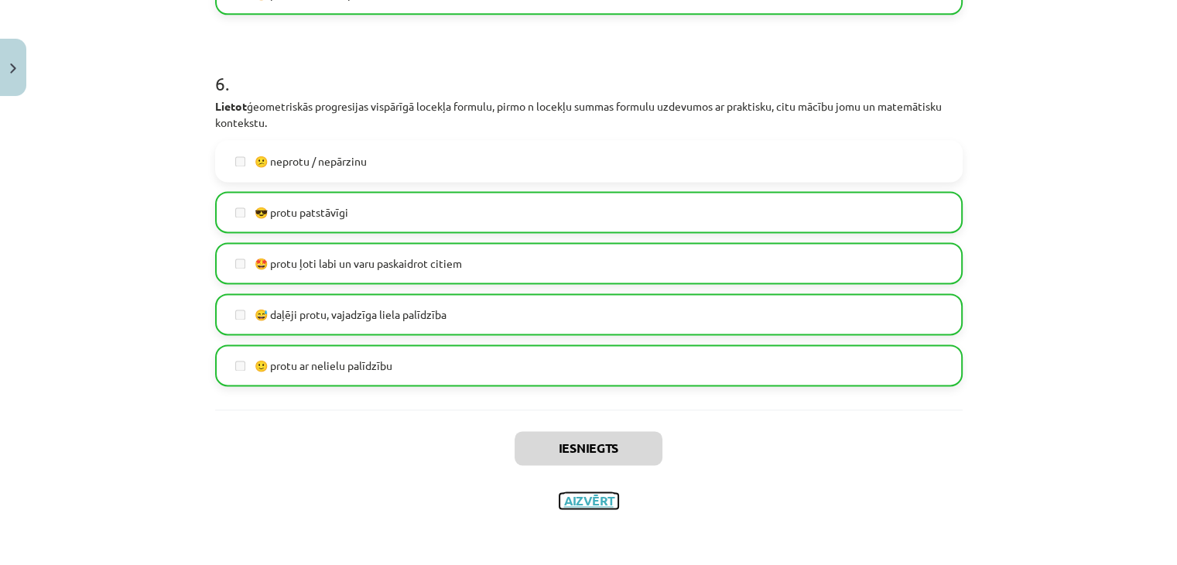
click at [592, 502] on button "Aizvērt" at bounding box center [589, 500] width 59 height 15
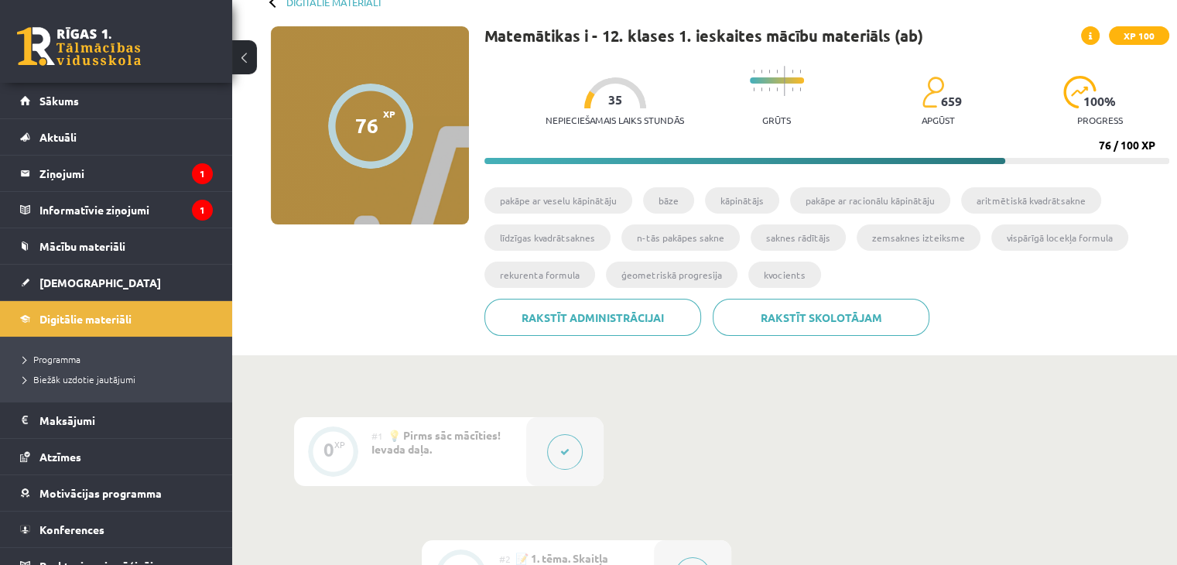
scroll to position [0, 0]
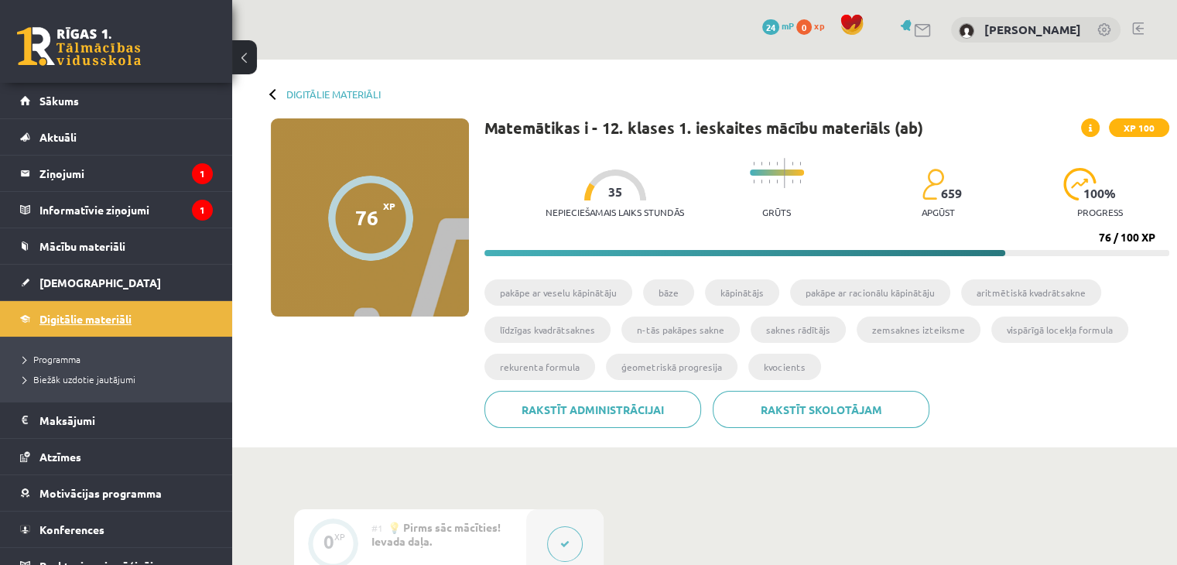
click at [71, 320] on span "Digitālie materiāli" at bounding box center [85, 319] width 92 height 14
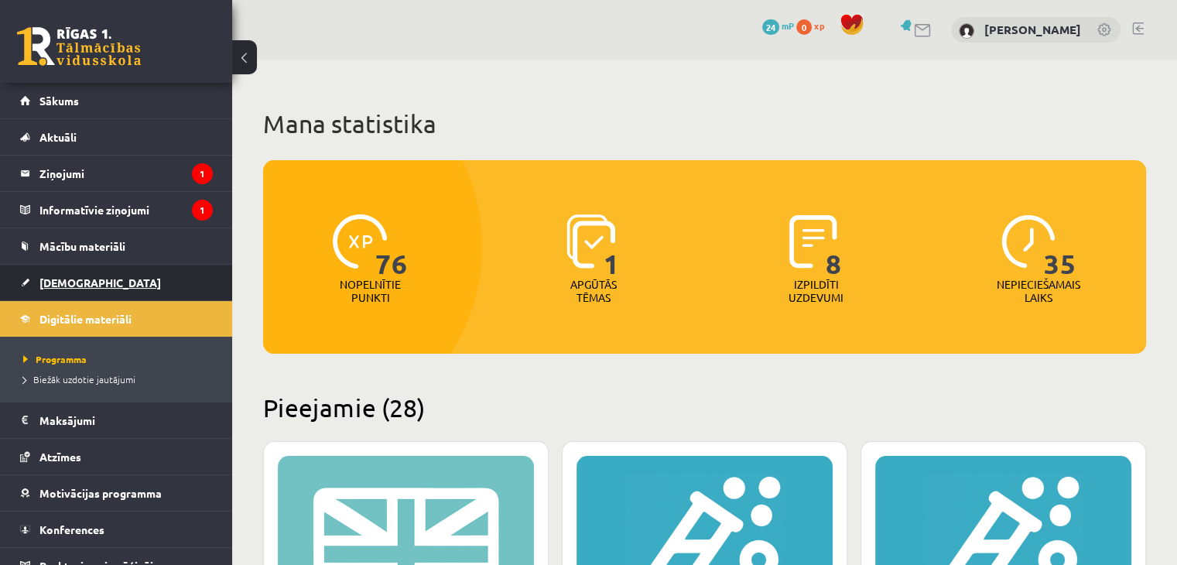
click at [74, 286] on span "[DEMOGRAPHIC_DATA]" at bounding box center [100, 283] width 122 height 14
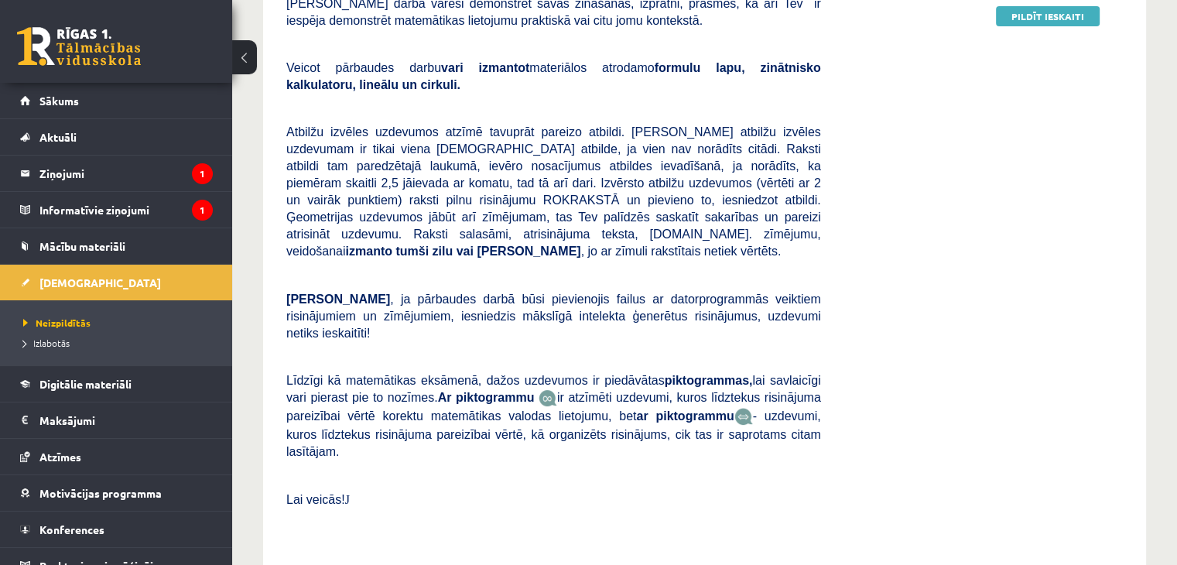
scroll to position [232, 0]
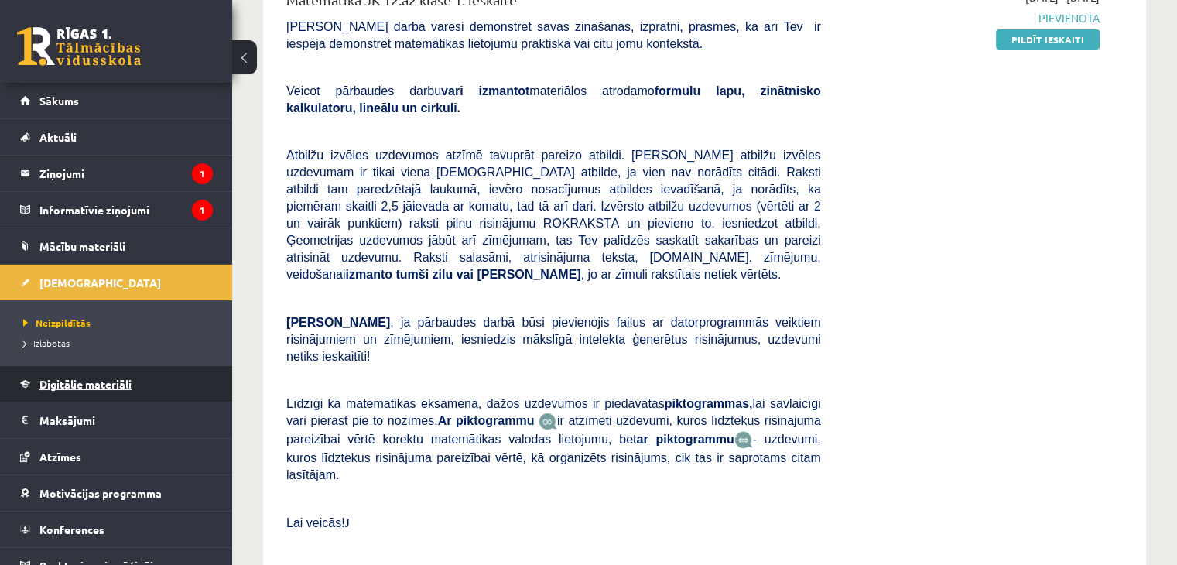
click at [83, 381] on span "Digitālie materiāli" at bounding box center [85, 384] width 92 height 14
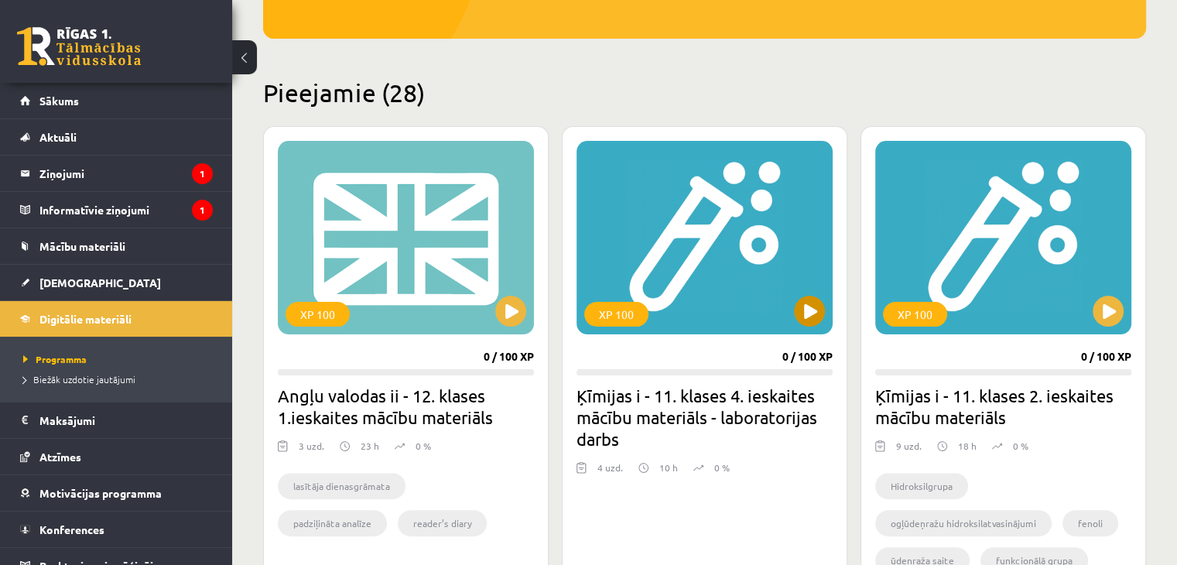
scroll to position [464, 0]
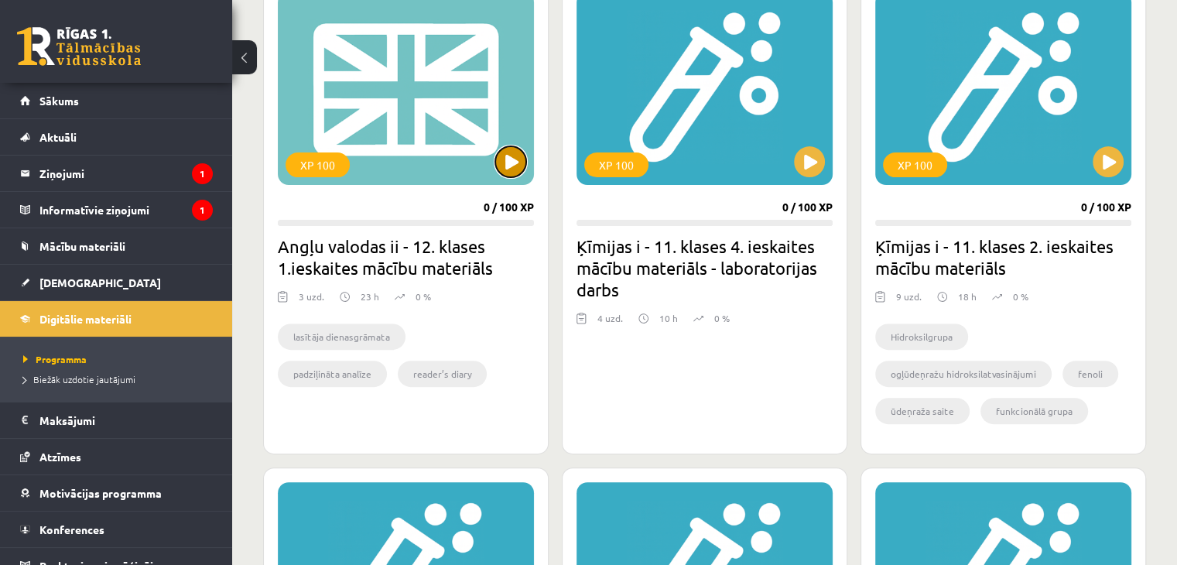
click at [517, 165] on button at bounding box center [510, 161] width 31 height 31
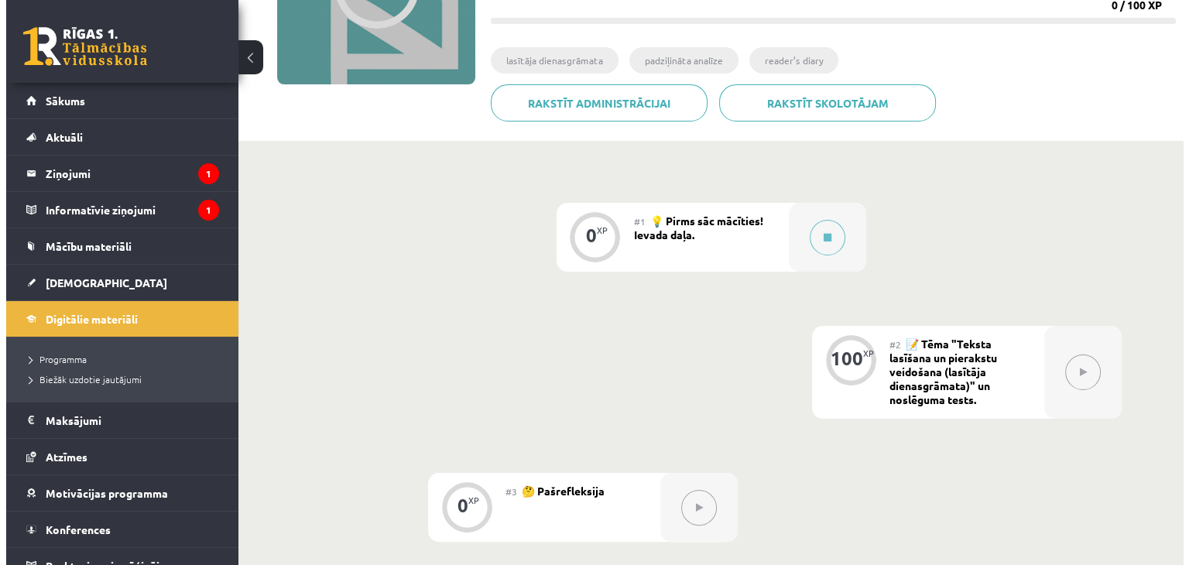
scroll to position [387, 0]
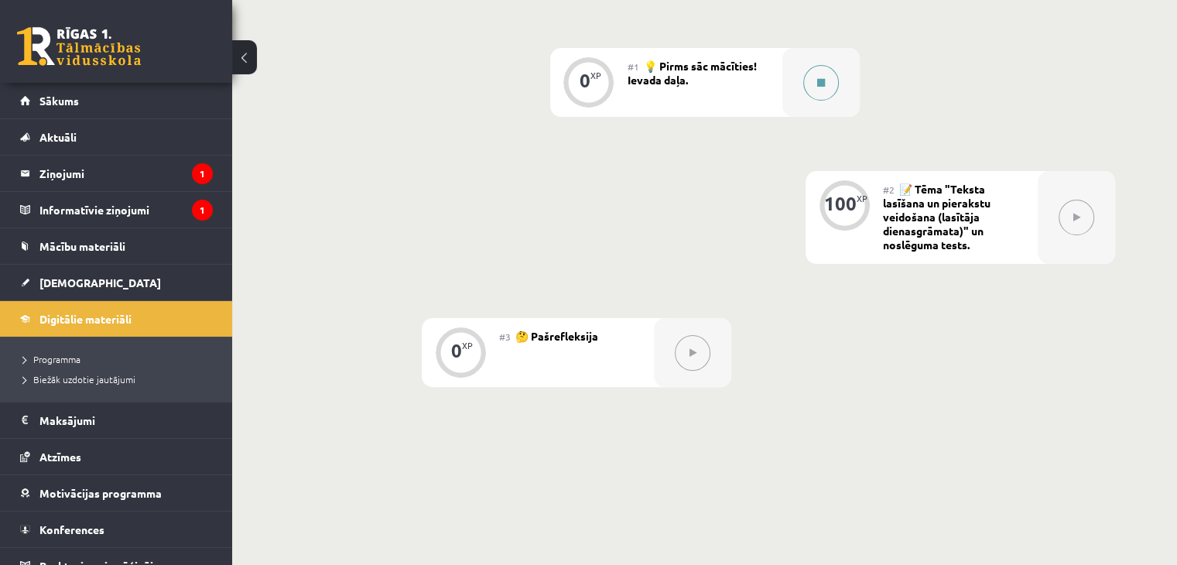
click at [821, 87] on button at bounding box center [821, 83] width 36 height 36
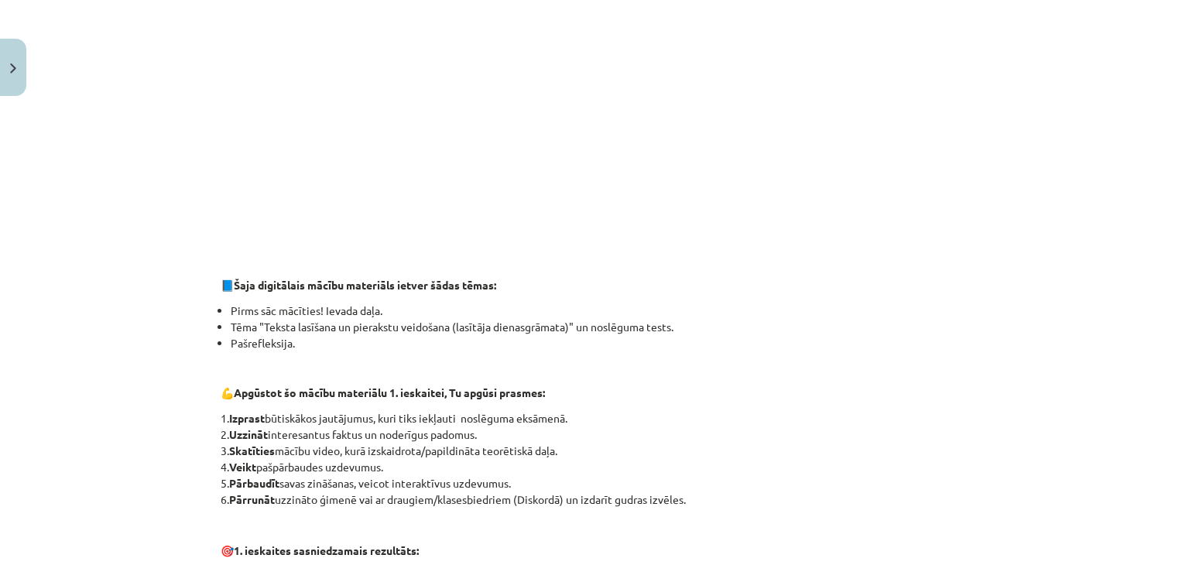
scroll to position [136, 0]
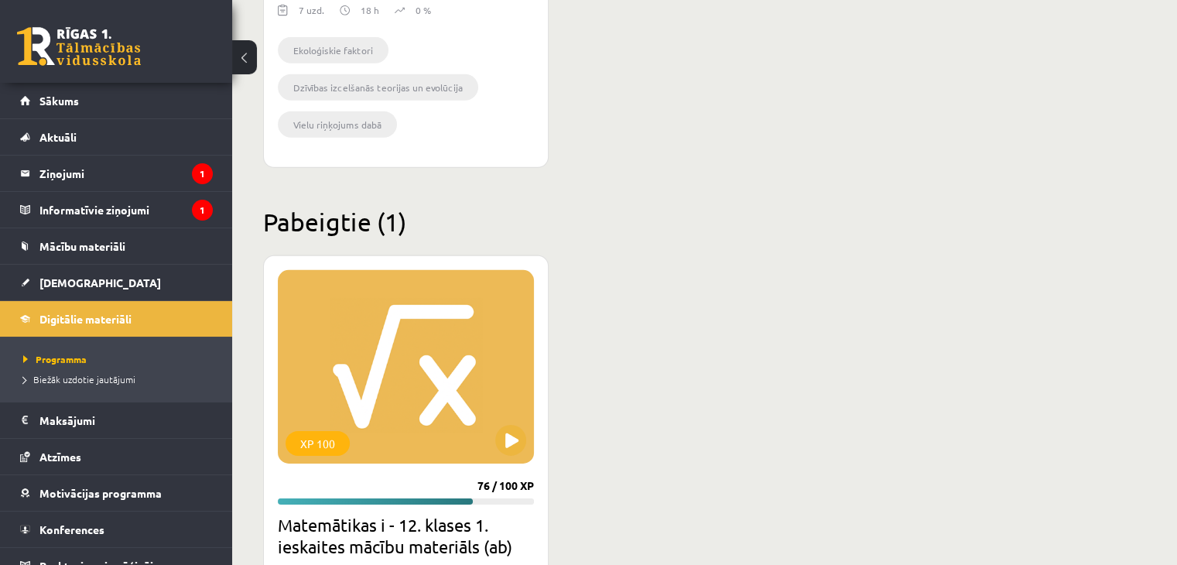
scroll to position [4954, 0]
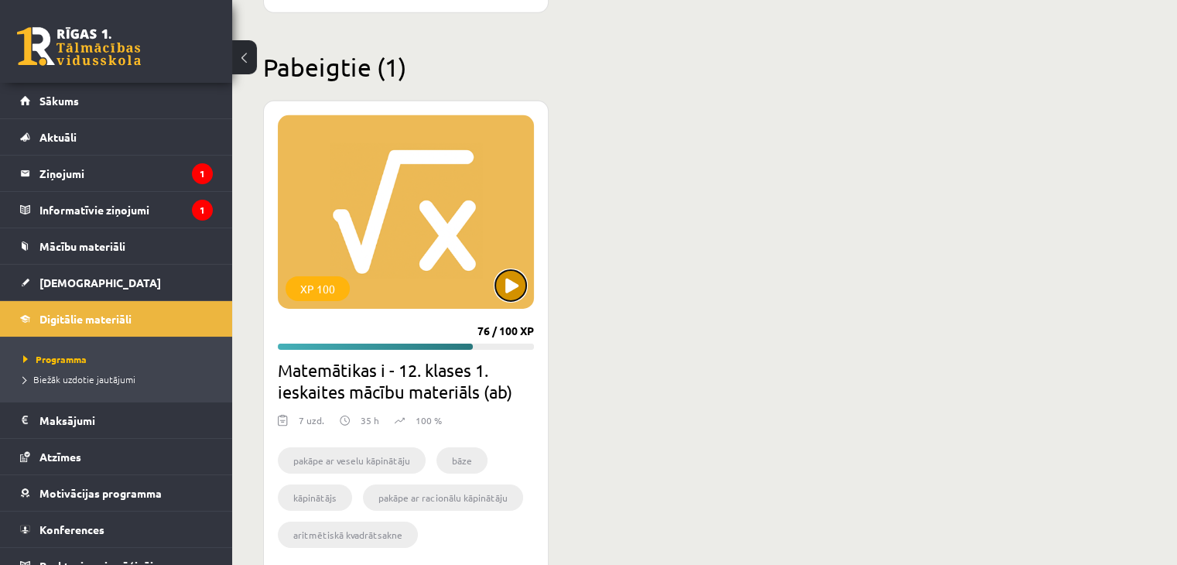
click at [509, 292] on button at bounding box center [510, 285] width 31 height 31
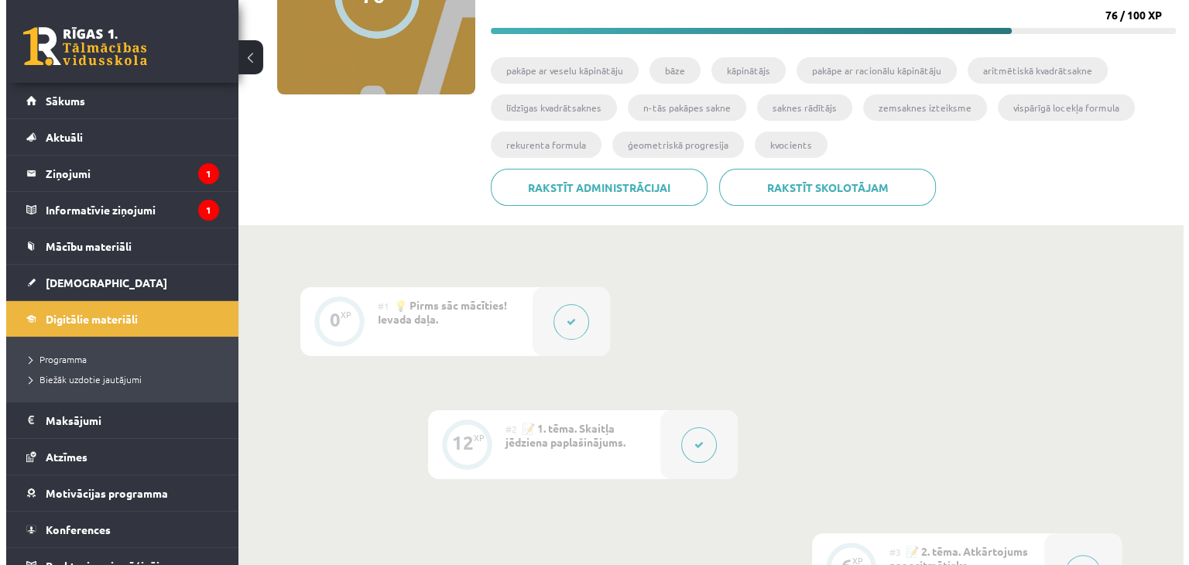
scroll to position [232, 0]
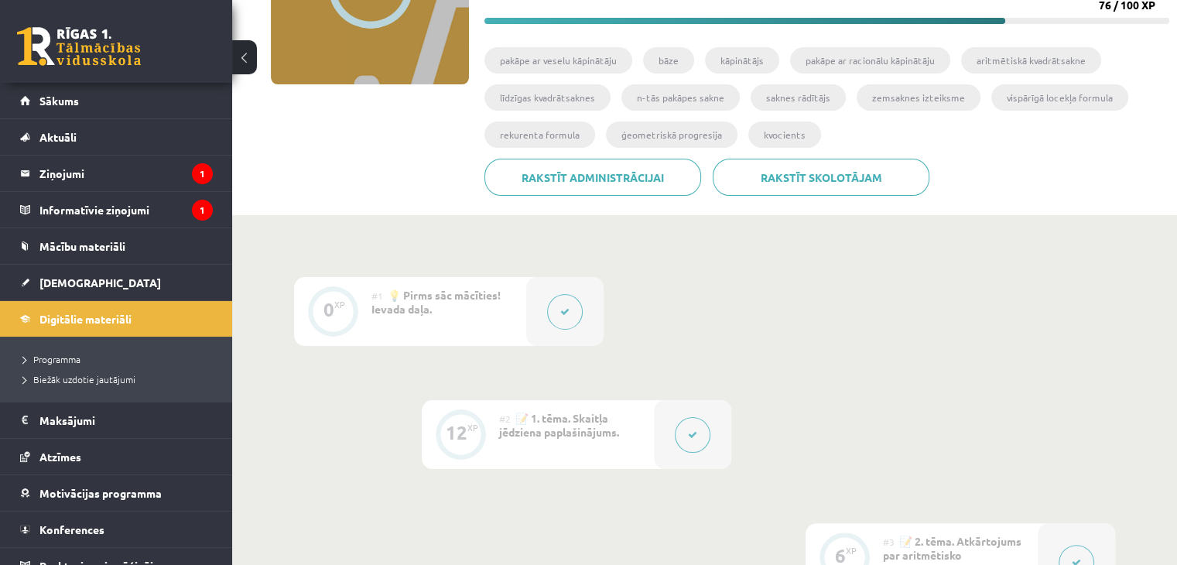
click at [572, 307] on button at bounding box center [565, 312] width 36 height 36
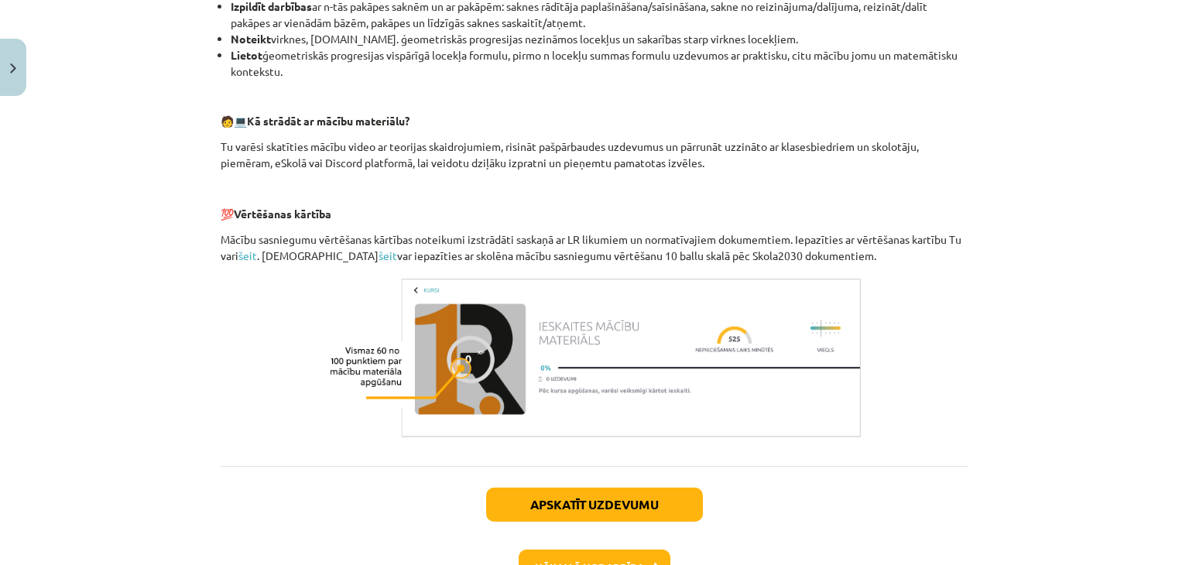
scroll to position [697, 0]
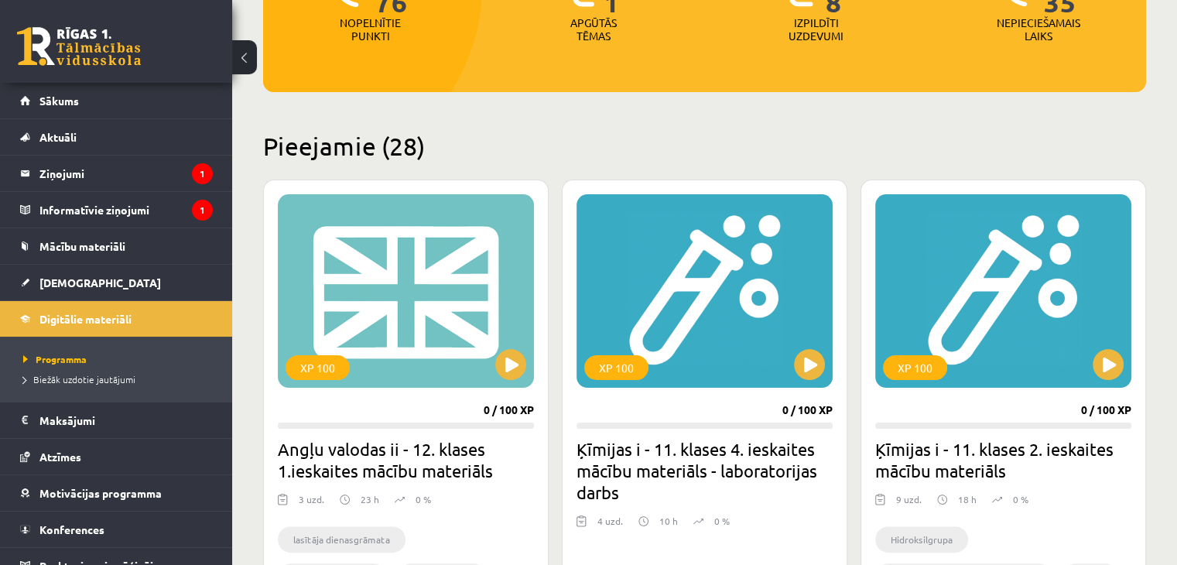
scroll to position [387, 0]
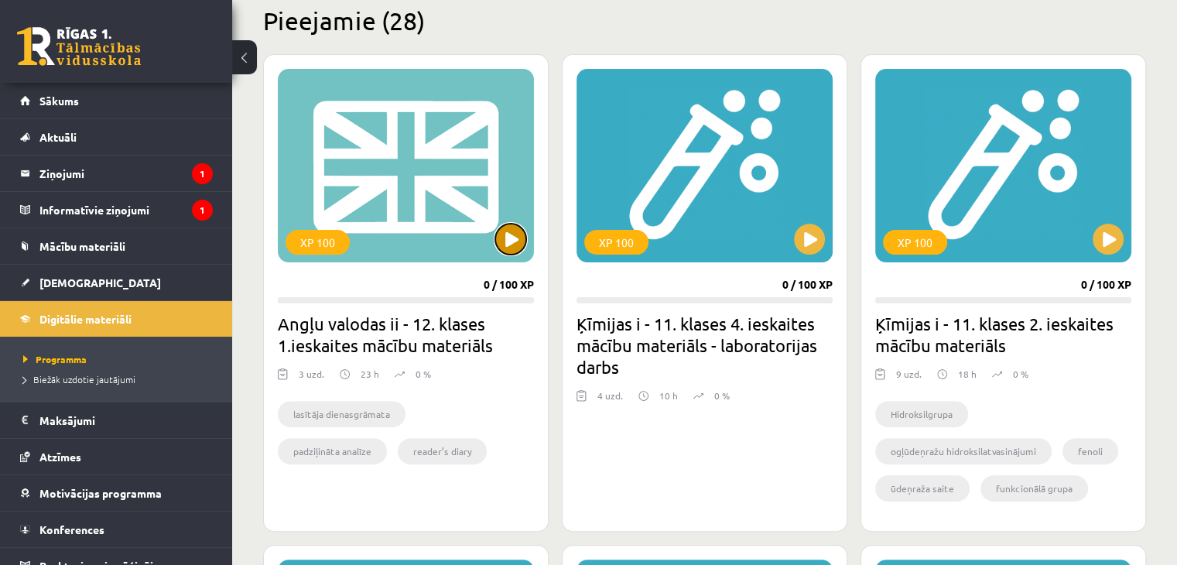
click at [516, 238] on button at bounding box center [510, 239] width 31 height 31
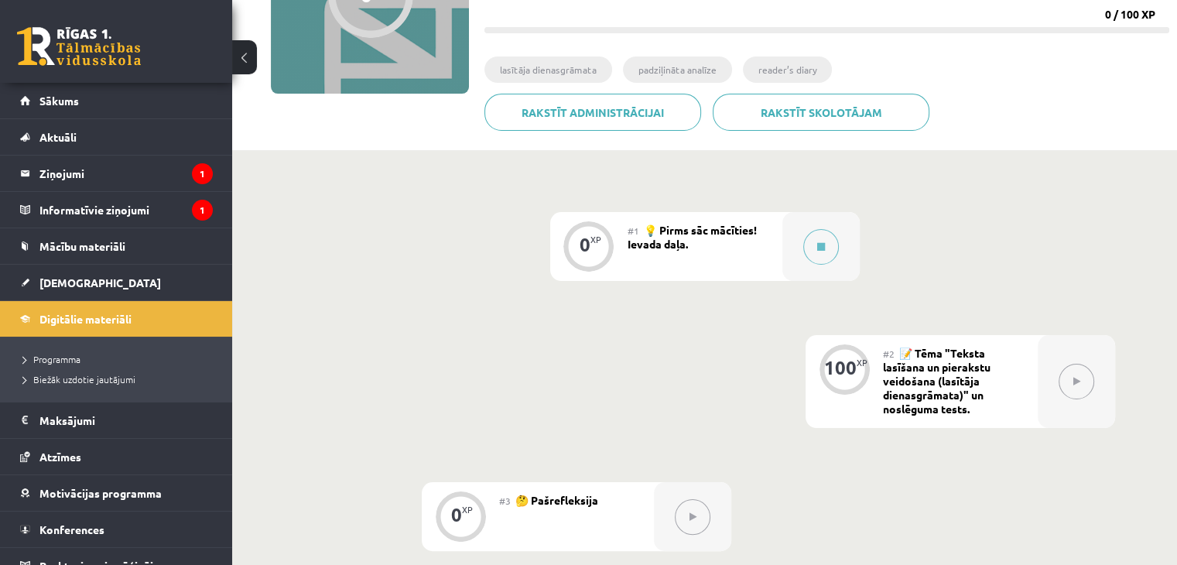
scroll to position [232, 0]
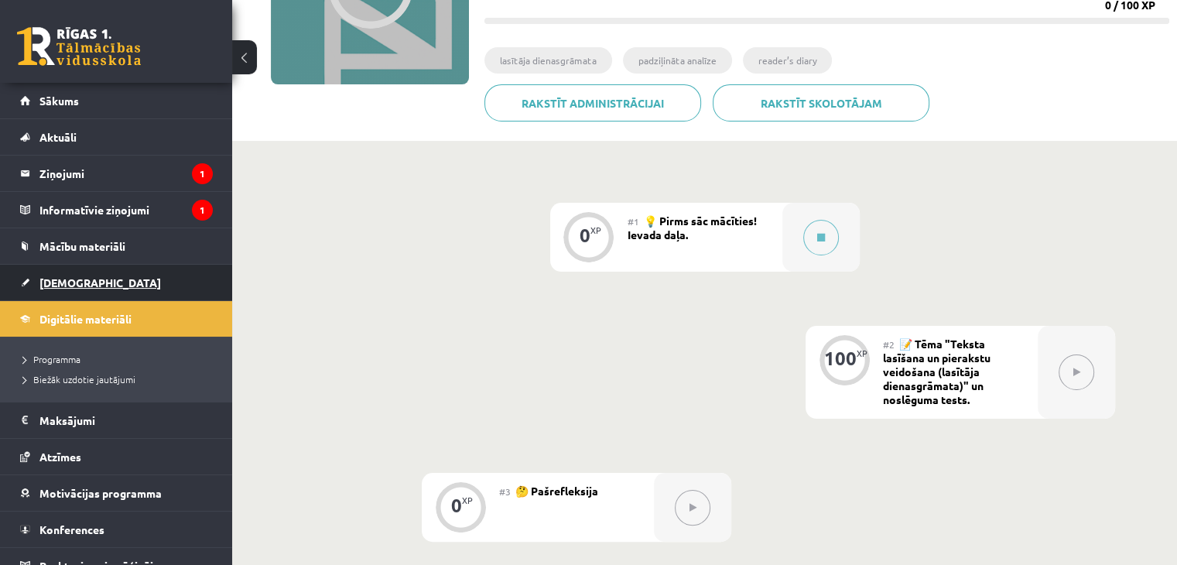
click at [25, 293] on link "[DEMOGRAPHIC_DATA]" at bounding box center [116, 283] width 193 height 36
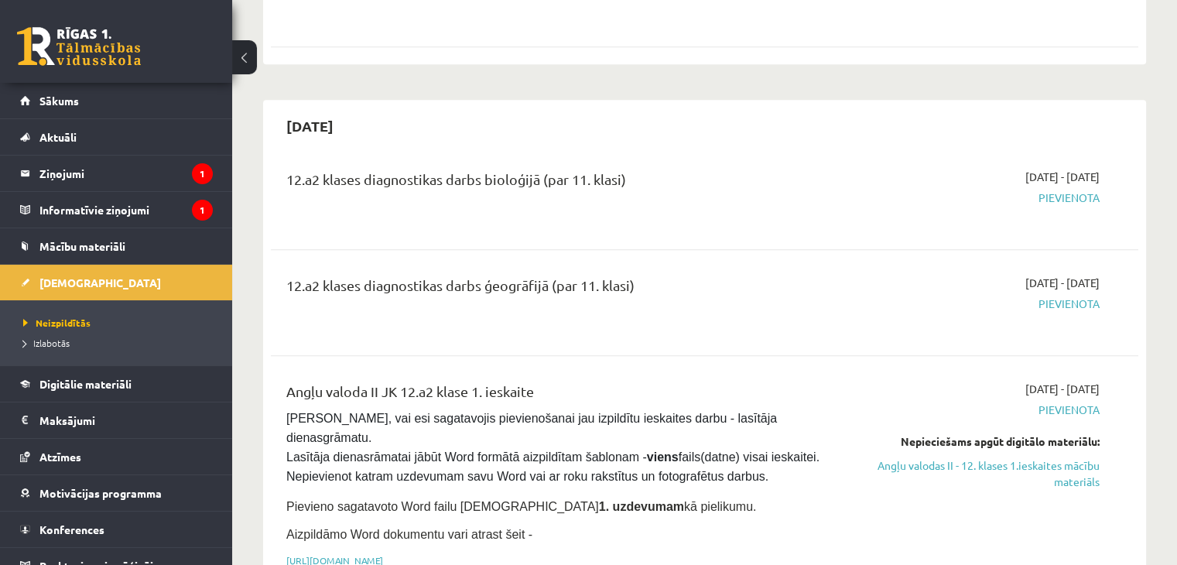
scroll to position [851, 0]
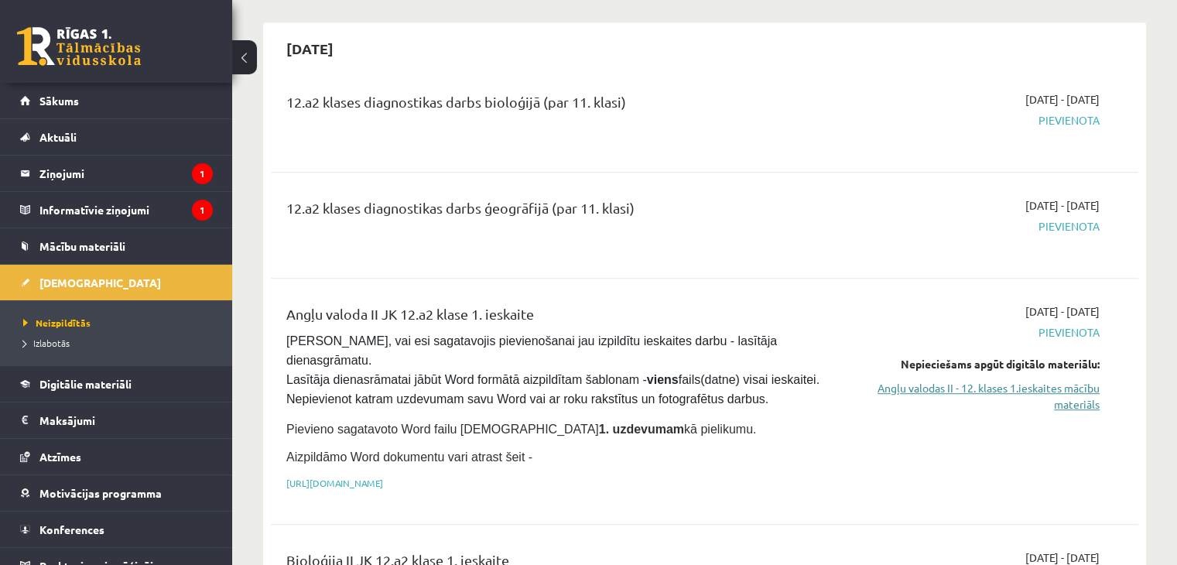
click at [1068, 380] on link "Angļu valodas II - 12. klases 1.ieskaites mācību materiāls" at bounding box center [972, 396] width 255 height 33
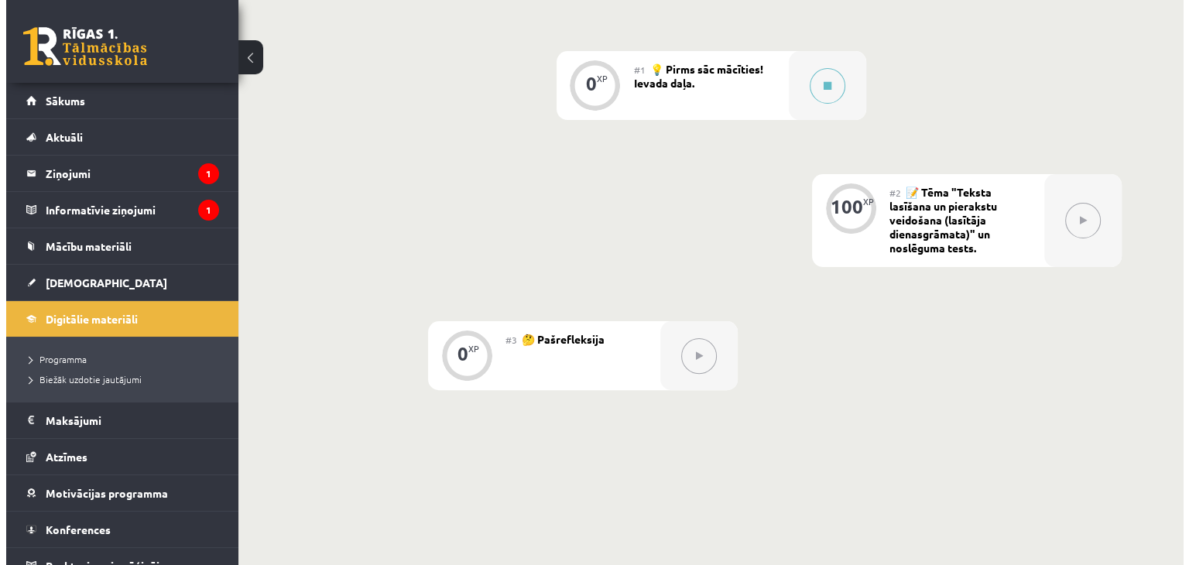
scroll to position [387, 0]
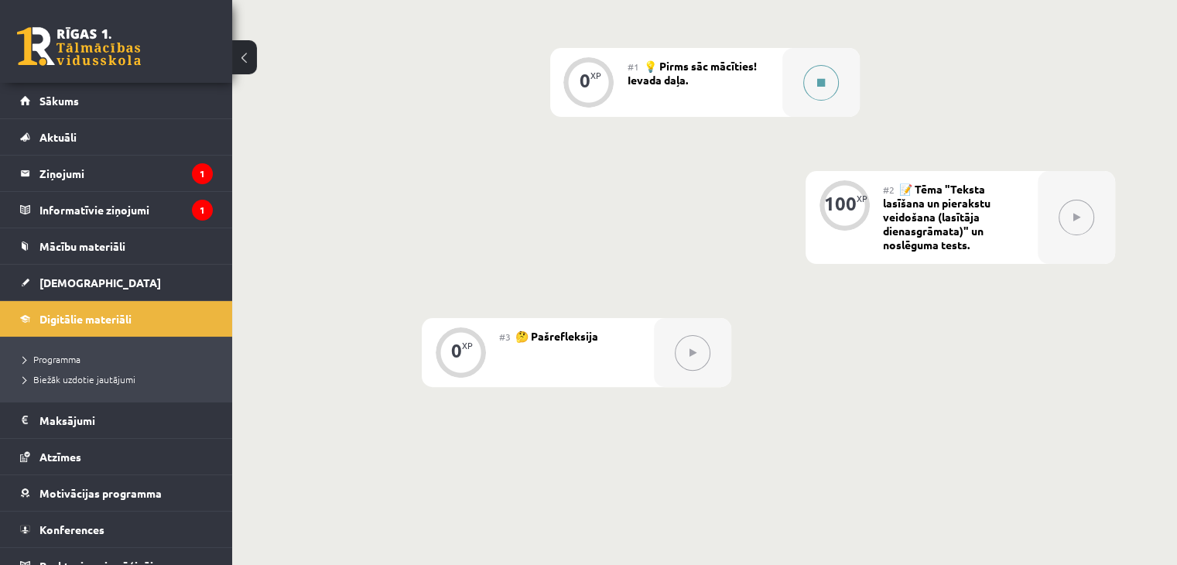
click at [852, 94] on div at bounding box center [821, 82] width 77 height 69
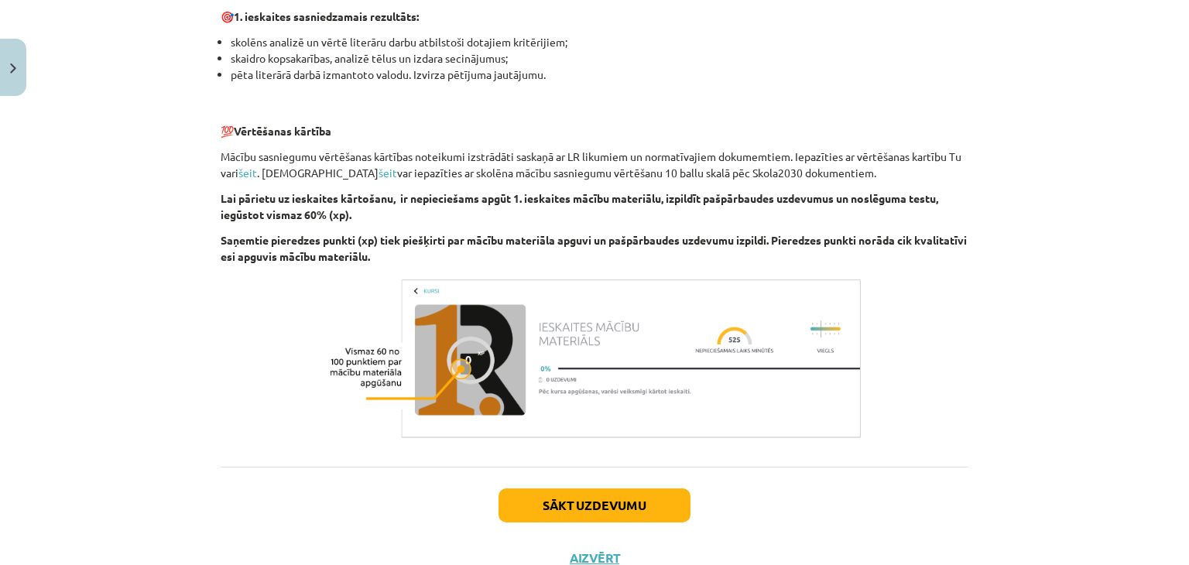
scroll to position [1065, 0]
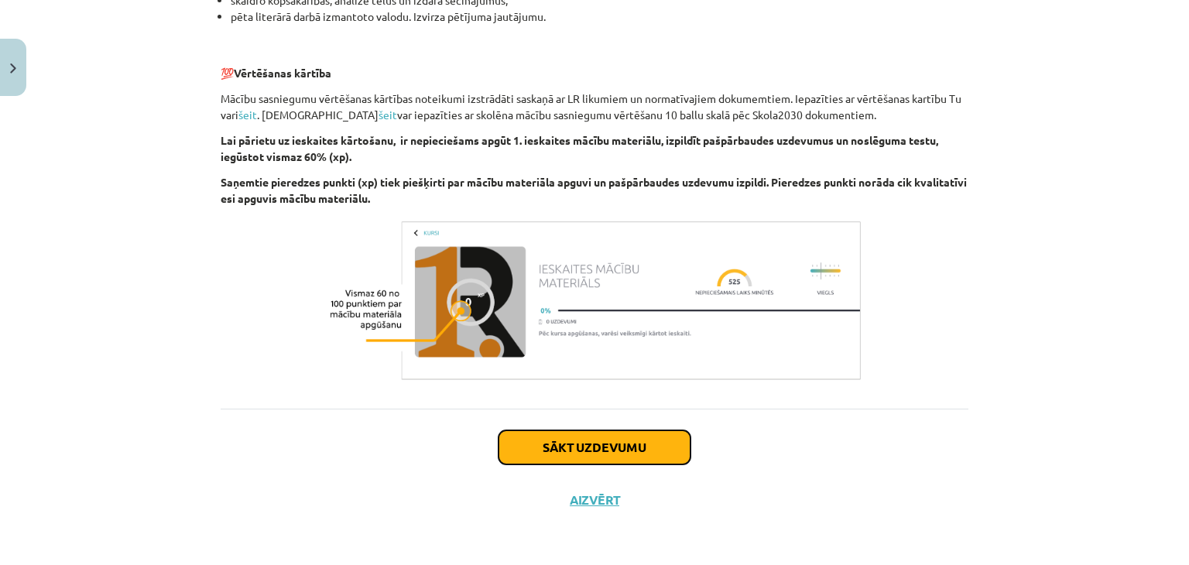
click at [622, 454] on button "Sākt uzdevumu" at bounding box center [595, 447] width 192 height 34
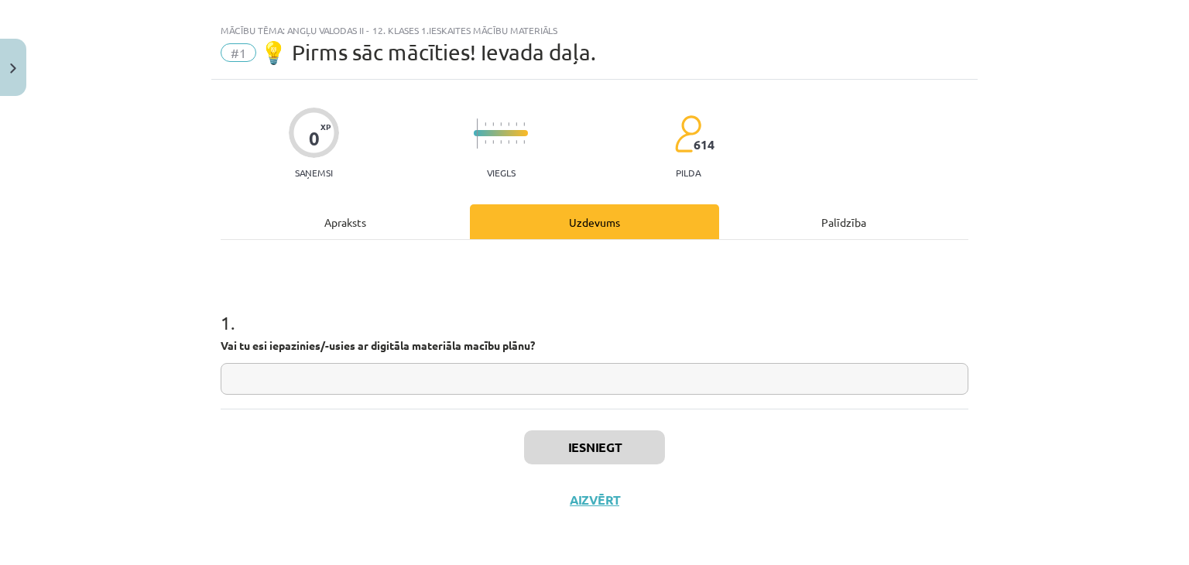
scroll to position [22, 0]
click at [356, 372] on input "text" at bounding box center [595, 380] width 748 height 32
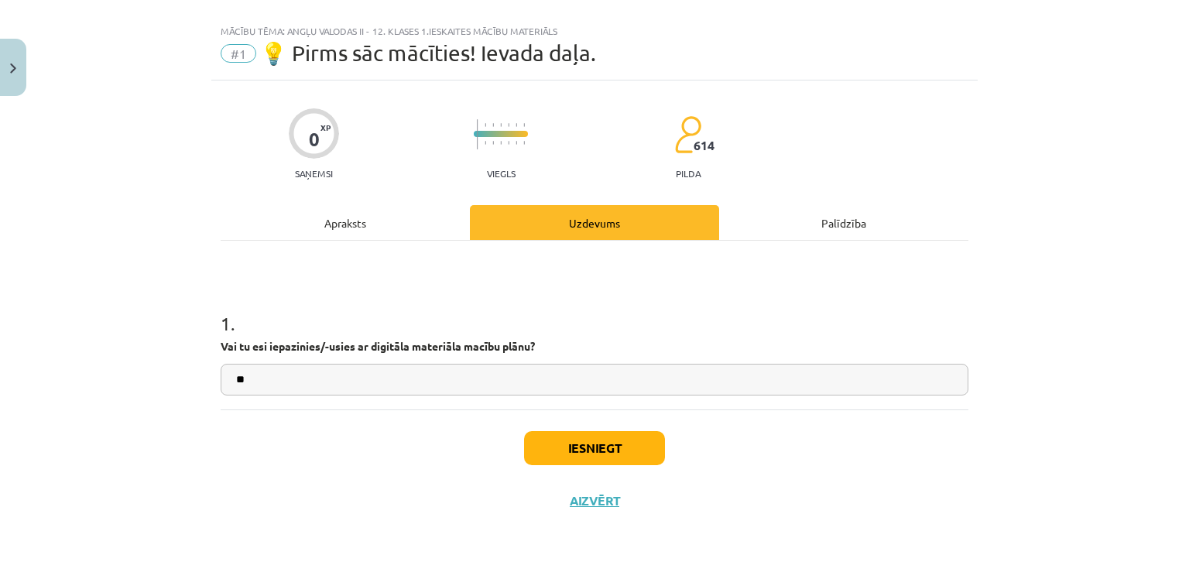
type input "**"
click at [625, 465] on div "Iesniegt Aizvērt" at bounding box center [595, 463] width 748 height 108
click at [623, 462] on button "Iesniegt" at bounding box center [594, 448] width 141 height 34
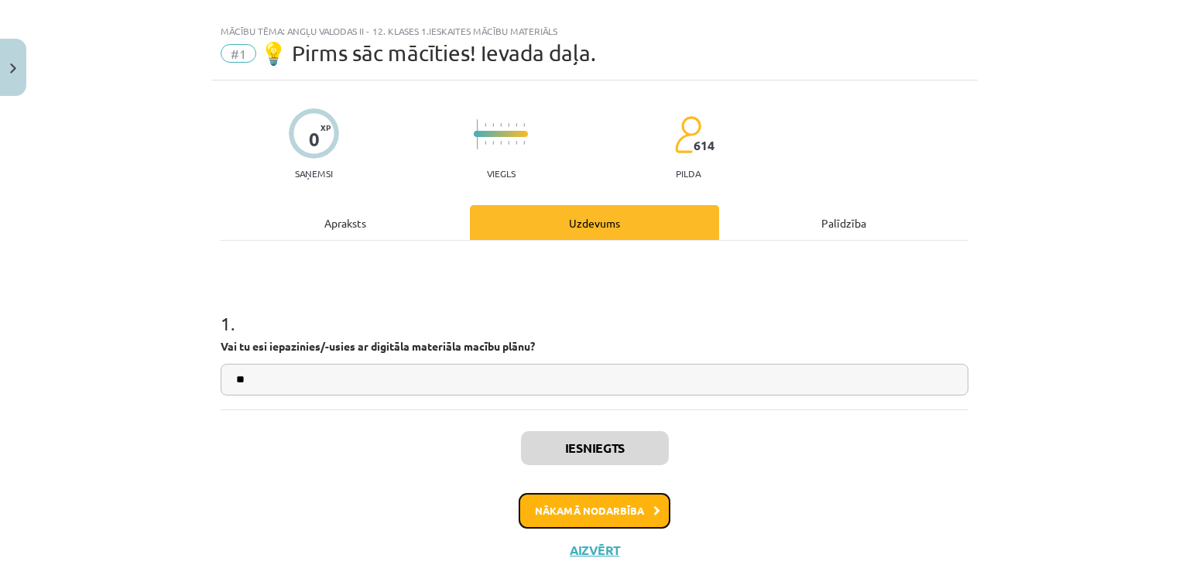
click at [625, 516] on button "Nākamā nodarbība" at bounding box center [595, 511] width 152 height 36
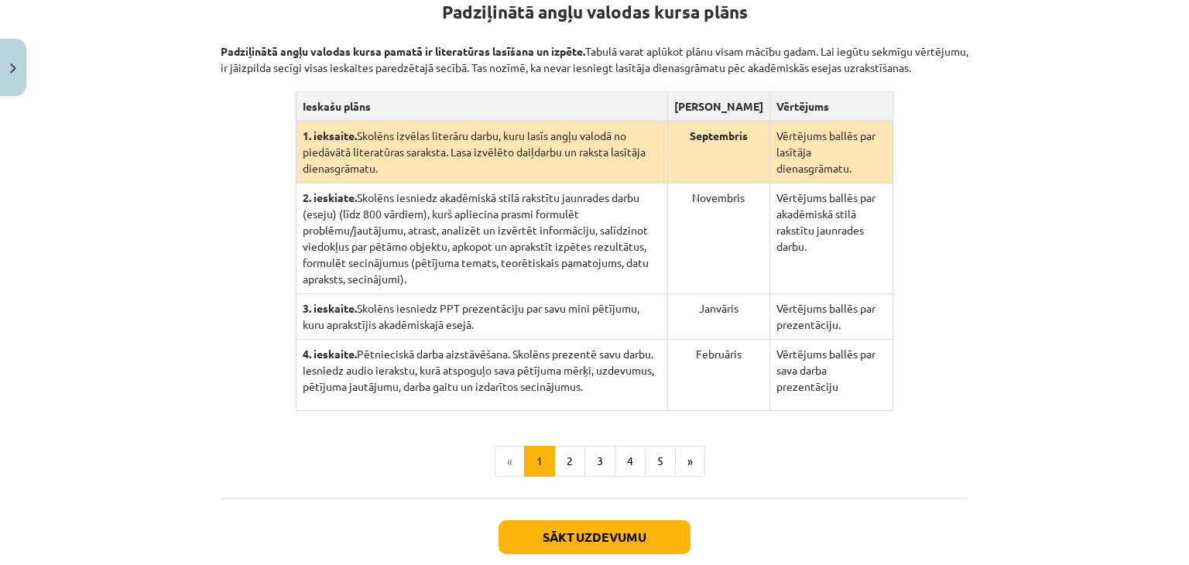
scroll to position [399, 0]
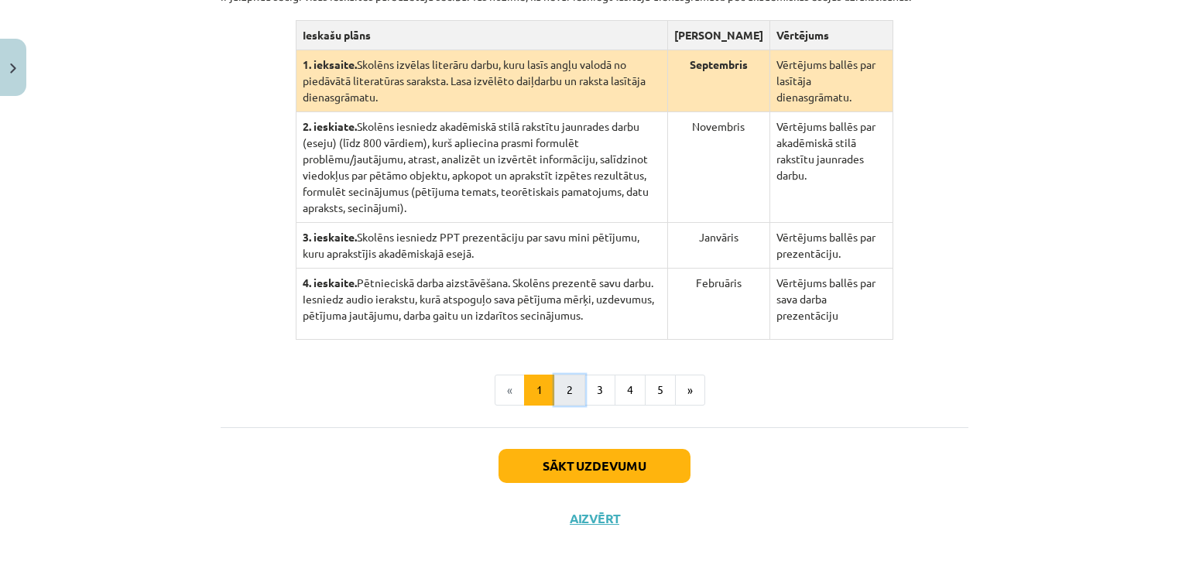
click at [567, 380] on button "2" at bounding box center [569, 390] width 31 height 31
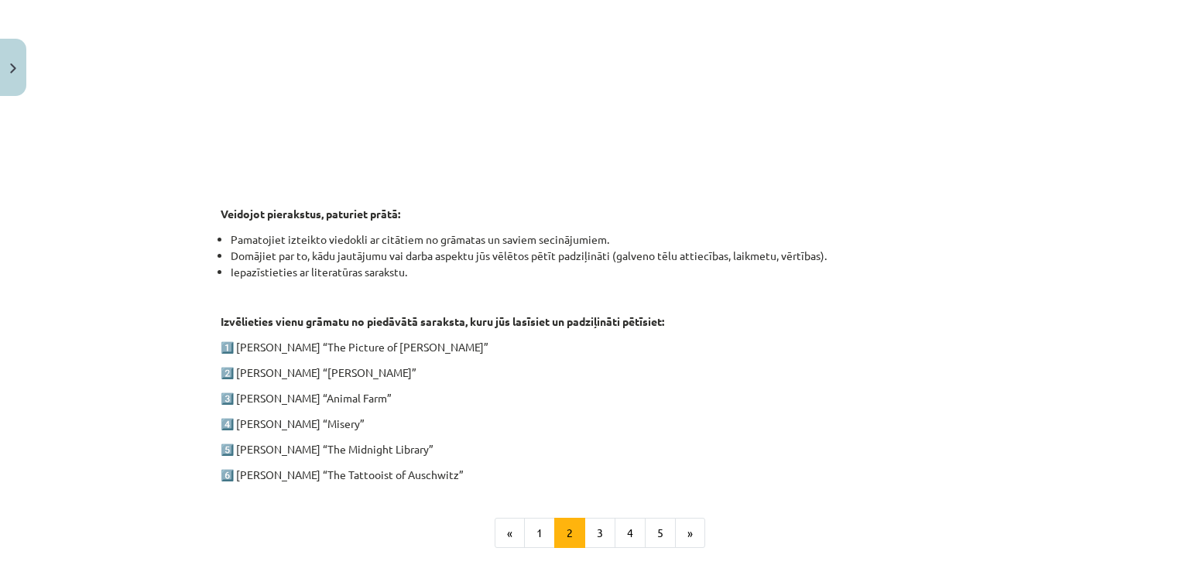
scroll to position [771, 0]
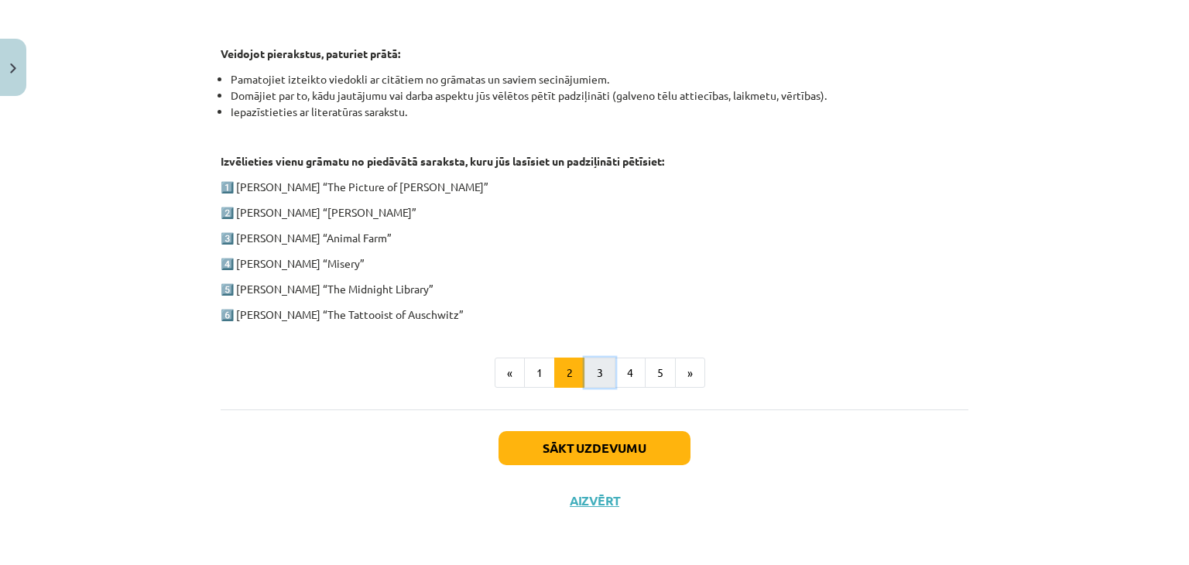
click at [594, 384] on button "3" at bounding box center [599, 373] width 31 height 31
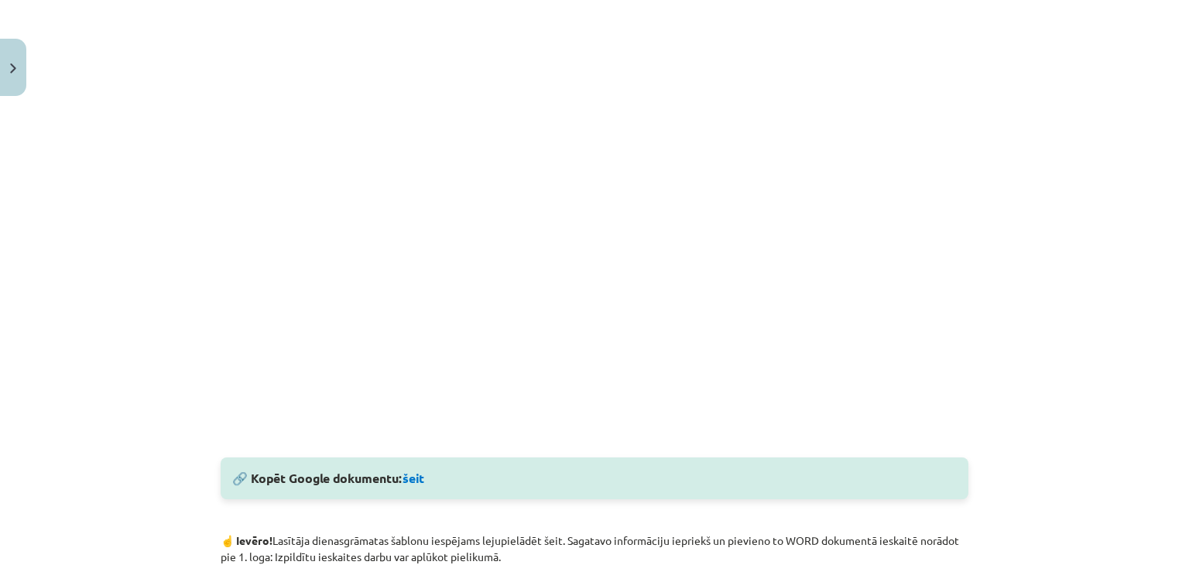
scroll to position [456, 0]
click at [416, 478] on link "šeit" at bounding box center [414, 476] width 22 height 16
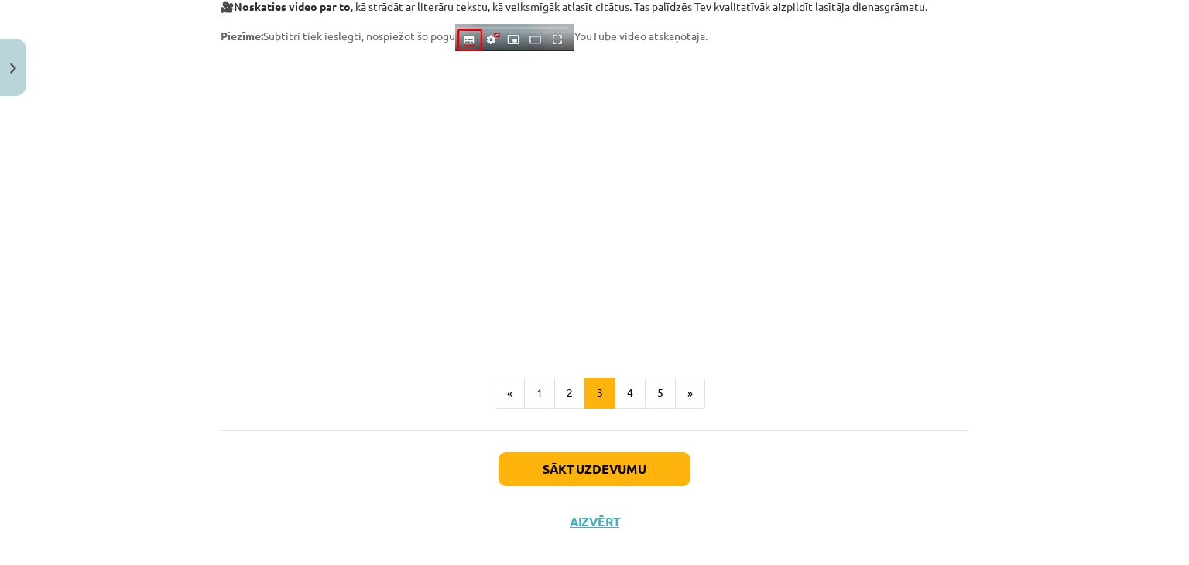
scroll to position [1296, 0]
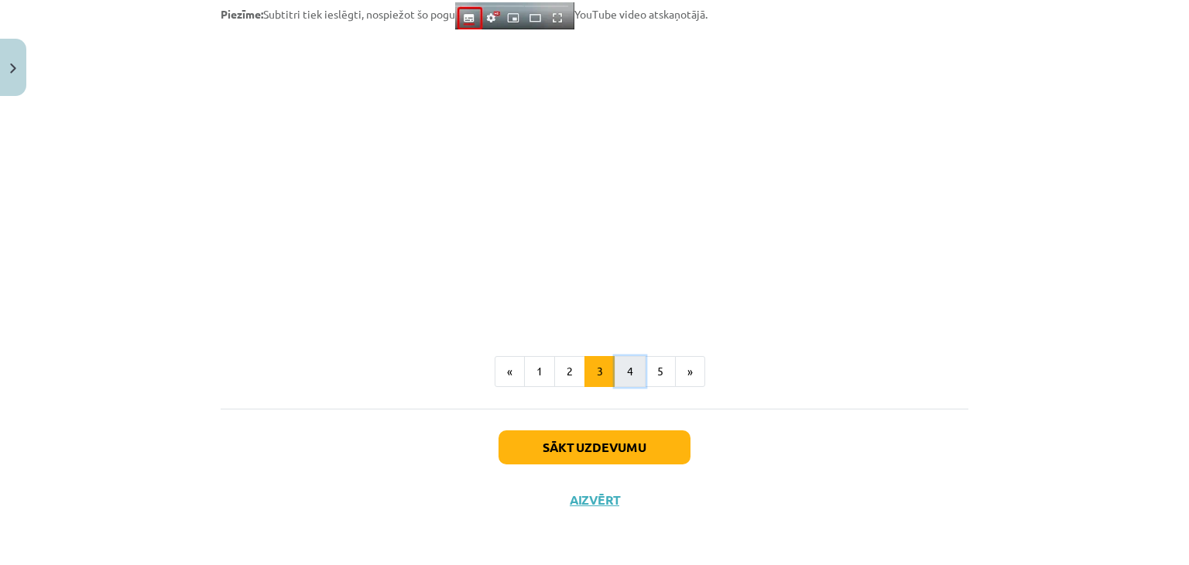
click at [617, 370] on button "4" at bounding box center [630, 371] width 31 height 31
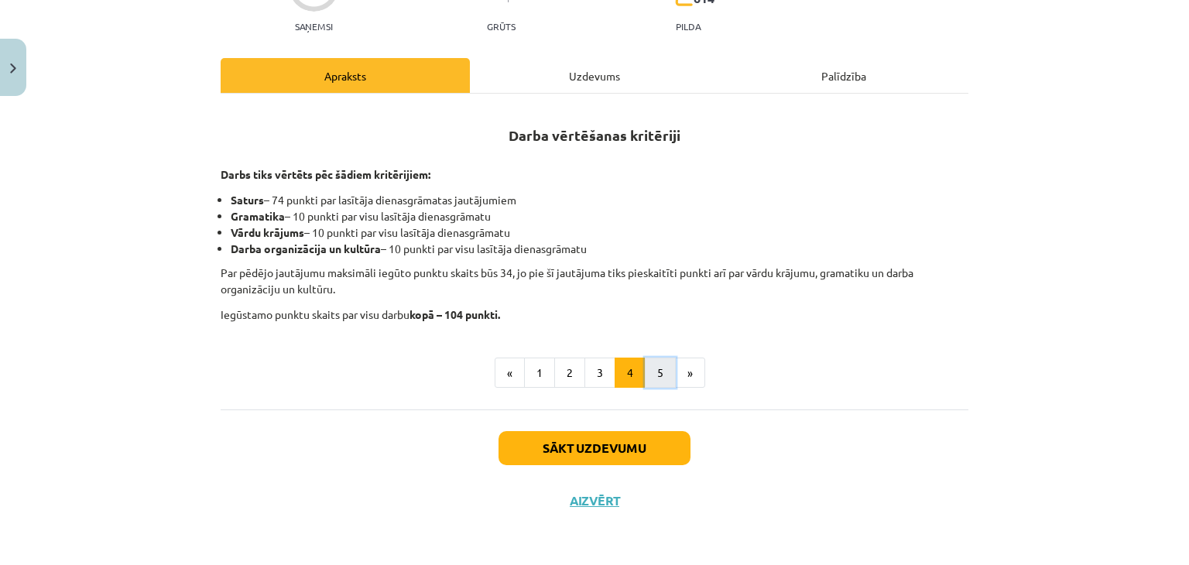
click at [653, 372] on button "5" at bounding box center [660, 373] width 31 height 31
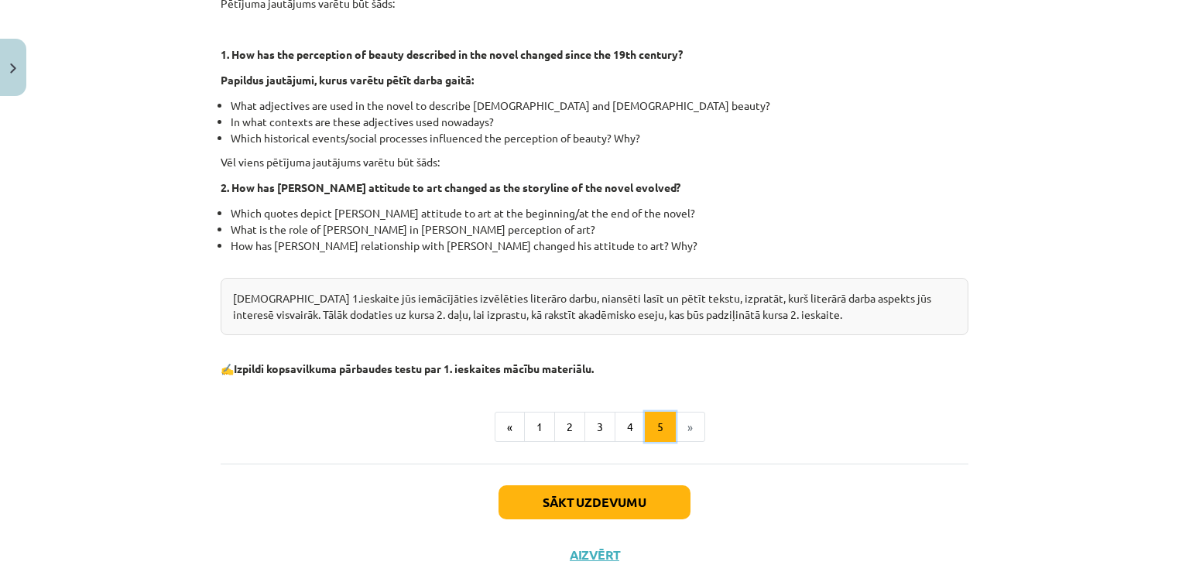
scroll to position [427, 0]
